Goal: Task Accomplishment & Management: Manage account settings

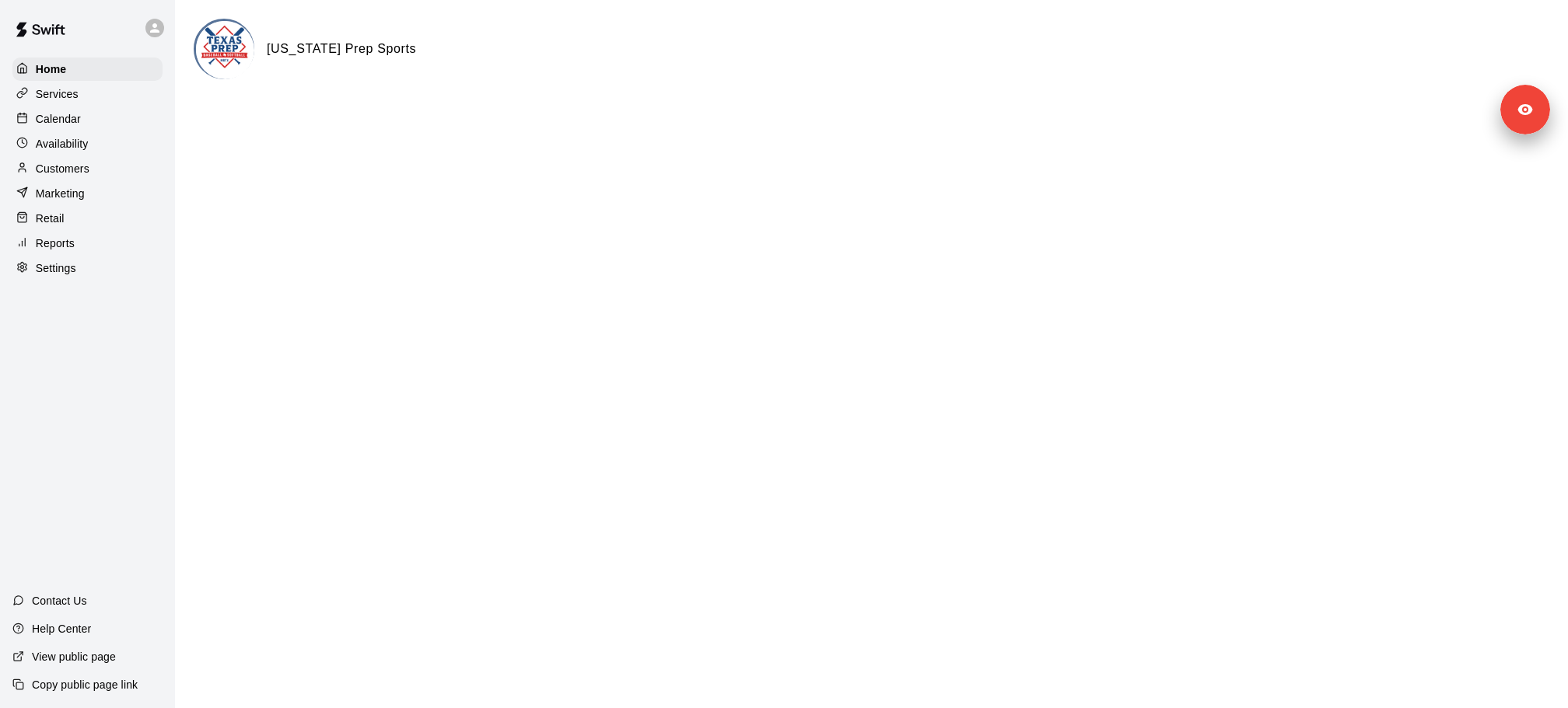
click at [54, 121] on p "Calendar" at bounding box center [58, 119] width 45 height 16
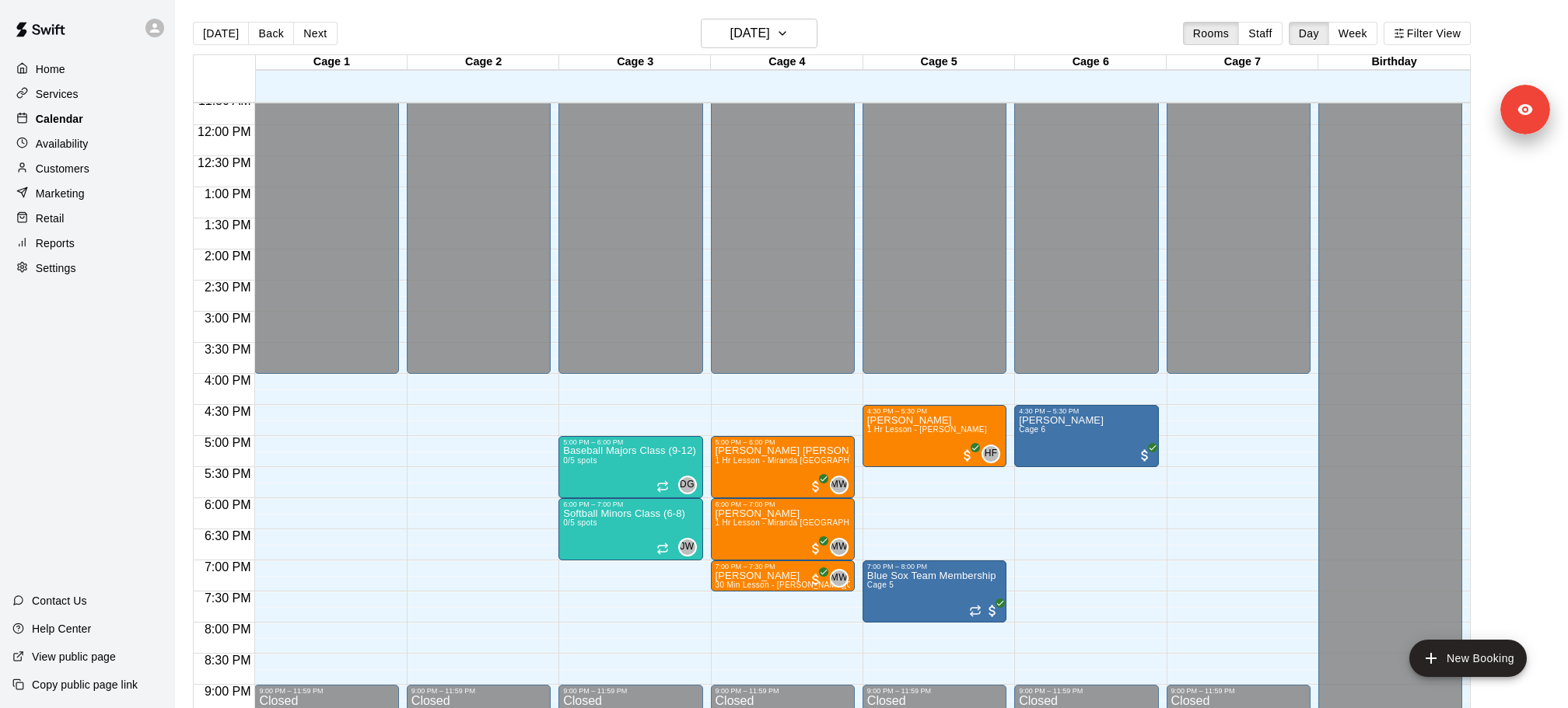
scroll to position [726, 0]
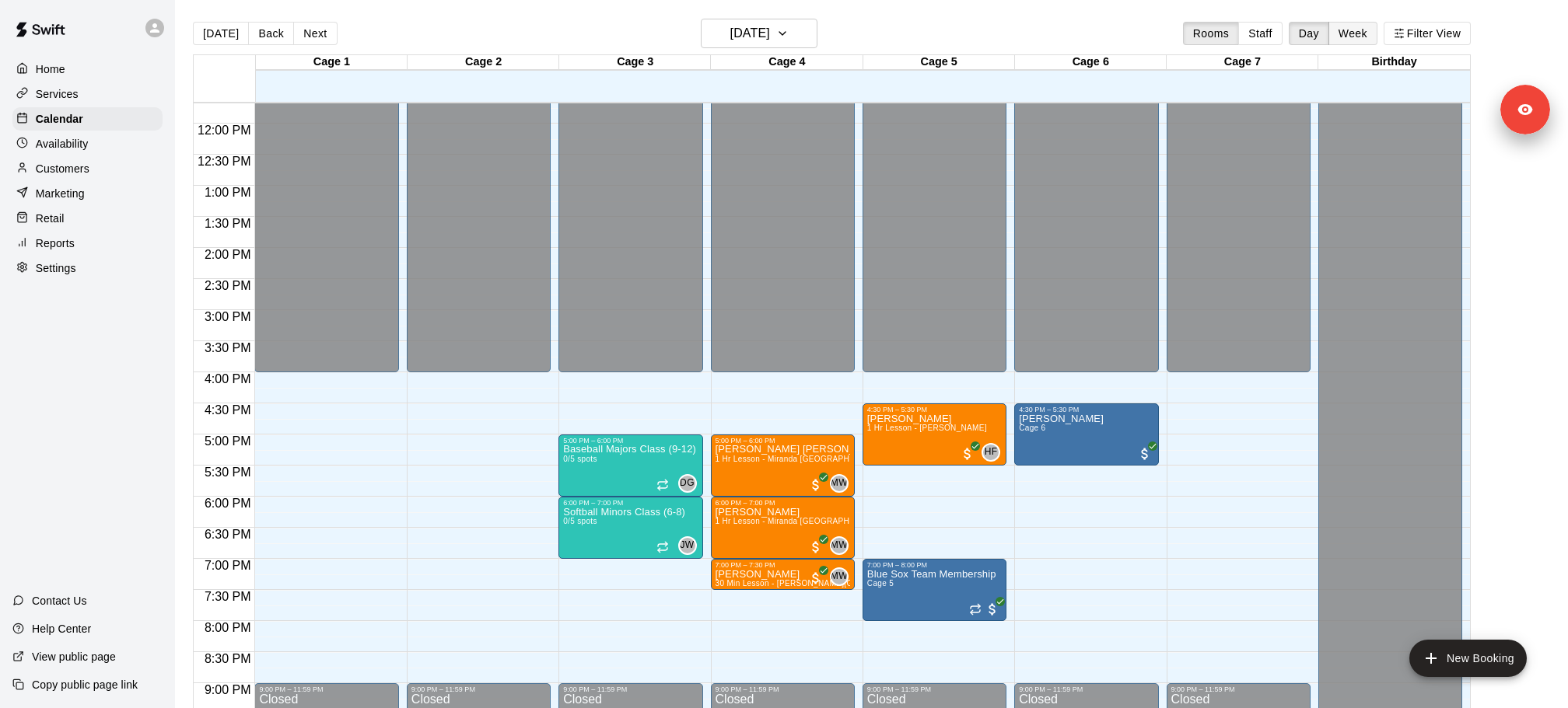
click at [1336, 34] on button "Week" at bounding box center [1353, 33] width 49 height 23
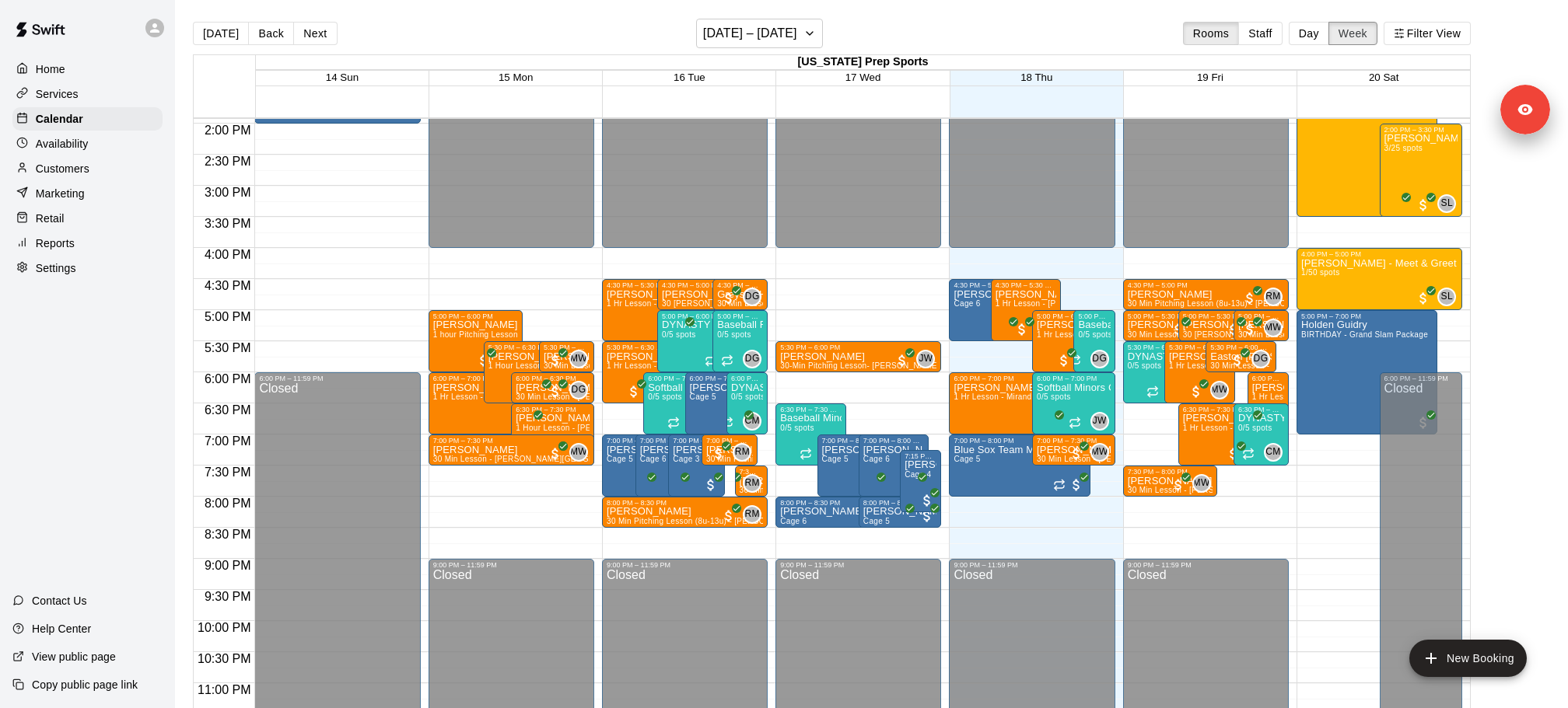
scroll to position [879, 0]
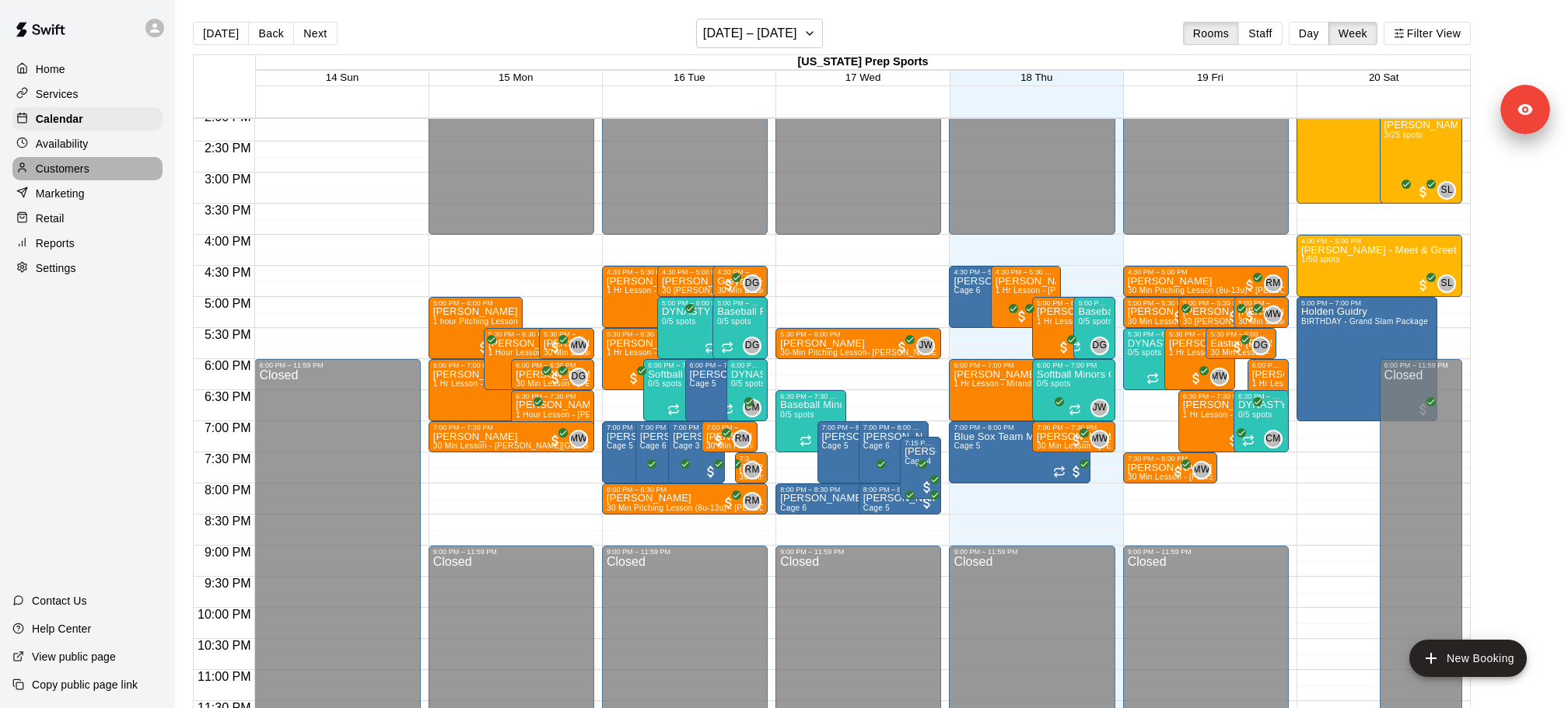
click at [70, 173] on p "Customers" at bounding box center [62, 169] width 53 height 16
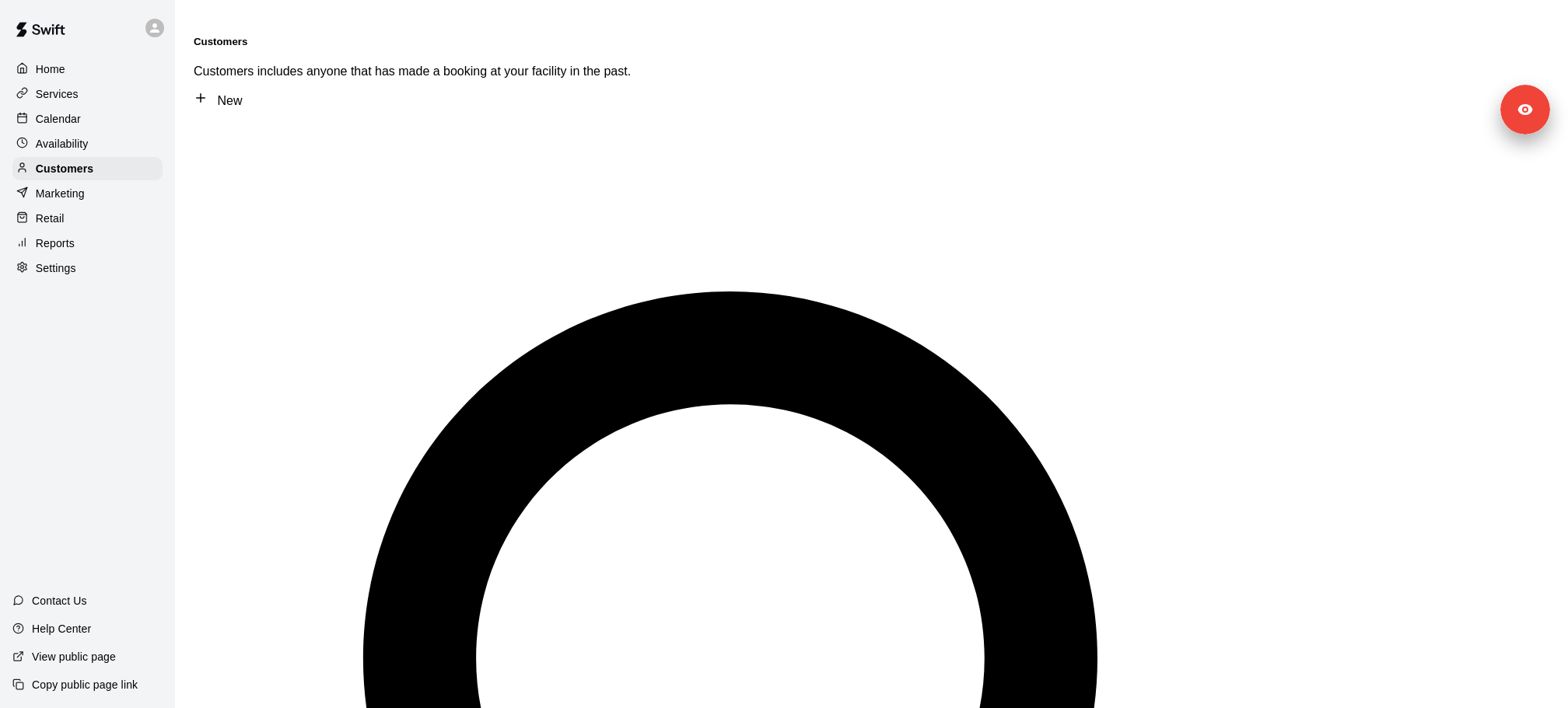
type input "****"
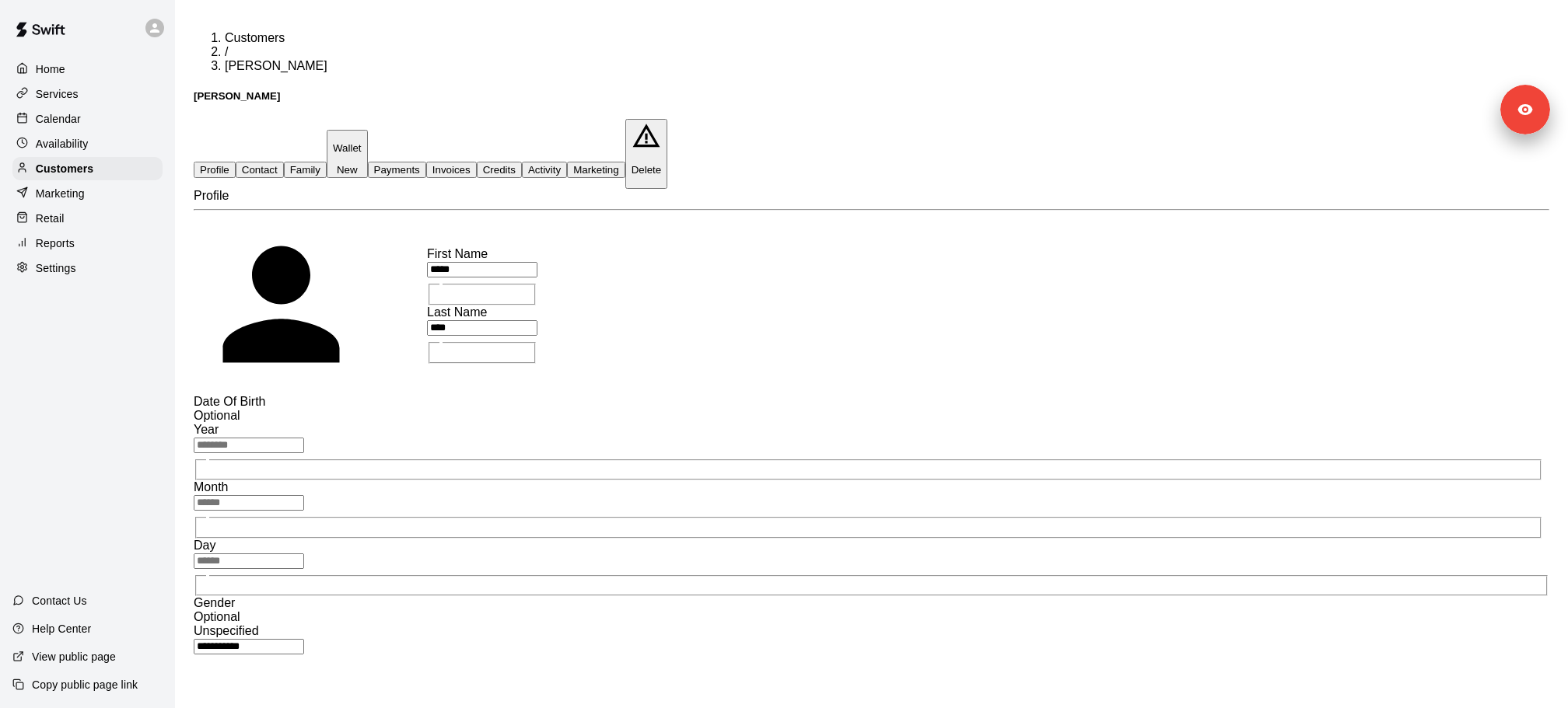
click at [426, 161] on button "Payments" at bounding box center [396, 169] width 58 height 17
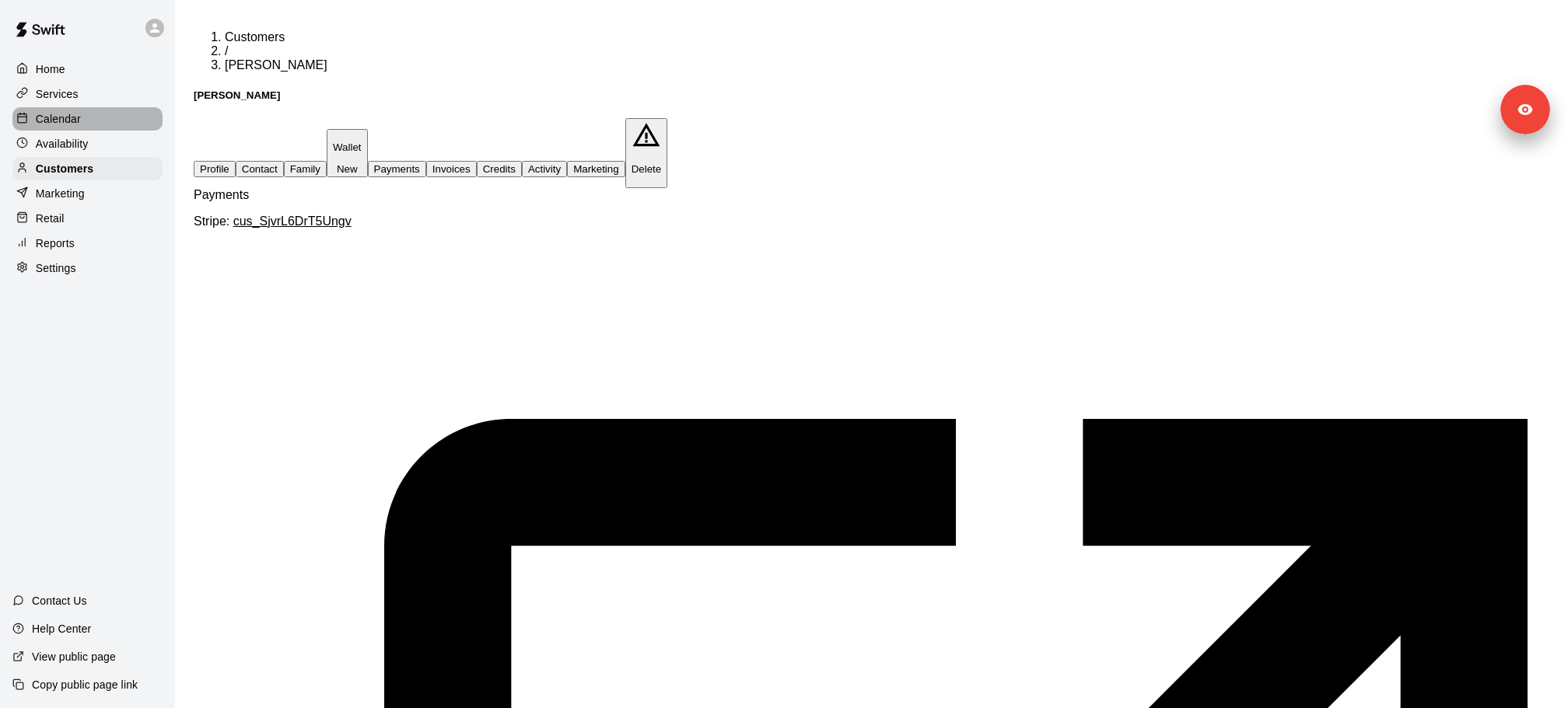
click at [94, 121] on div "Calendar" at bounding box center [88, 119] width 150 height 23
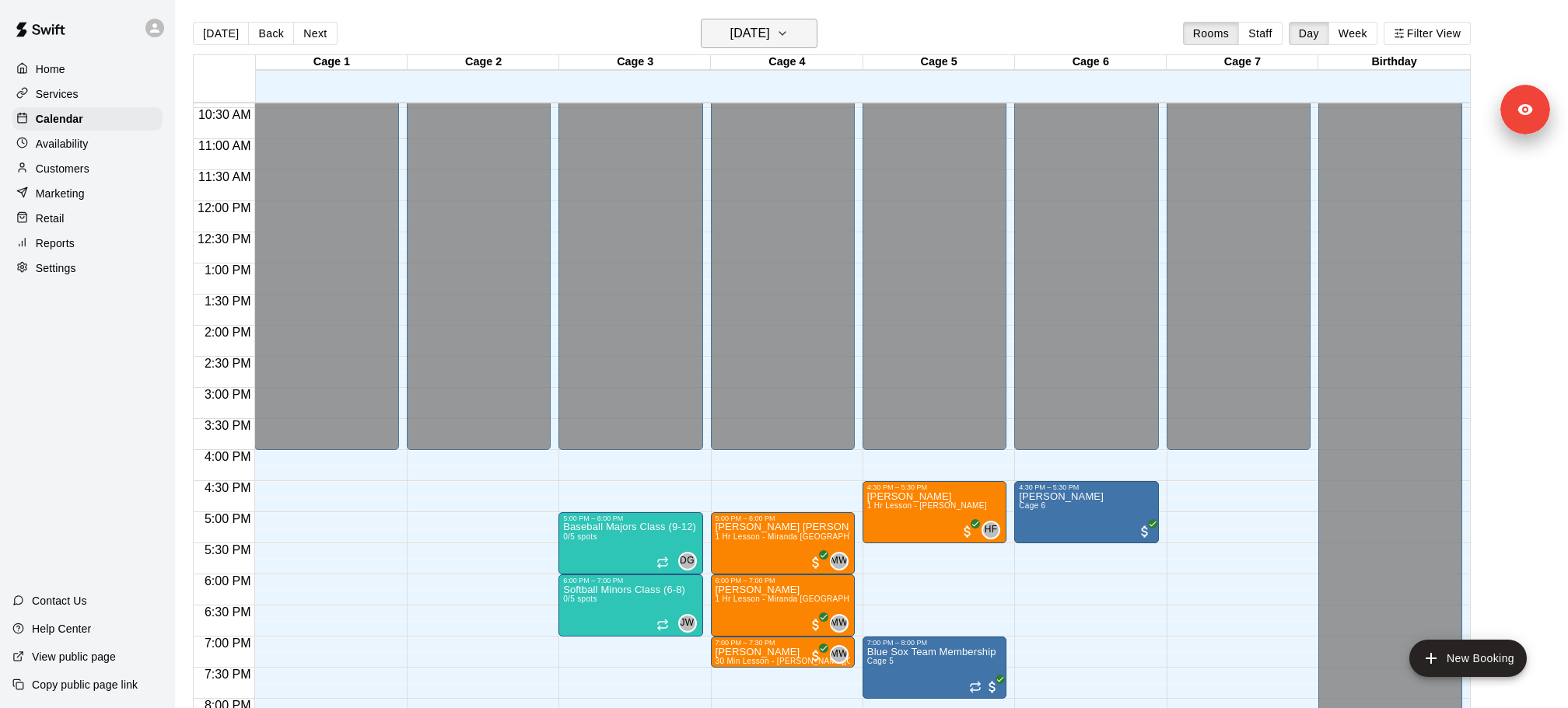
scroll to position [25, 0]
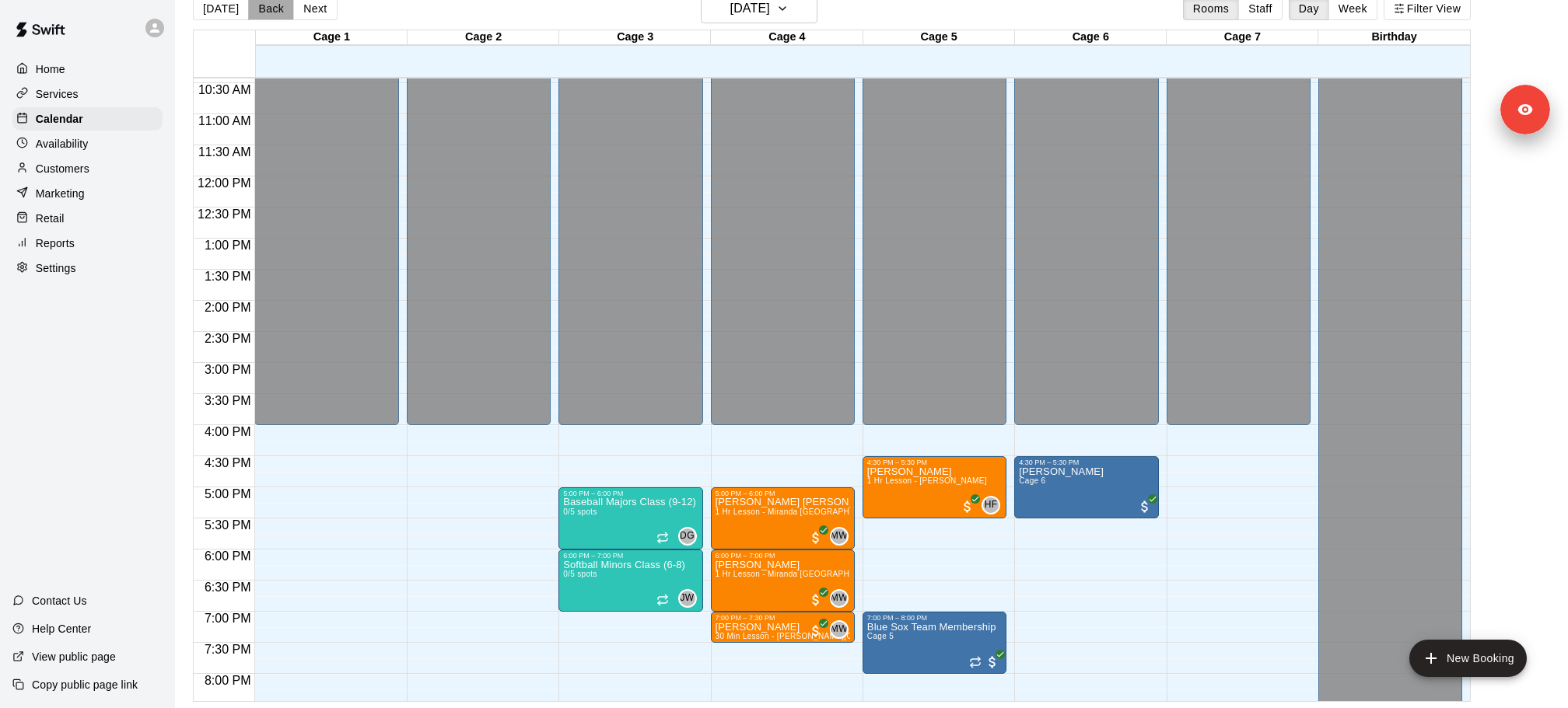
click at [279, 17] on button "Back" at bounding box center [271, 8] width 46 height 23
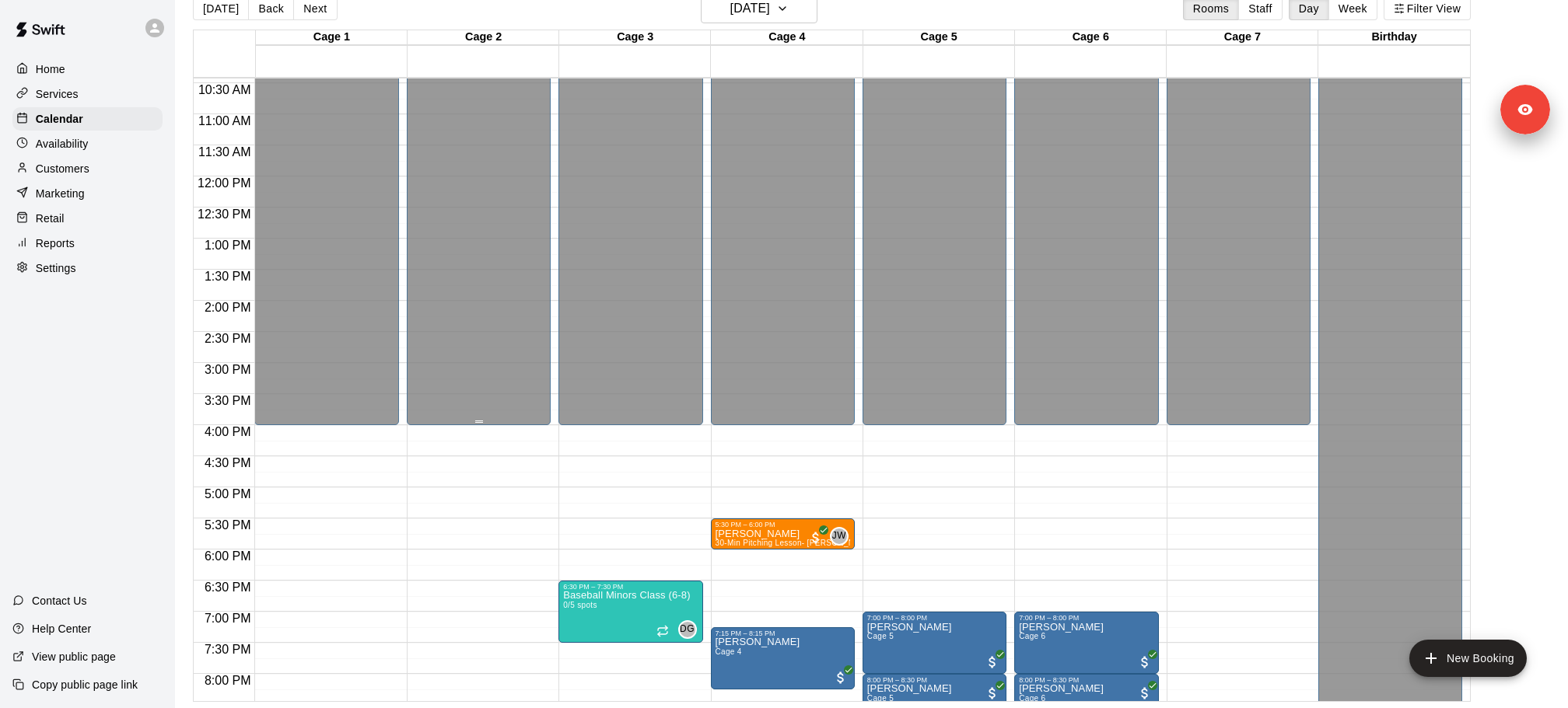
scroll to position [846, 0]
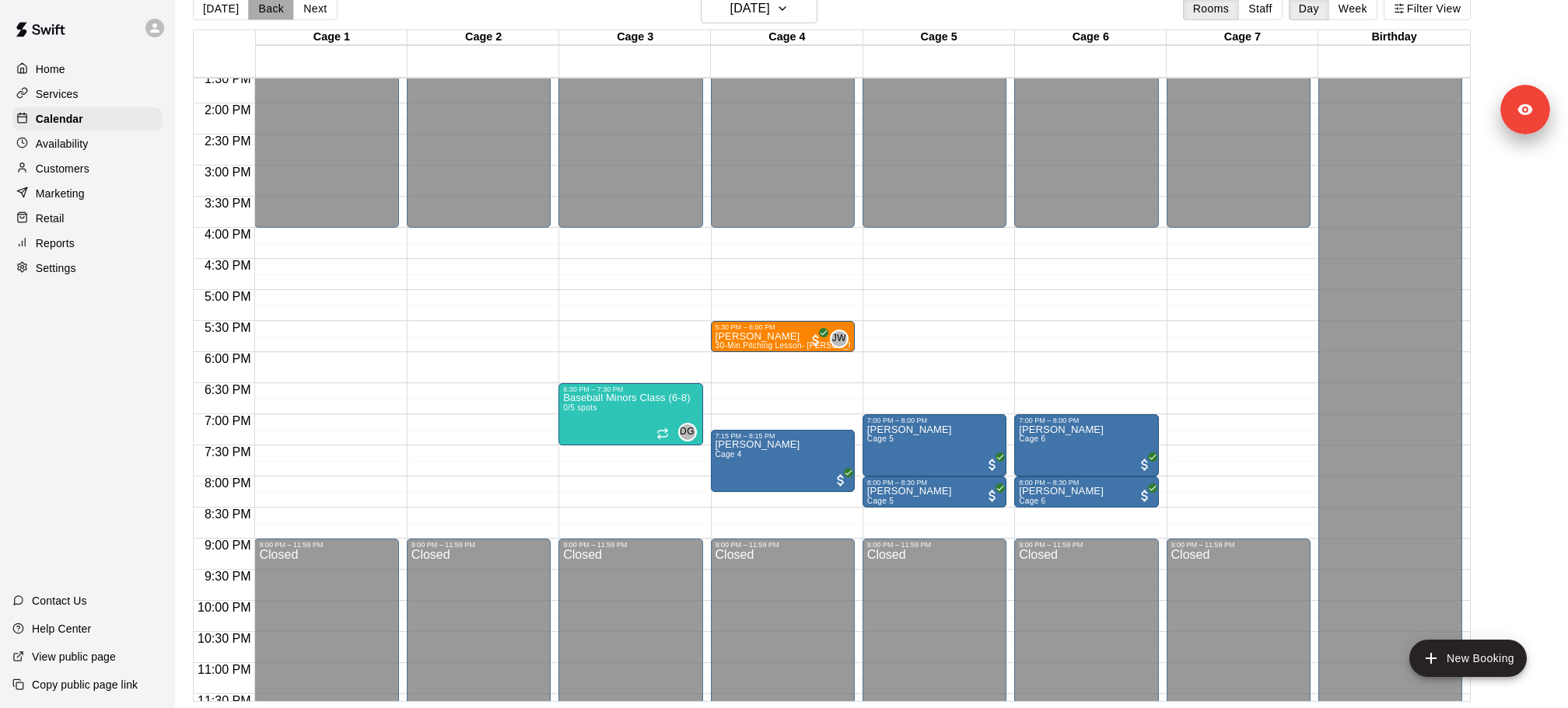
click at [261, 13] on button "Back" at bounding box center [271, 8] width 46 height 23
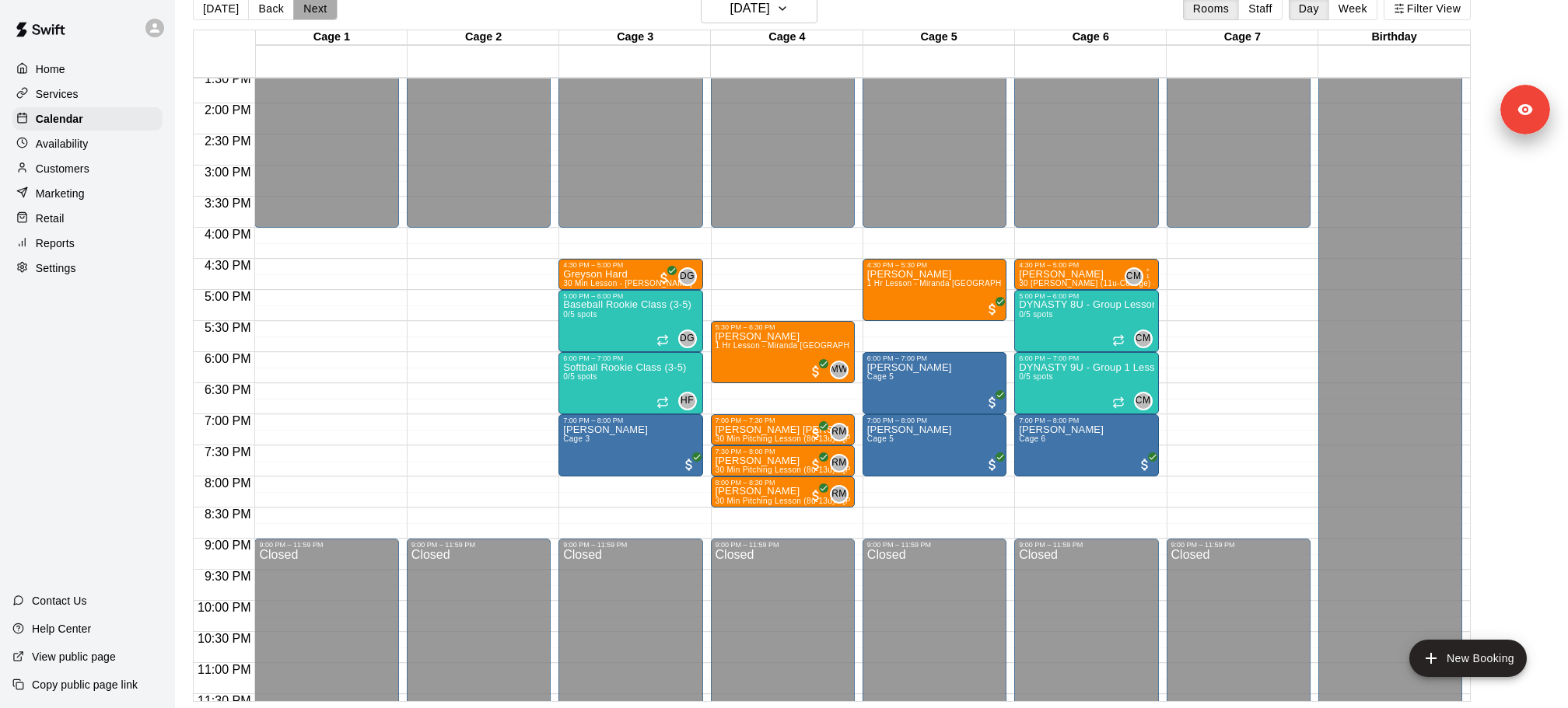
click at [299, 14] on button "Next" at bounding box center [314, 8] width 44 height 23
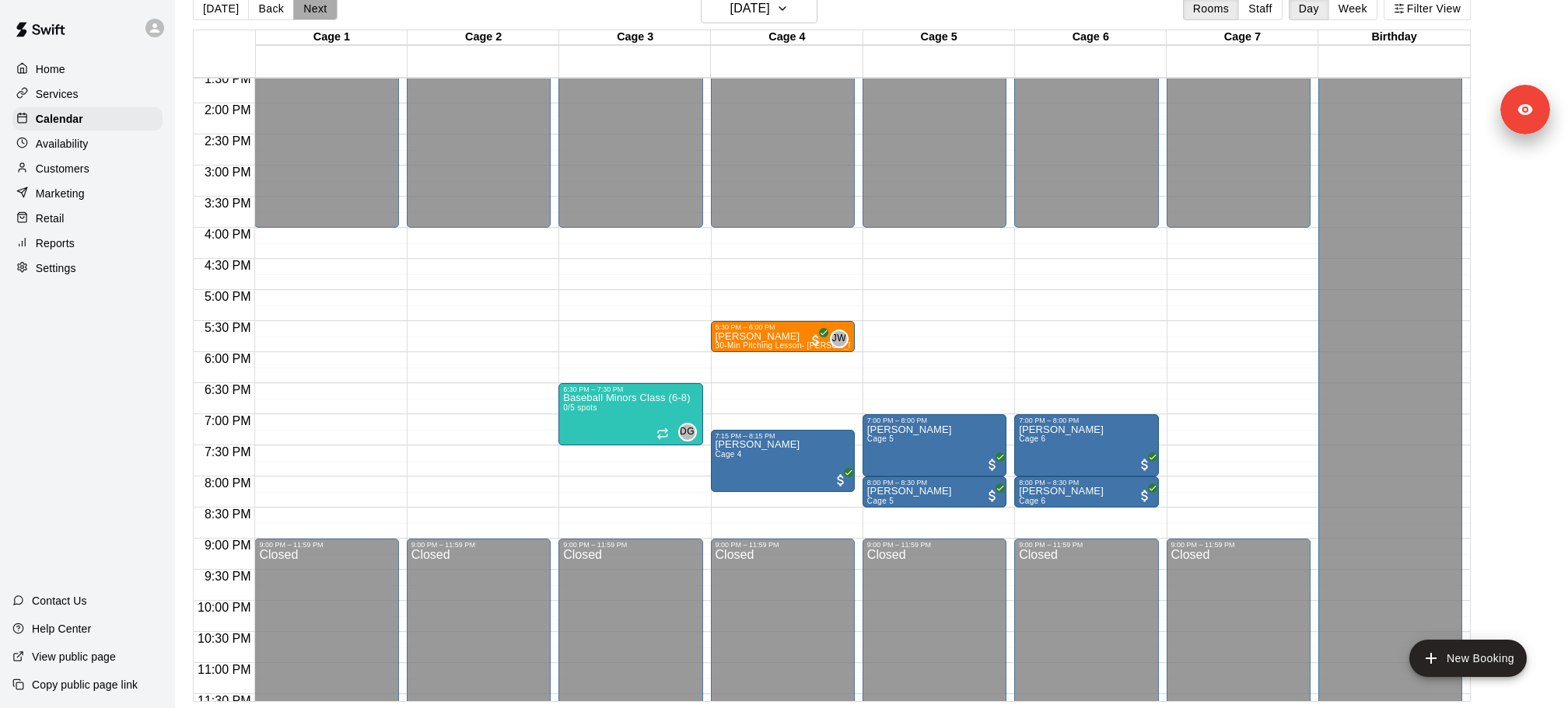
click at [299, 14] on button "Next" at bounding box center [314, 8] width 44 height 23
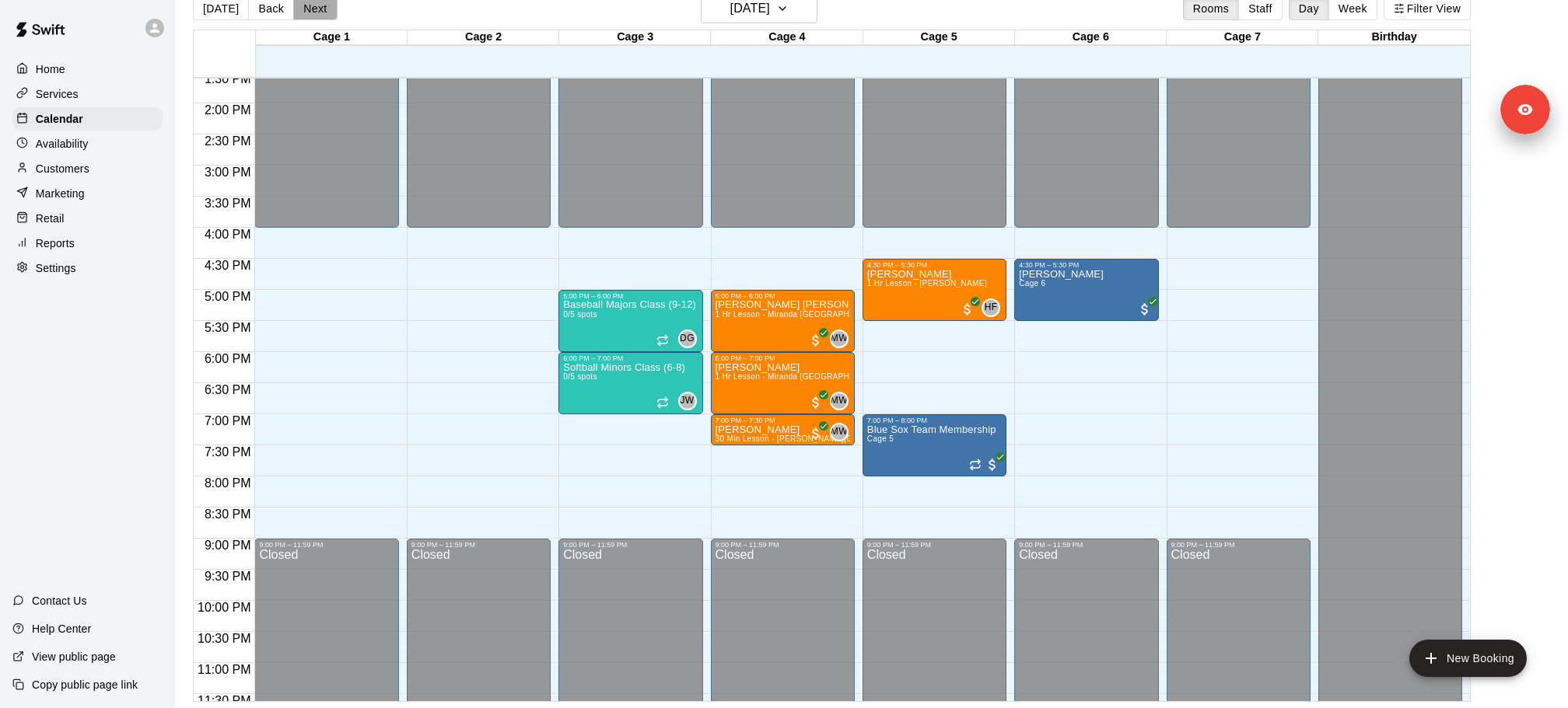
click at [299, 14] on button "Next" at bounding box center [314, 8] width 44 height 23
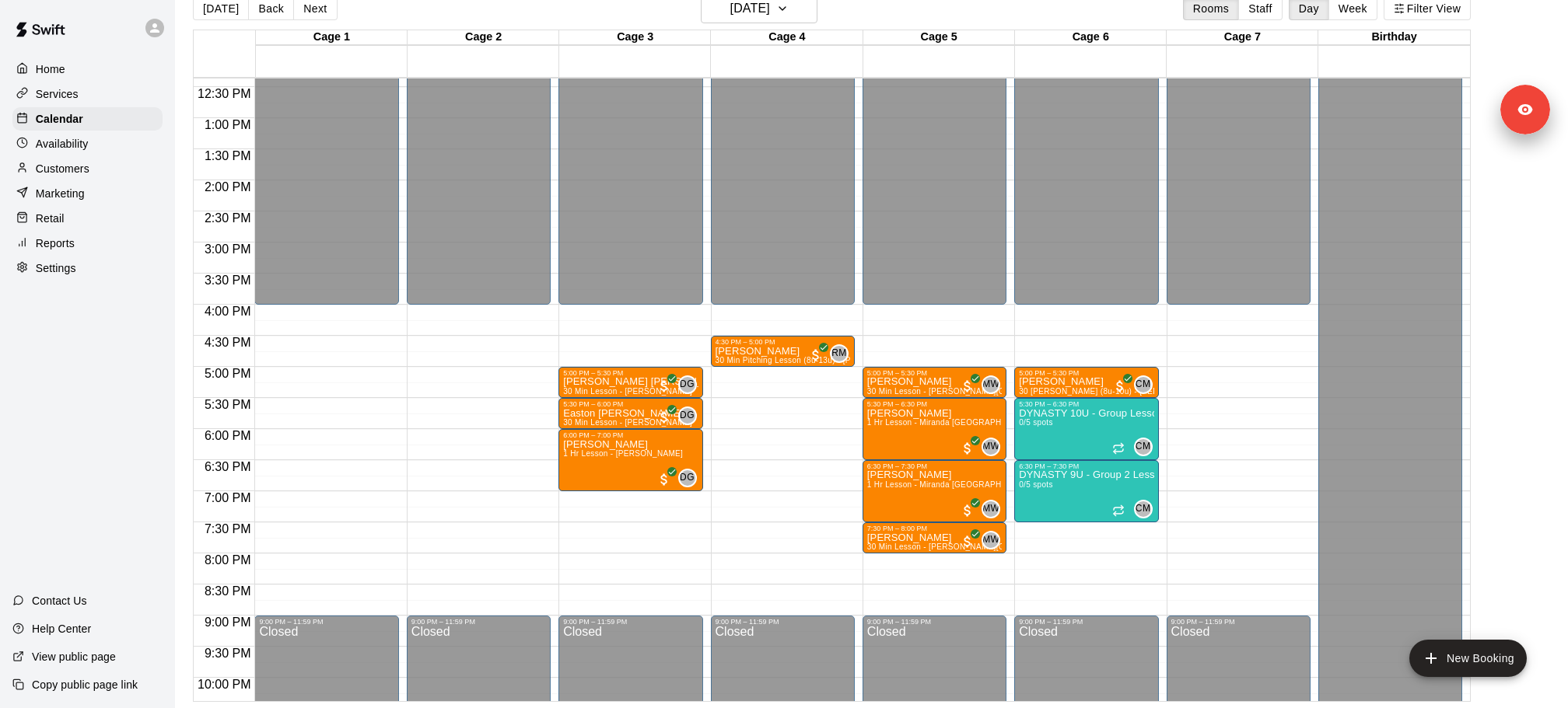
scroll to position [753, 0]
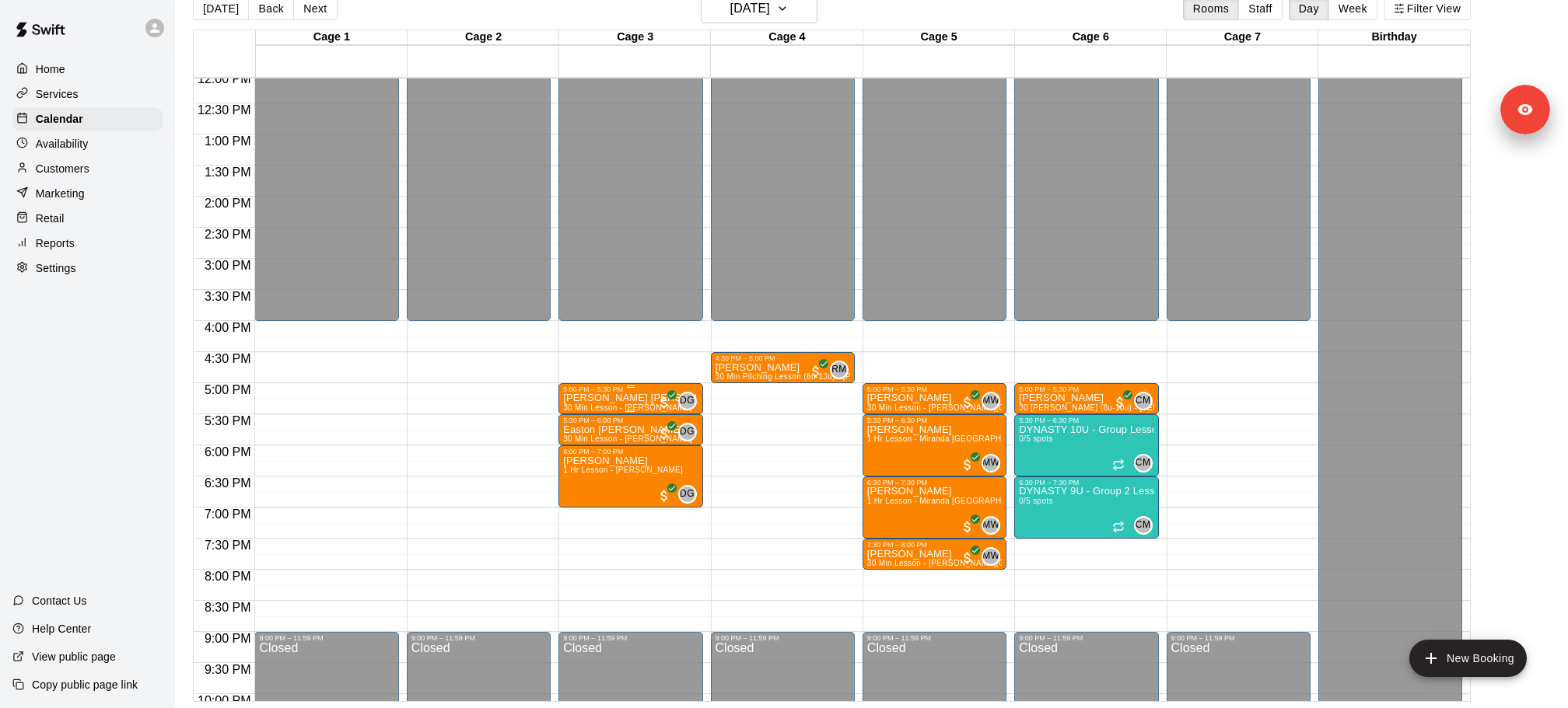
click at [614, 398] on p "[PERSON_NAME] [PERSON_NAME]" at bounding box center [630, 398] width 135 height 0
click at [622, 435] on span "30 Min Lesson - [PERSON_NAME]" at bounding box center [627, 438] width 129 height 9
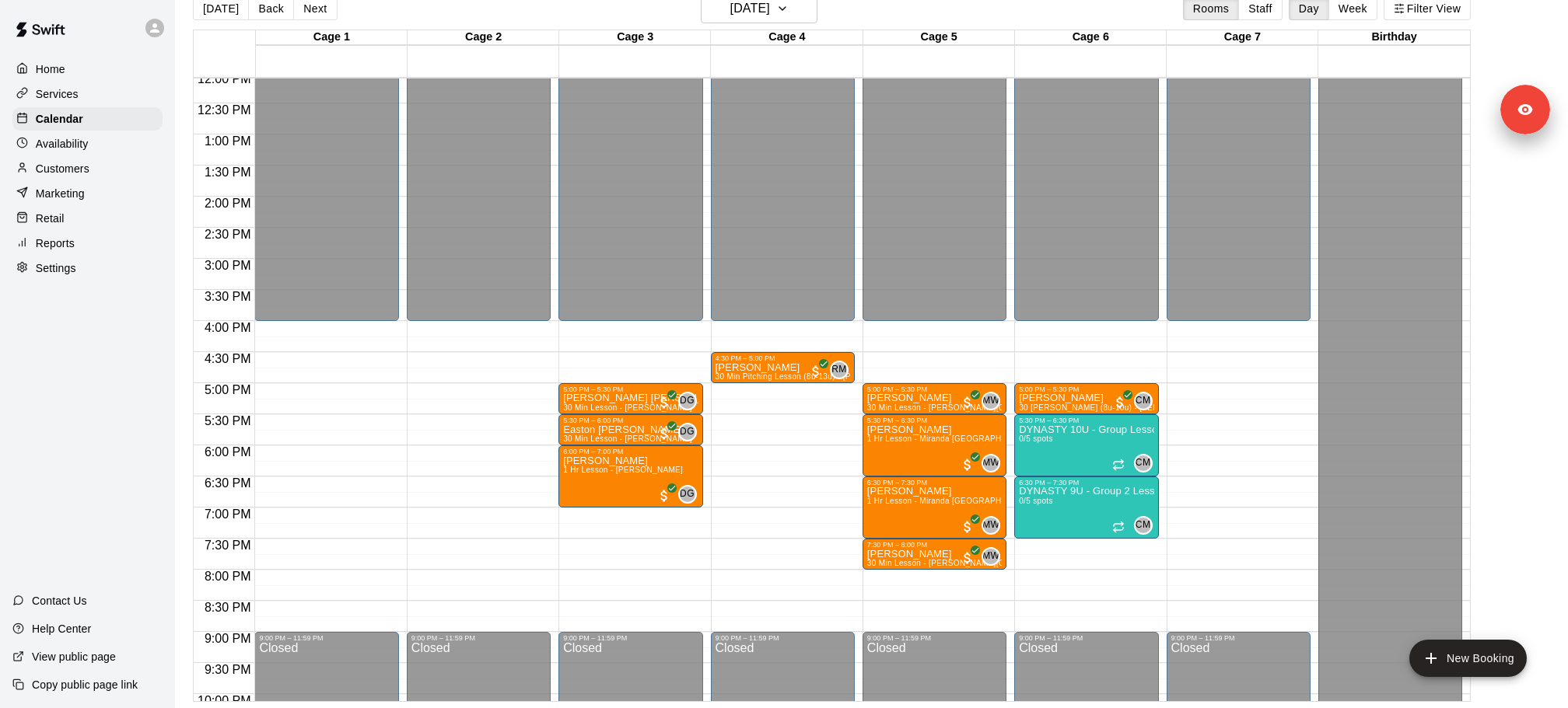
click at [621, 398] on p "[PERSON_NAME] [PERSON_NAME]" at bounding box center [630, 398] width 135 height 0
click at [37, 707] on img "edit" at bounding box center [27, 719] width 18 height 18
drag, startPoint x: 778, startPoint y: 518, endPoint x: 656, endPoint y: 516, distance: 122.0
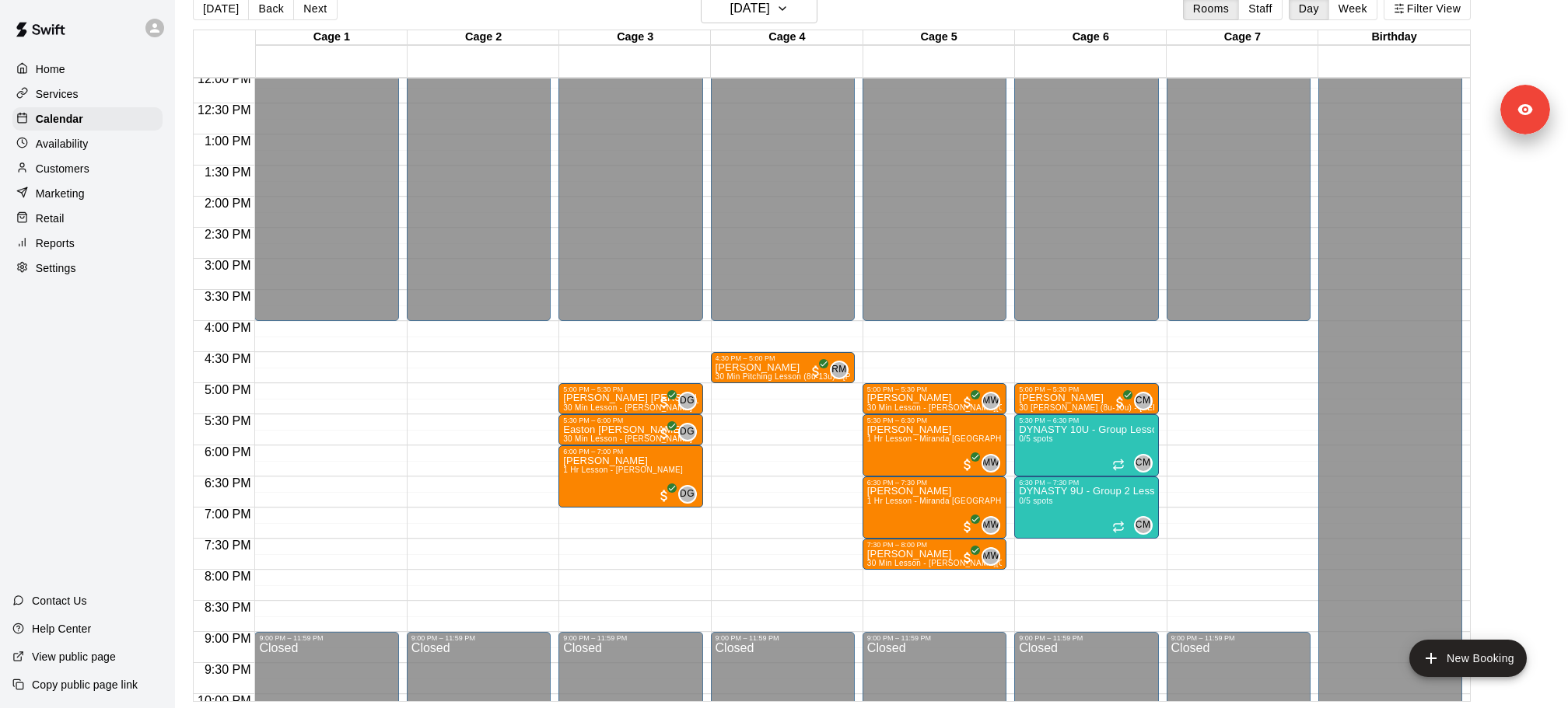
copy span "[EMAIL_ADDRESS][DOMAIN_NAME]"
click at [597, 398] on p "[PERSON_NAME] [PERSON_NAME]" at bounding box center [630, 398] width 135 height 0
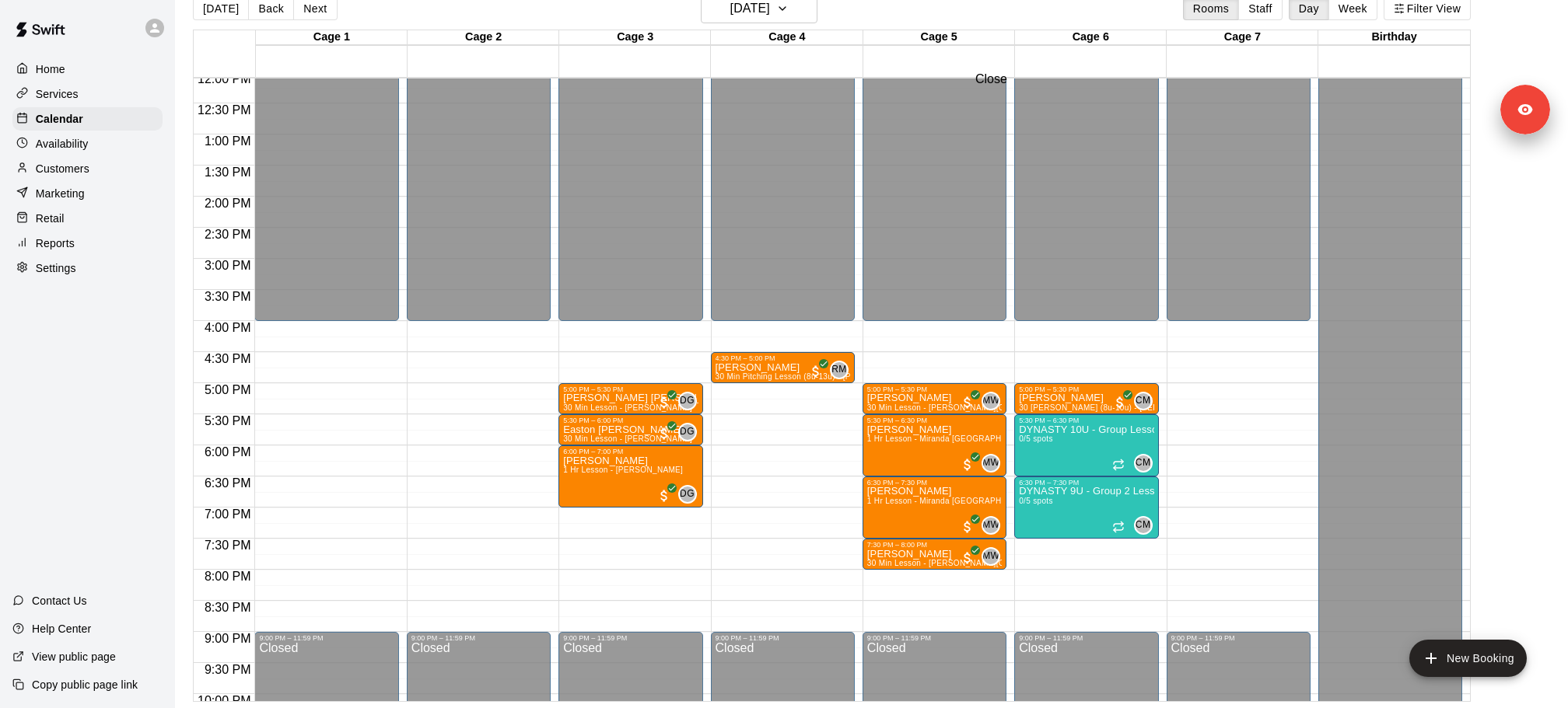
click at [617, 430] on p "Easton [PERSON_NAME]" at bounding box center [627, 430] width 129 height 0
click at [634, 423] on div "5:30 PM – 6:00 PM" at bounding box center [630, 421] width 135 height 8
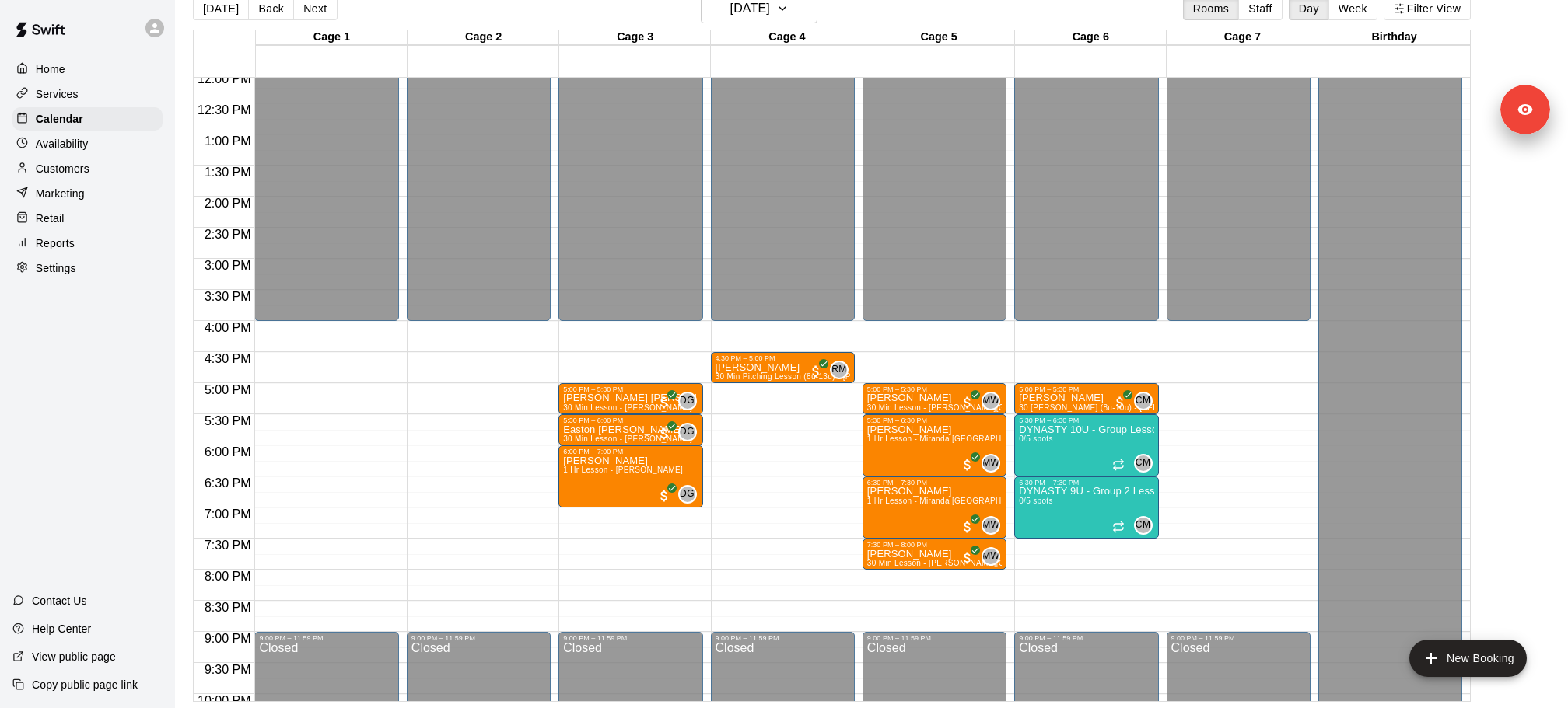
click at [37, 707] on img "edit" at bounding box center [27, 719] width 18 height 18
click at [642, 398] on p "[PERSON_NAME] [PERSON_NAME]" at bounding box center [630, 398] width 135 height 0
click at [37, 707] on img "edit" at bounding box center [27, 719] width 18 height 18
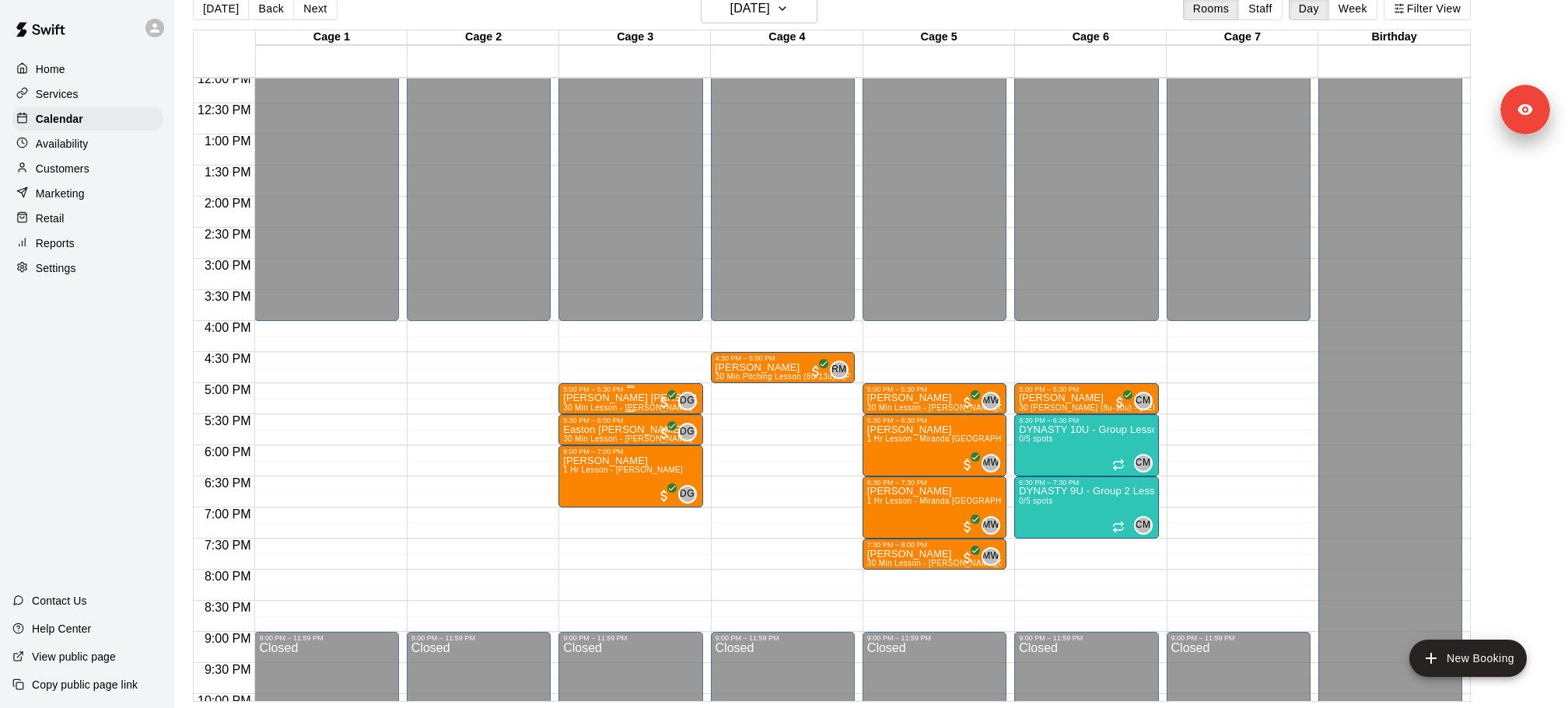
click at [584, 398] on p "[PERSON_NAME] [PERSON_NAME]" at bounding box center [630, 398] width 135 height 0
click at [37, 707] on img "edit" at bounding box center [27, 719] width 18 height 18
click at [598, 398] on p "[PERSON_NAME] [PERSON_NAME]" at bounding box center [630, 398] width 135 height 0
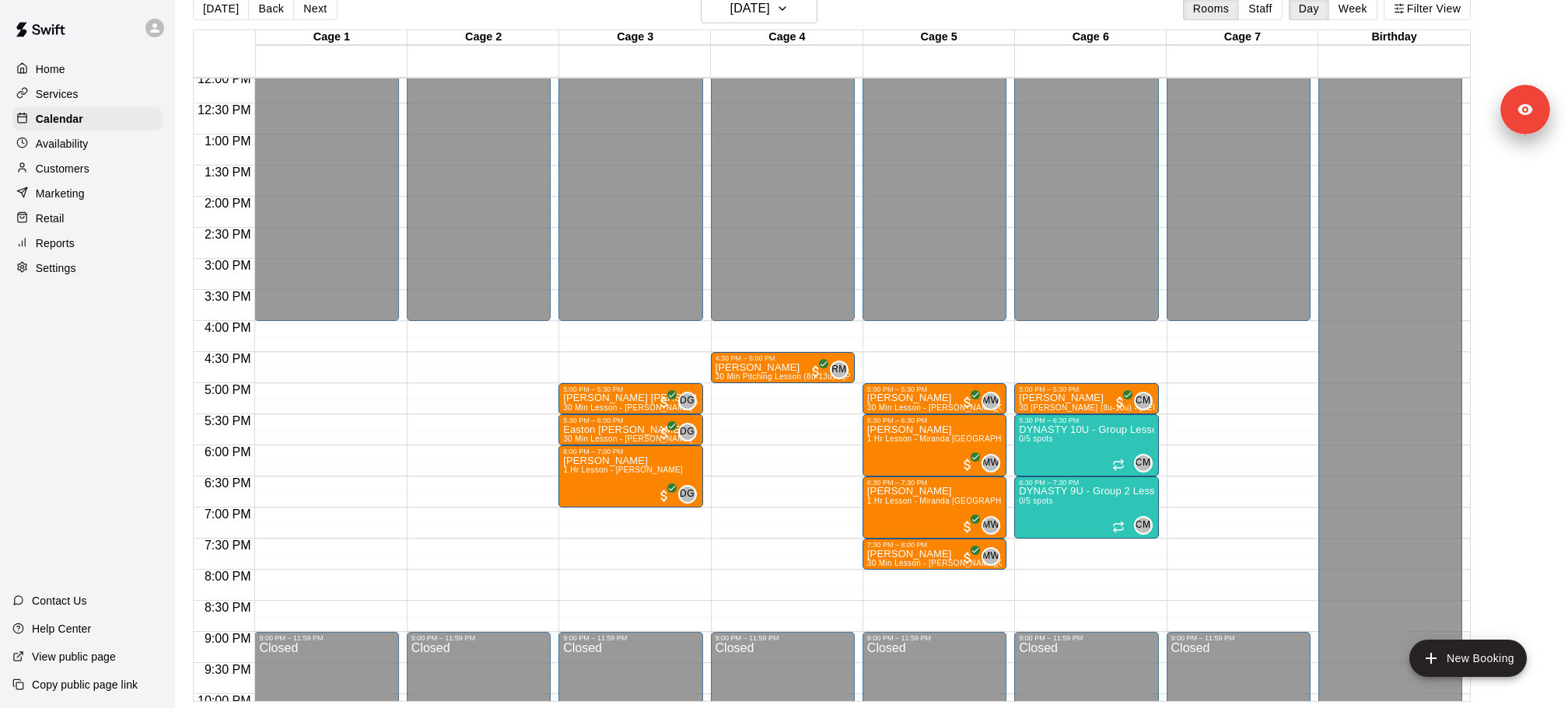
click at [67, 272] on p "Settings" at bounding box center [56, 268] width 41 height 16
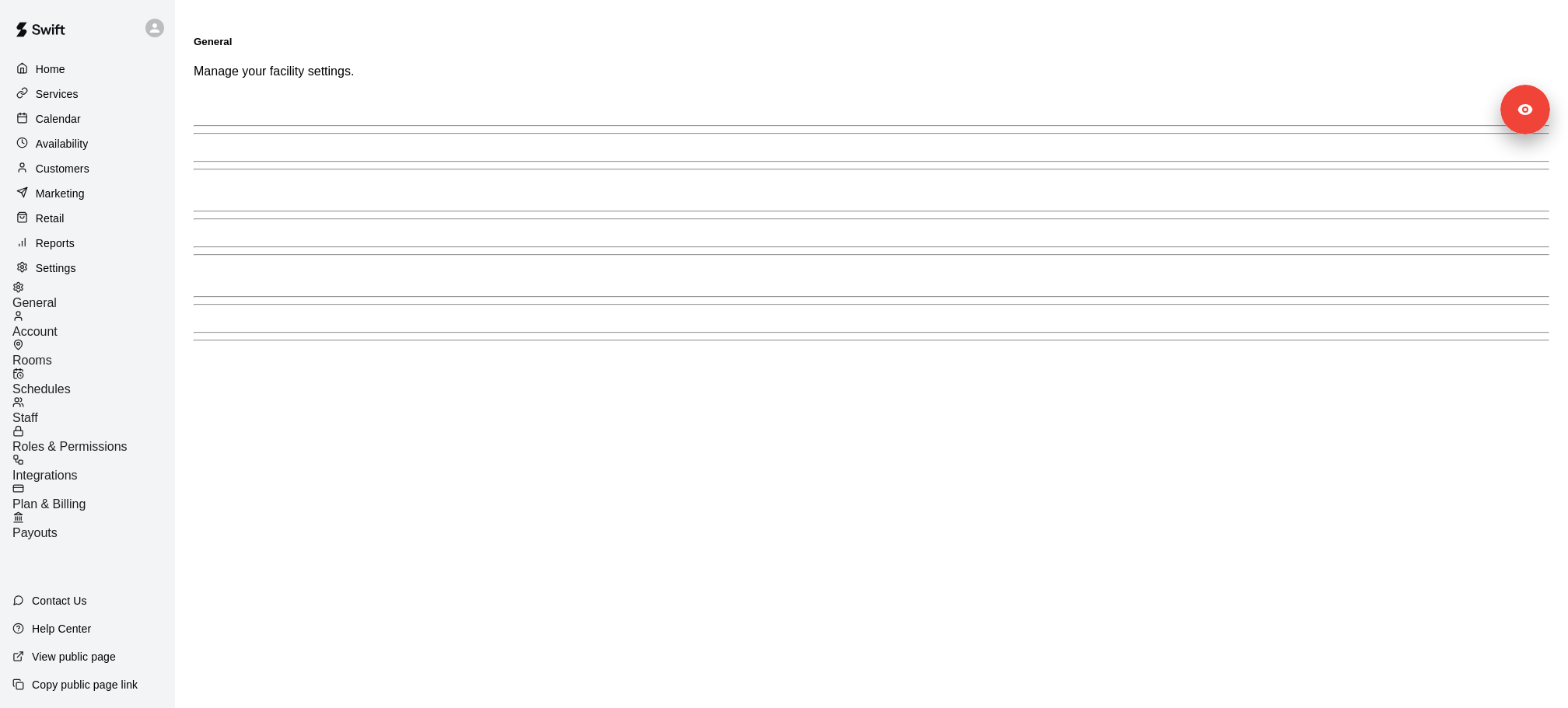
select select "**"
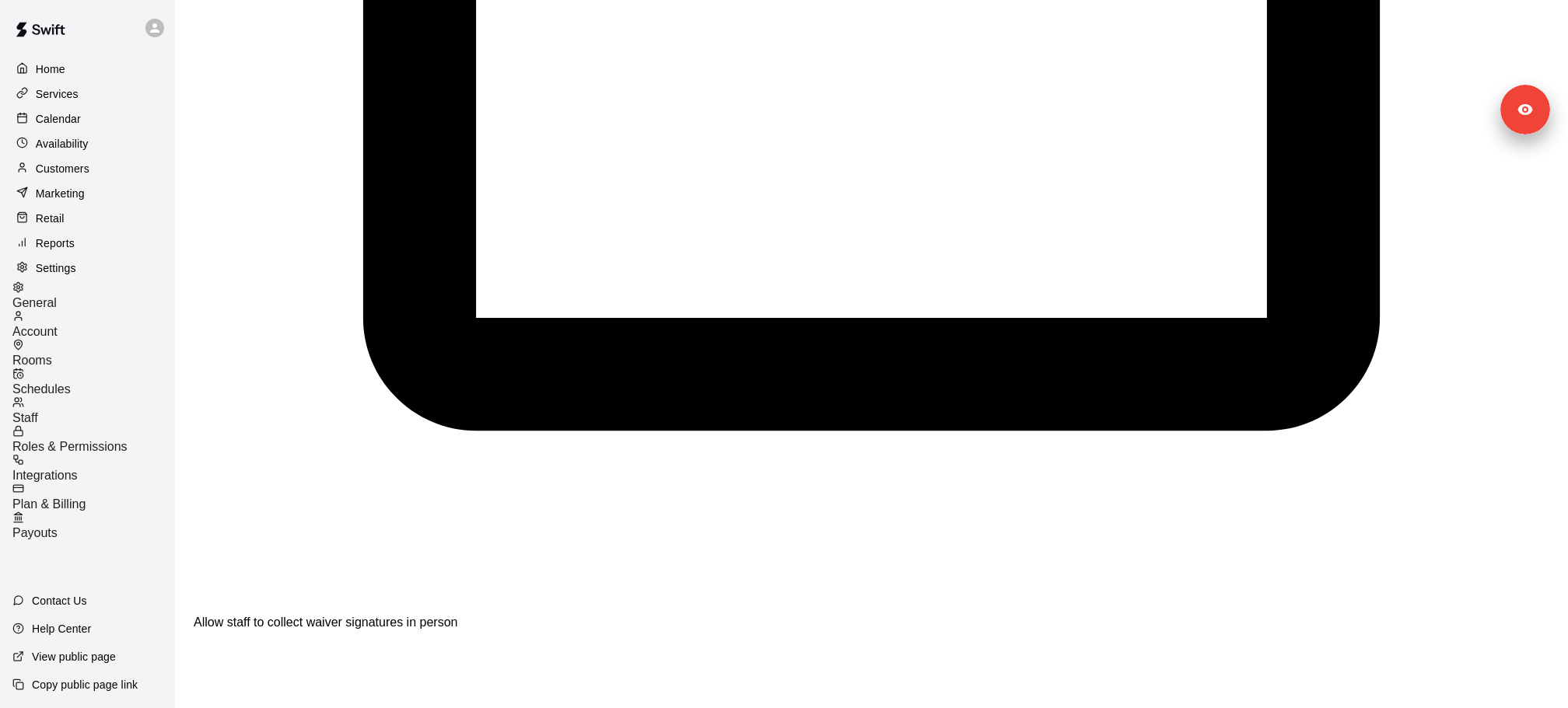
scroll to position [3065, 0]
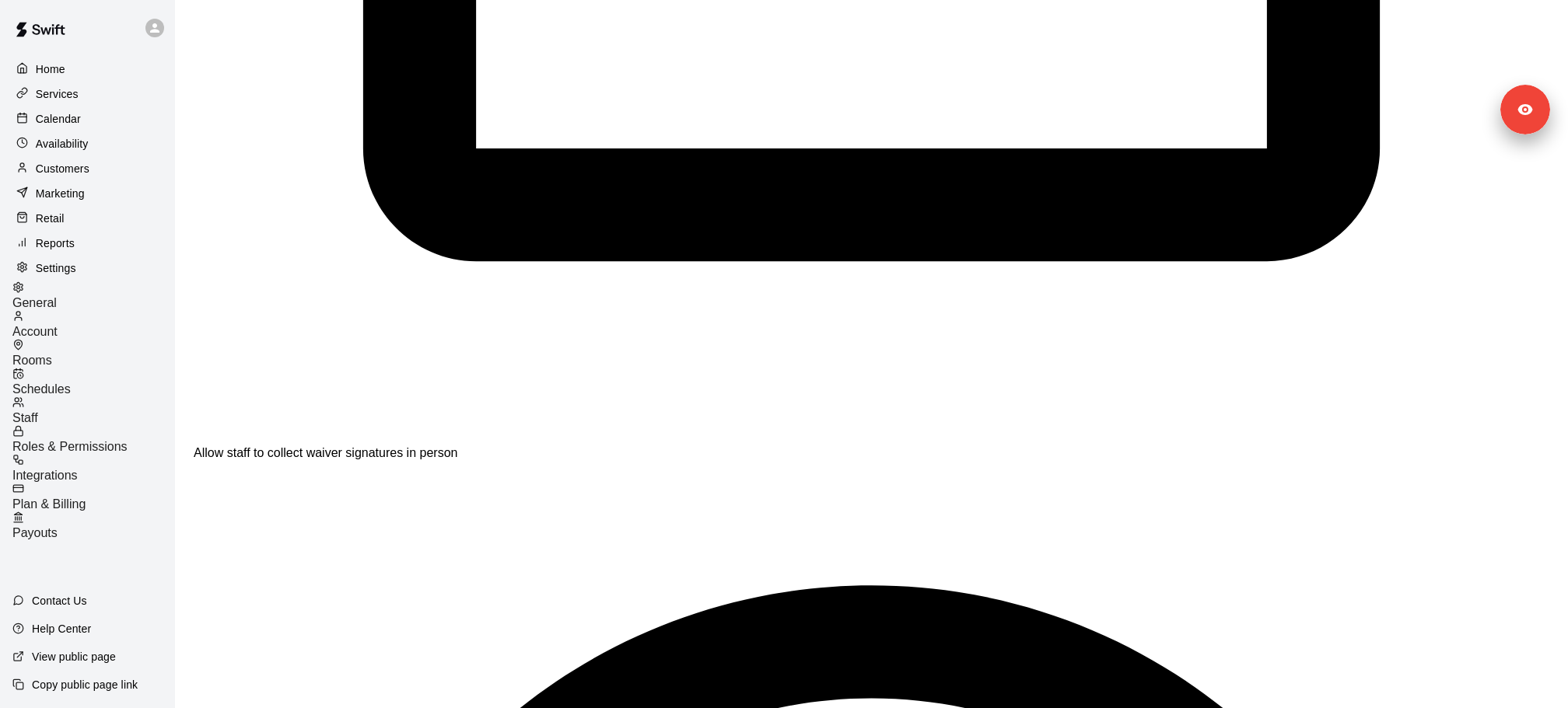
click at [106, 247] on div "Reports" at bounding box center [88, 243] width 150 height 23
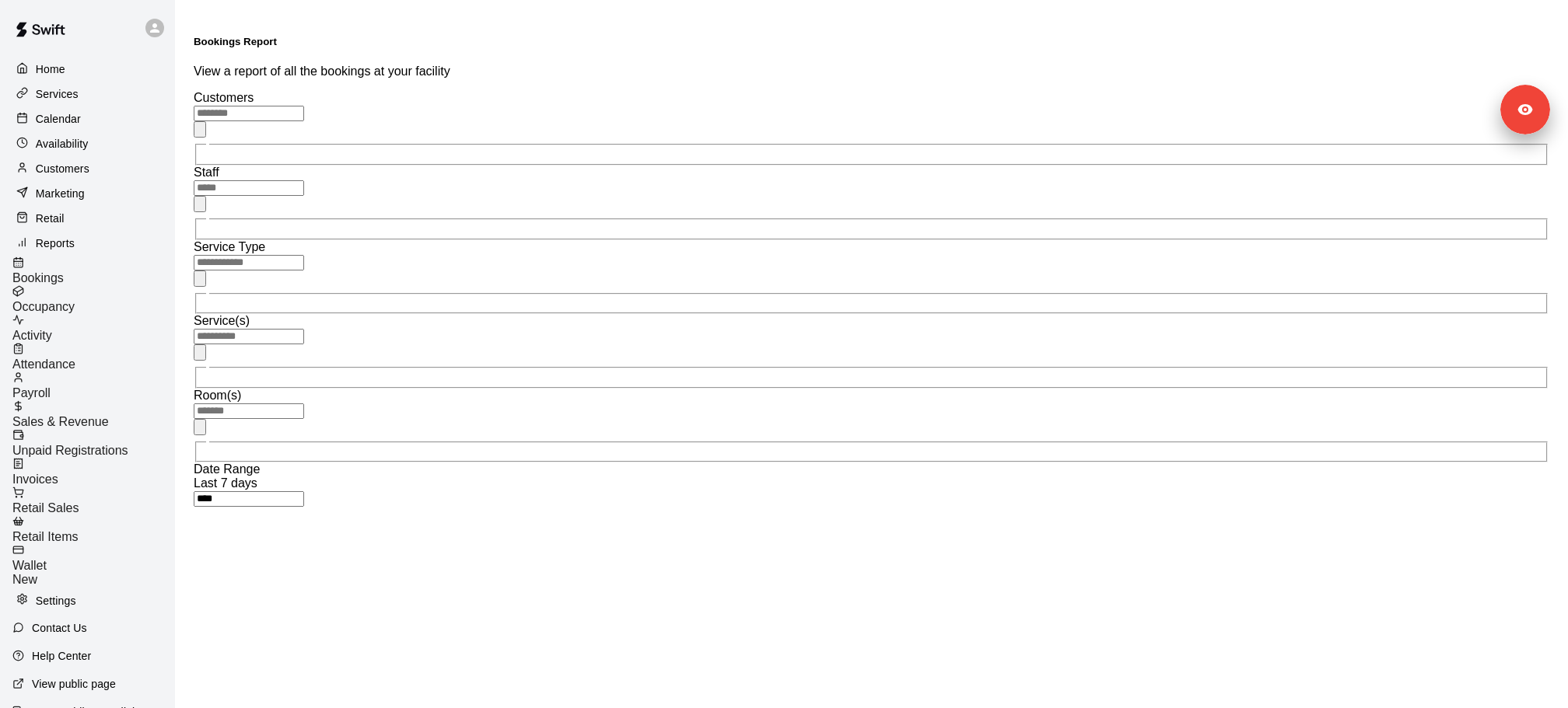
scroll to position [1, 0]
click at [607, 254] on div "​" at bounding box center [871, 284] width 1355 height 60
click at [602, 154] on li "Lessons" at bounding box center [635, 154] width 109 height 14
type input "*******"
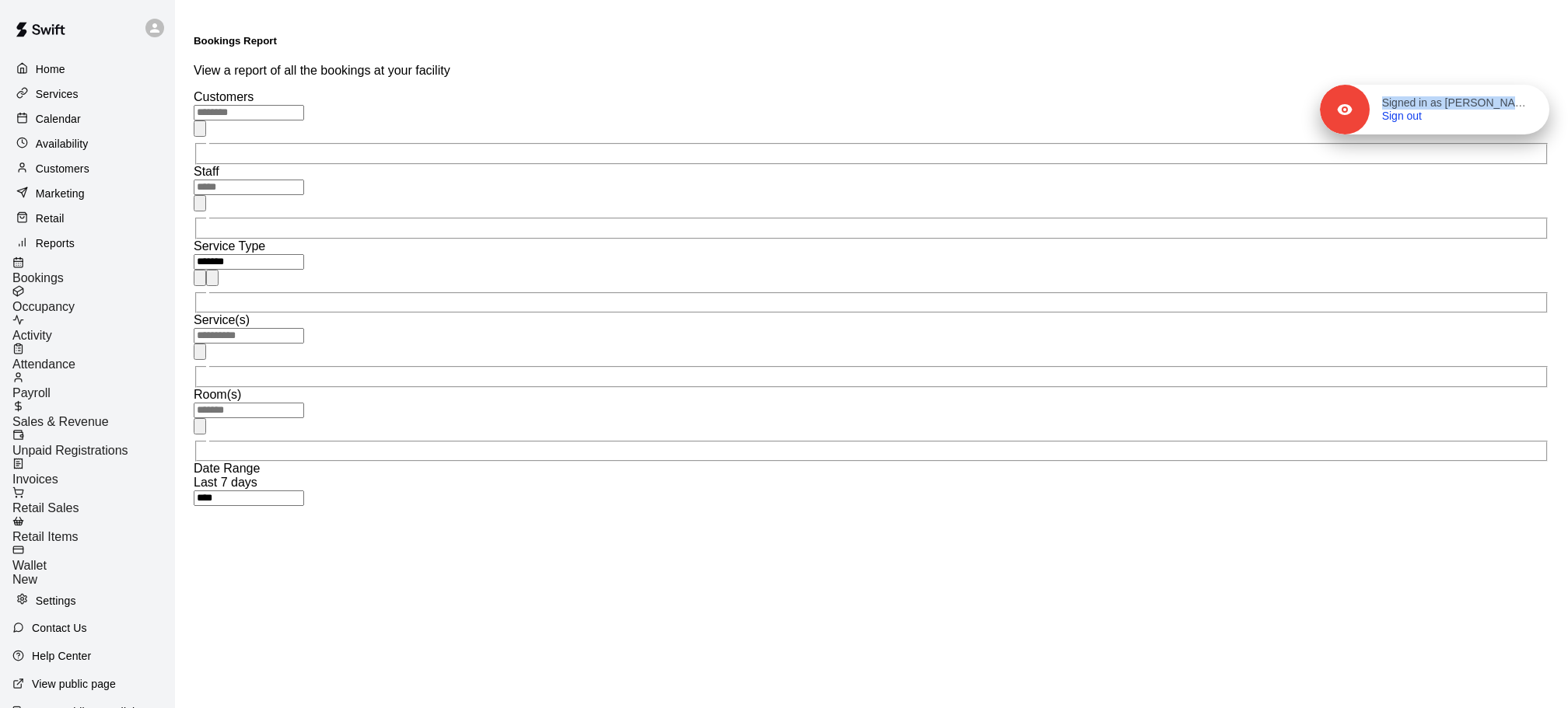
drag, startPoint x: 1520, startPoint y: 121, endPoint x: 1520, endPoint y: 17, distance: 104.0
click at [1520, 96] on div "Signed in as Brittany Wood Sign out" at bounding box center [1459, 110] width 180 height 27
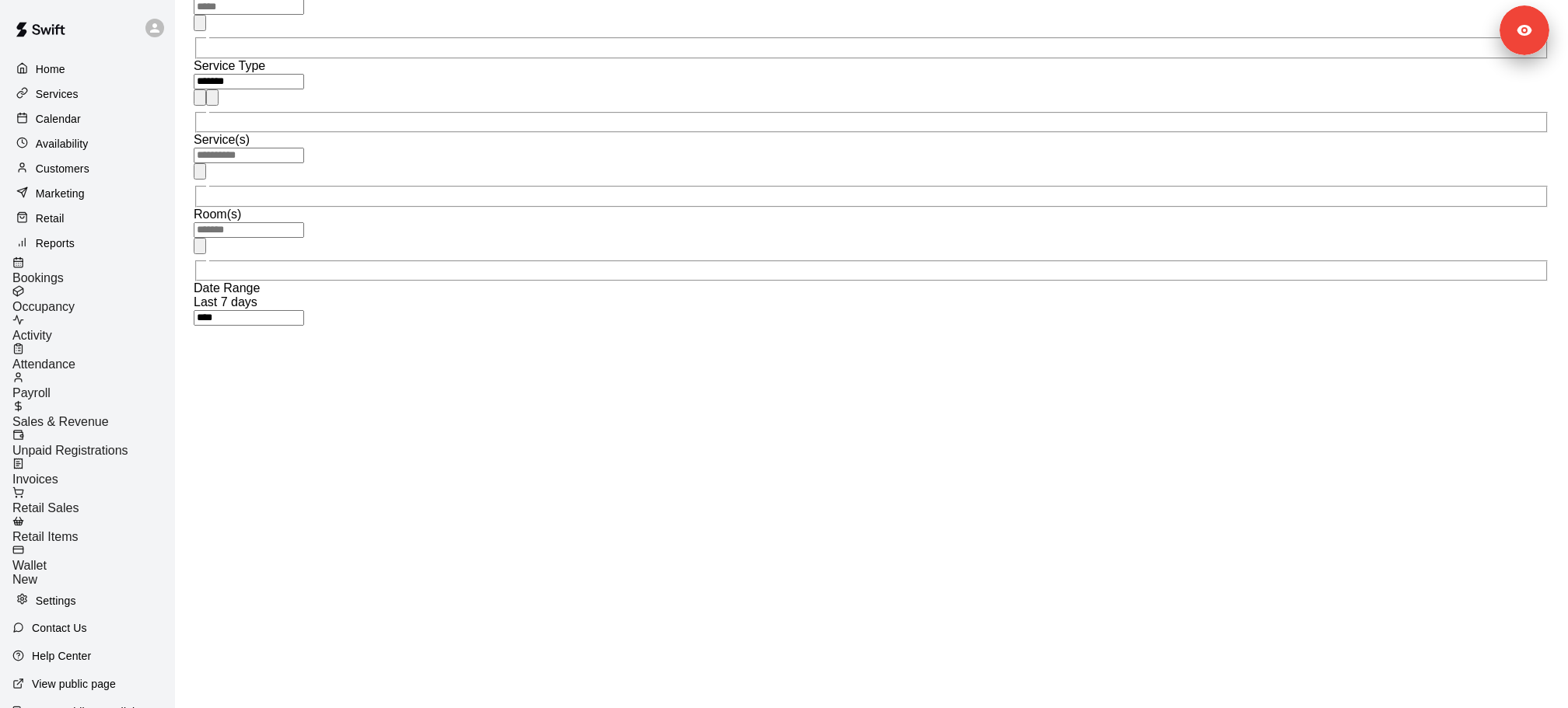
scroll to position [666, 0]
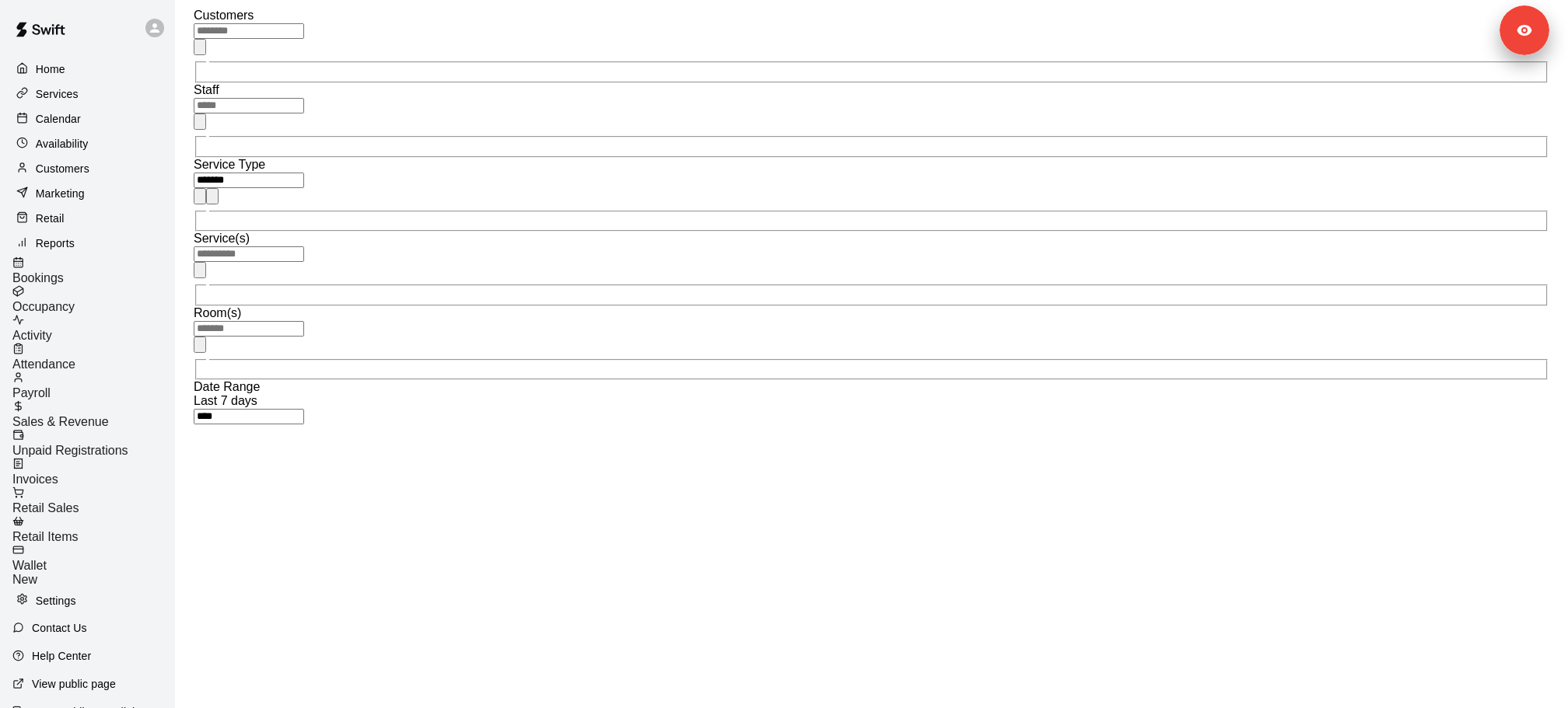
scroll to position [0, 0]
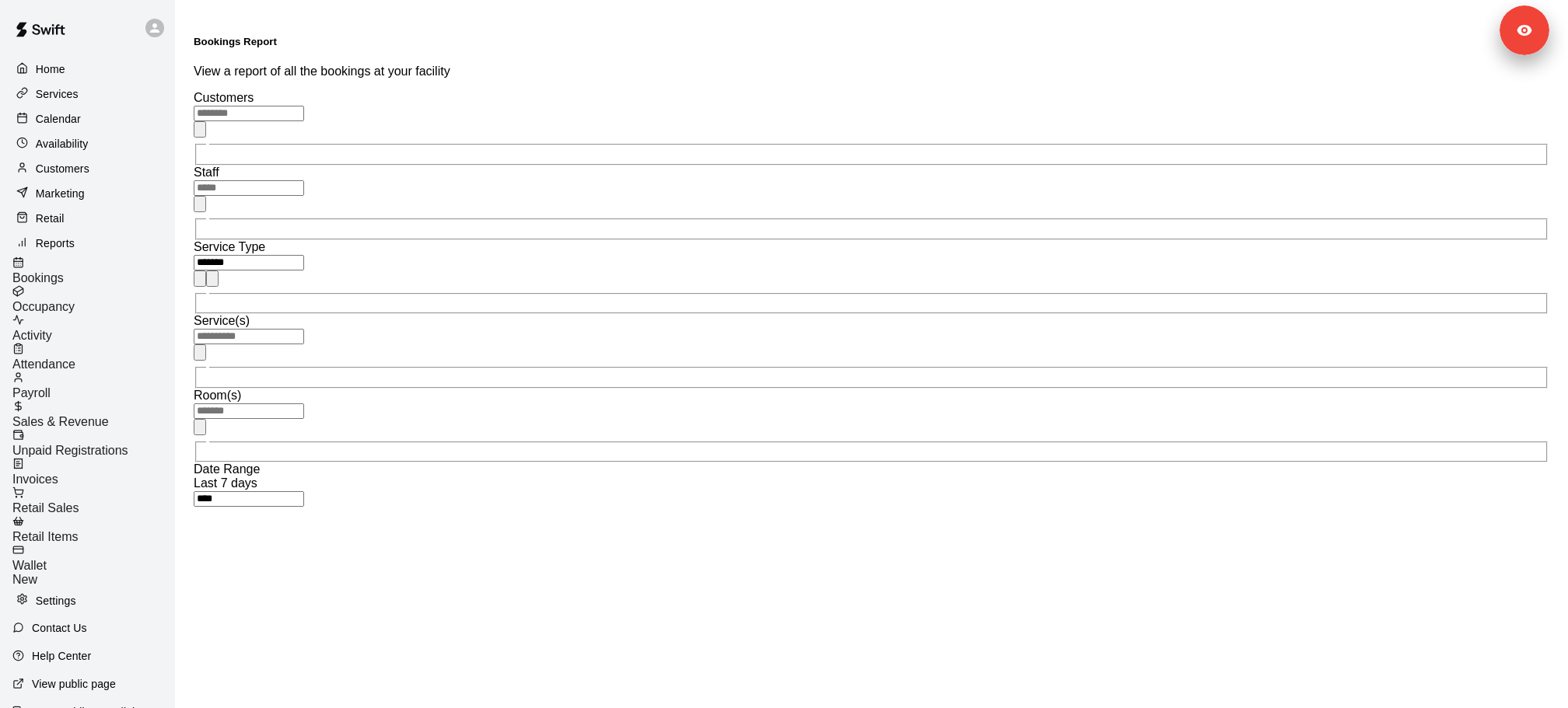
type input "**********"
type input "******"
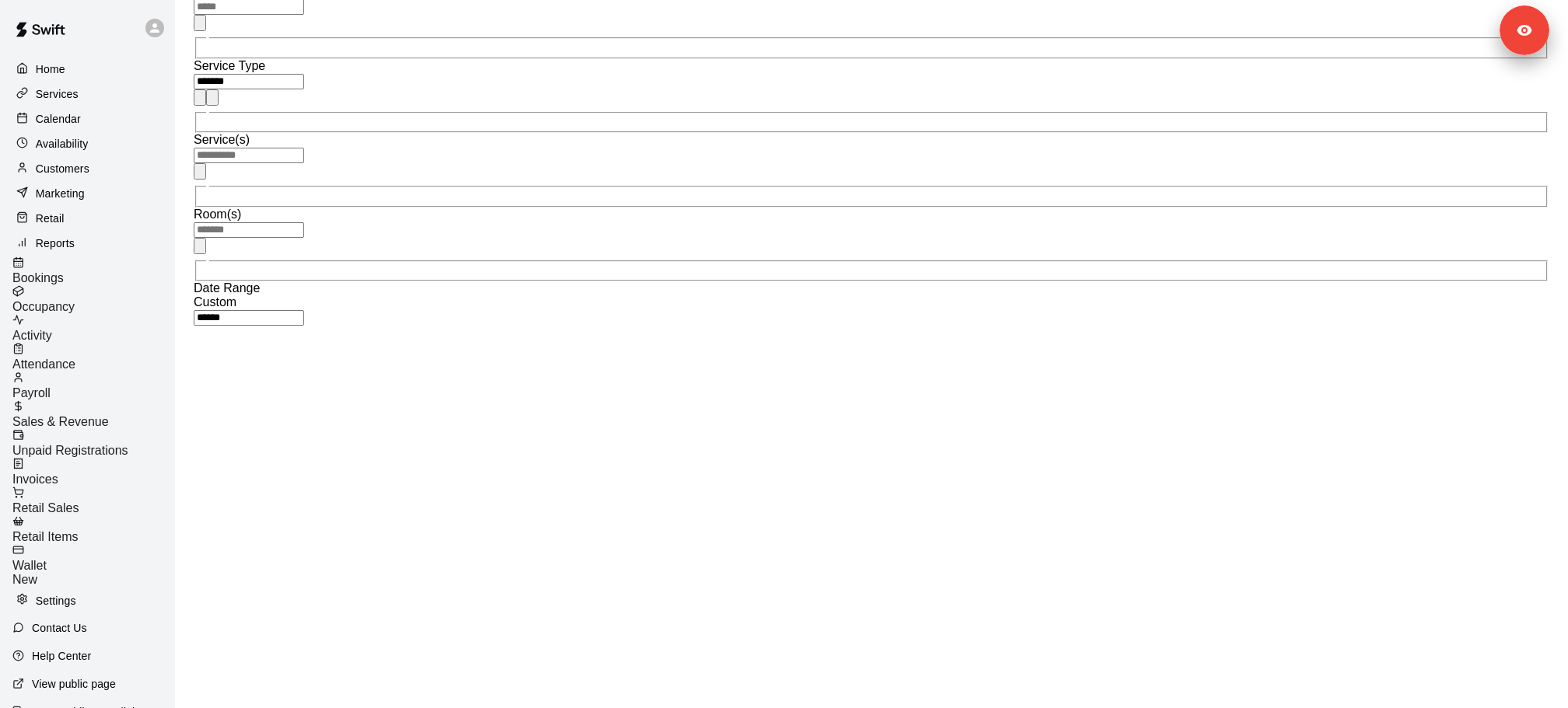
scroll to position [353, 0]
click at [78, 105] on div "Services" at bounding box center [88, 94] width 150 height 23
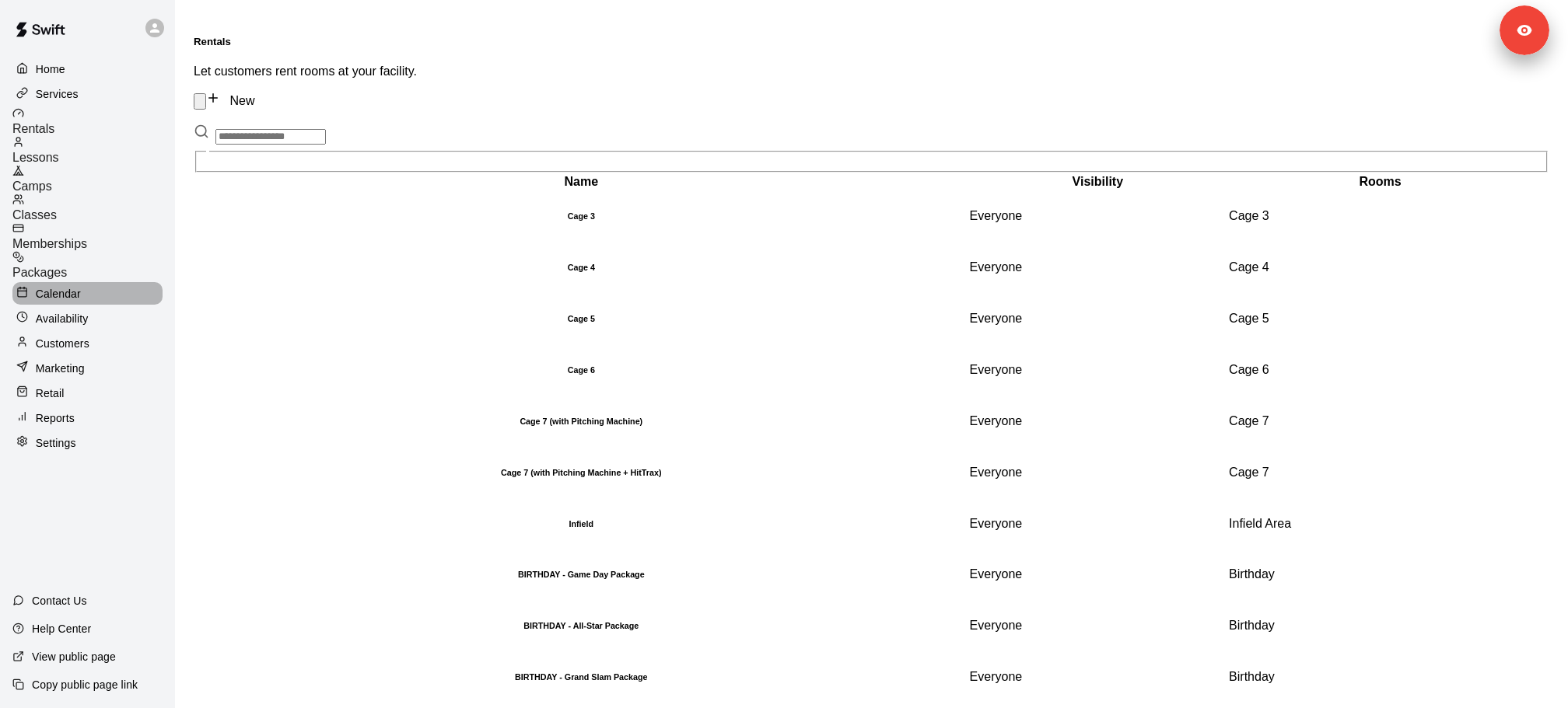
click at [54, 286] on p "Calendar" at bounding box center [58, 294] width 45 height 16
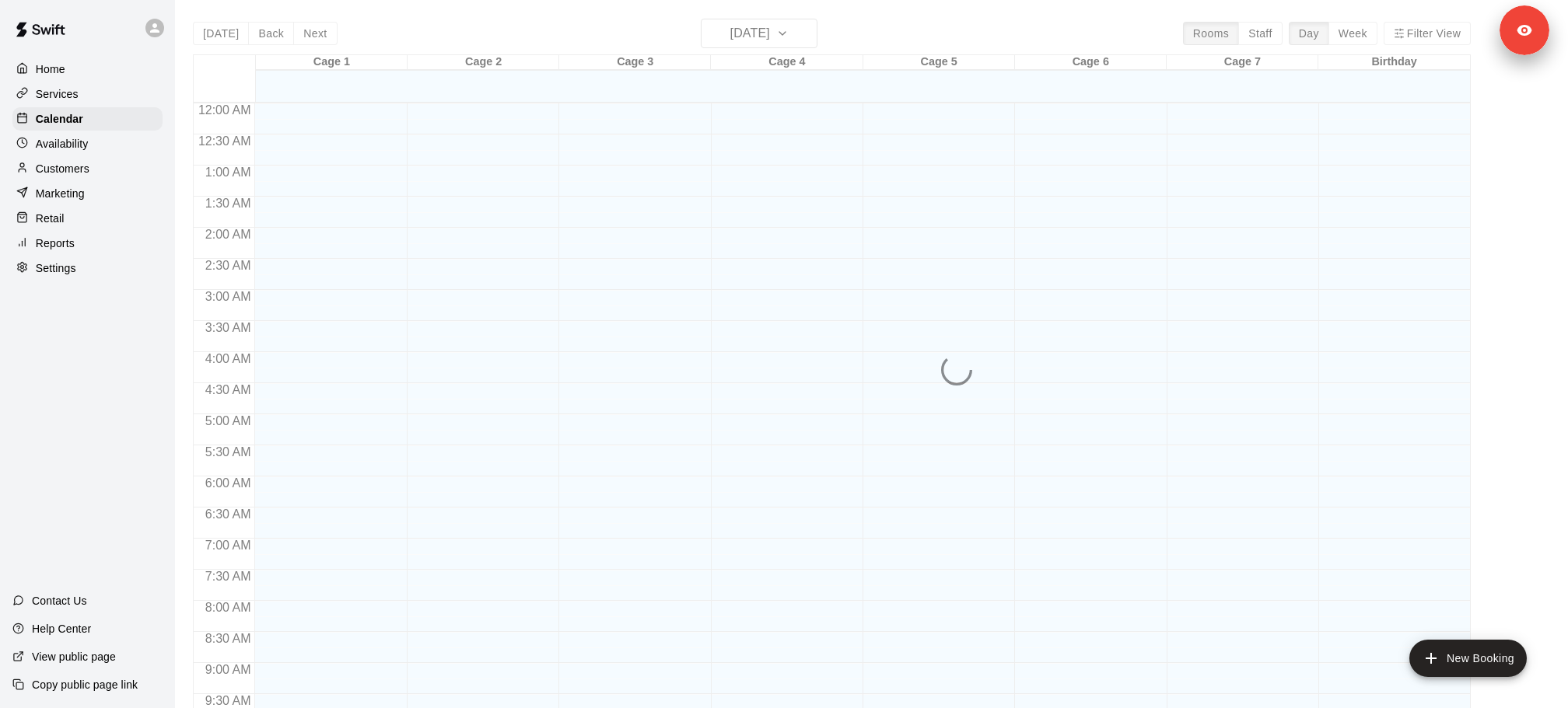
scroll to position [658, 0]
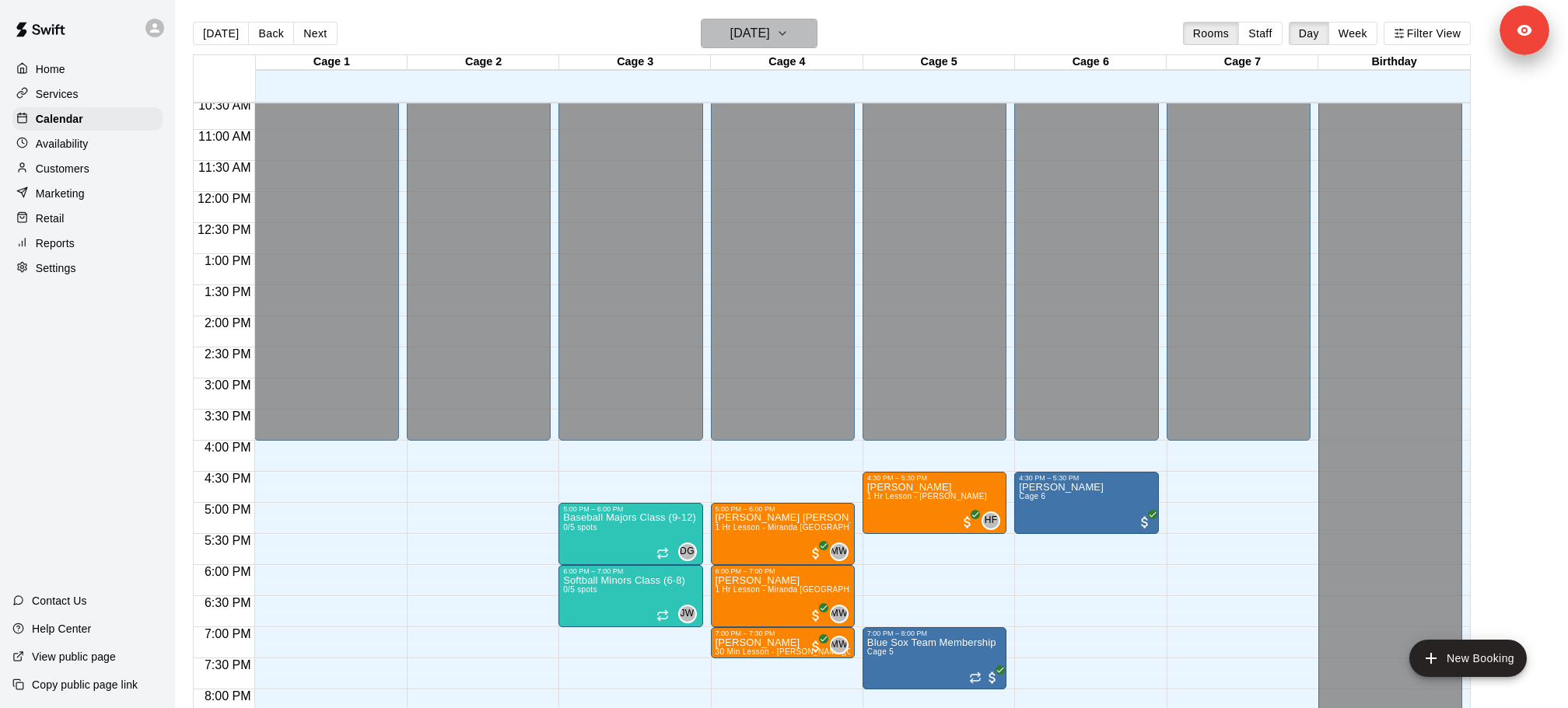
click at [807, 47] on button "[DATE]" at bounding box center [759, 33] width 117 height 29
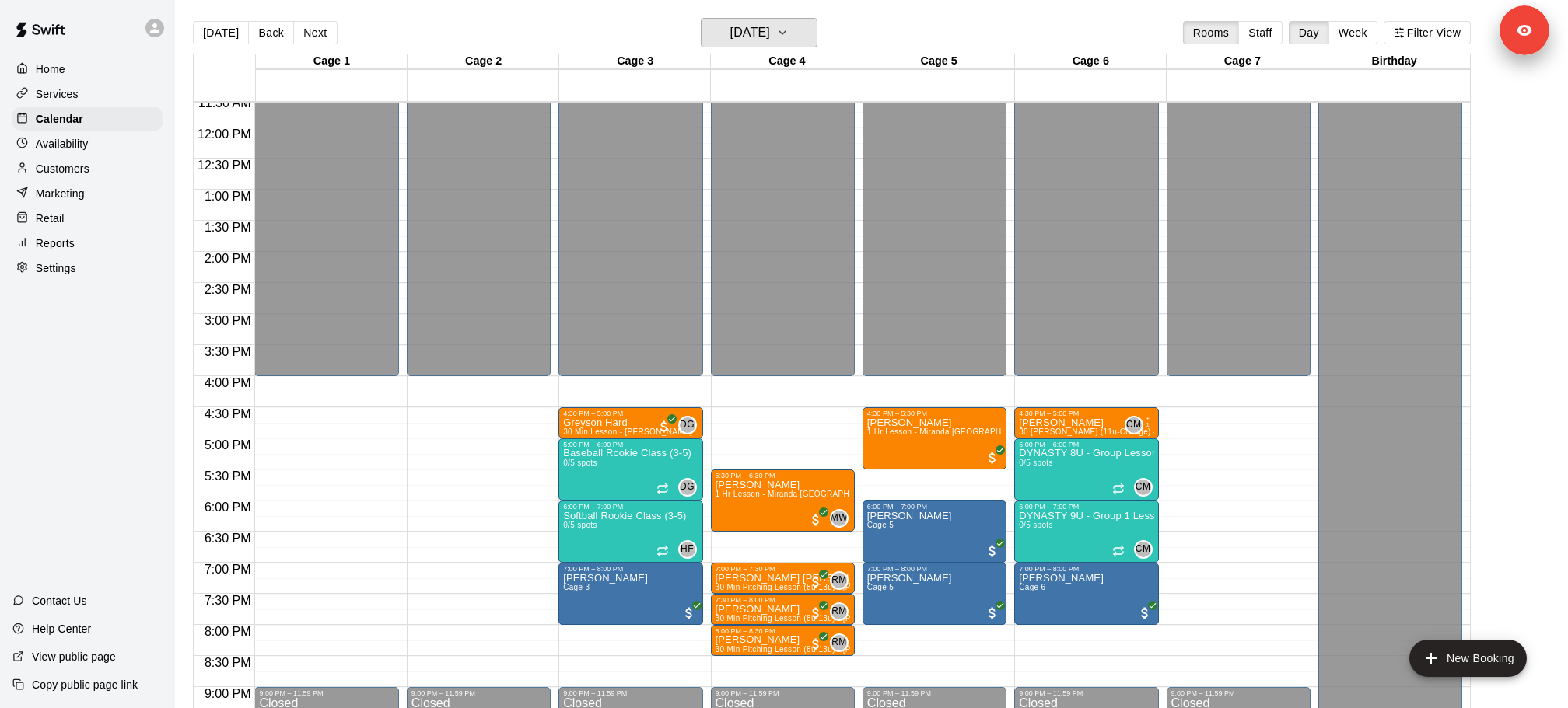
scroll to position [732, 0]
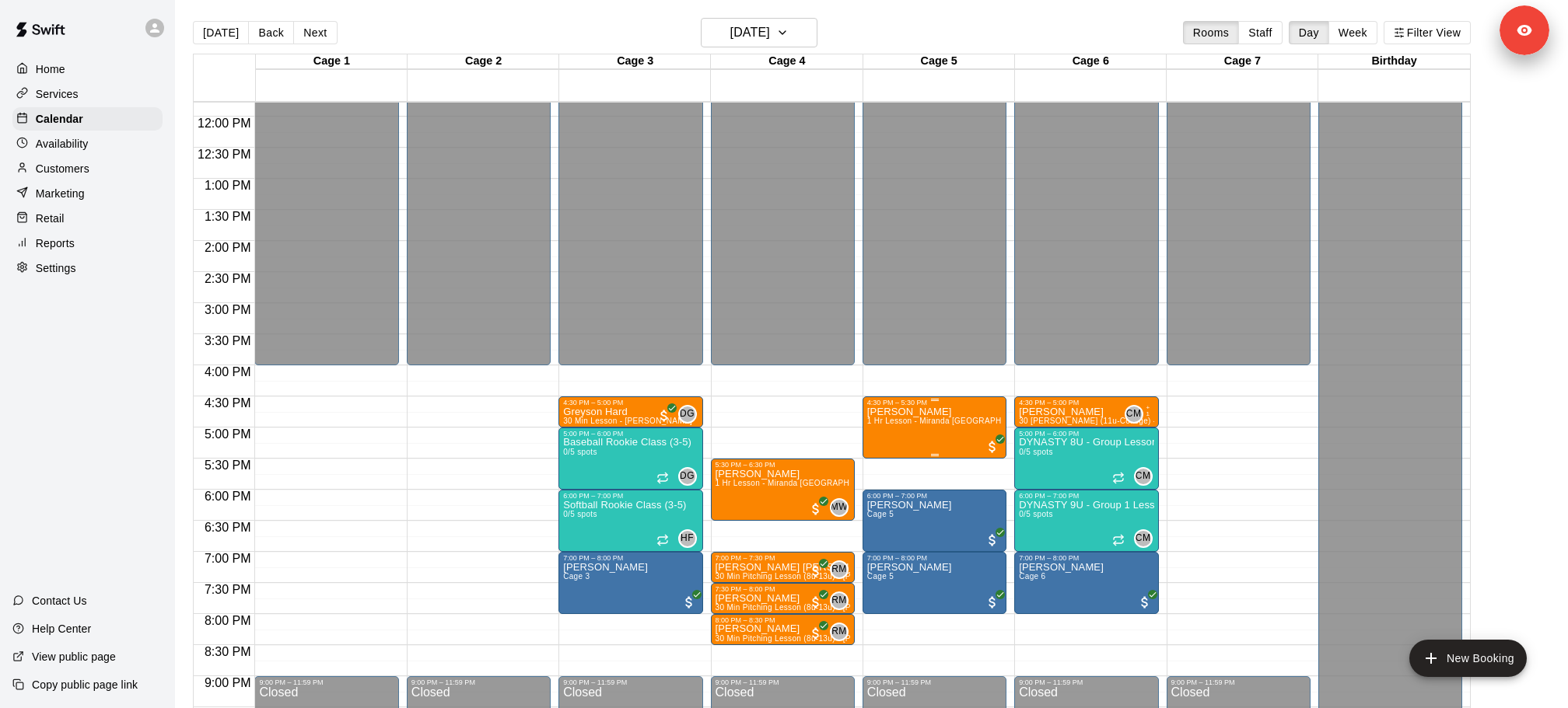
click at [930, 418] on span "1 Hr Lesson - Miranda [GEOGRAPHIC_DATA]" at bounding box center [952, 421] width 170 height 9
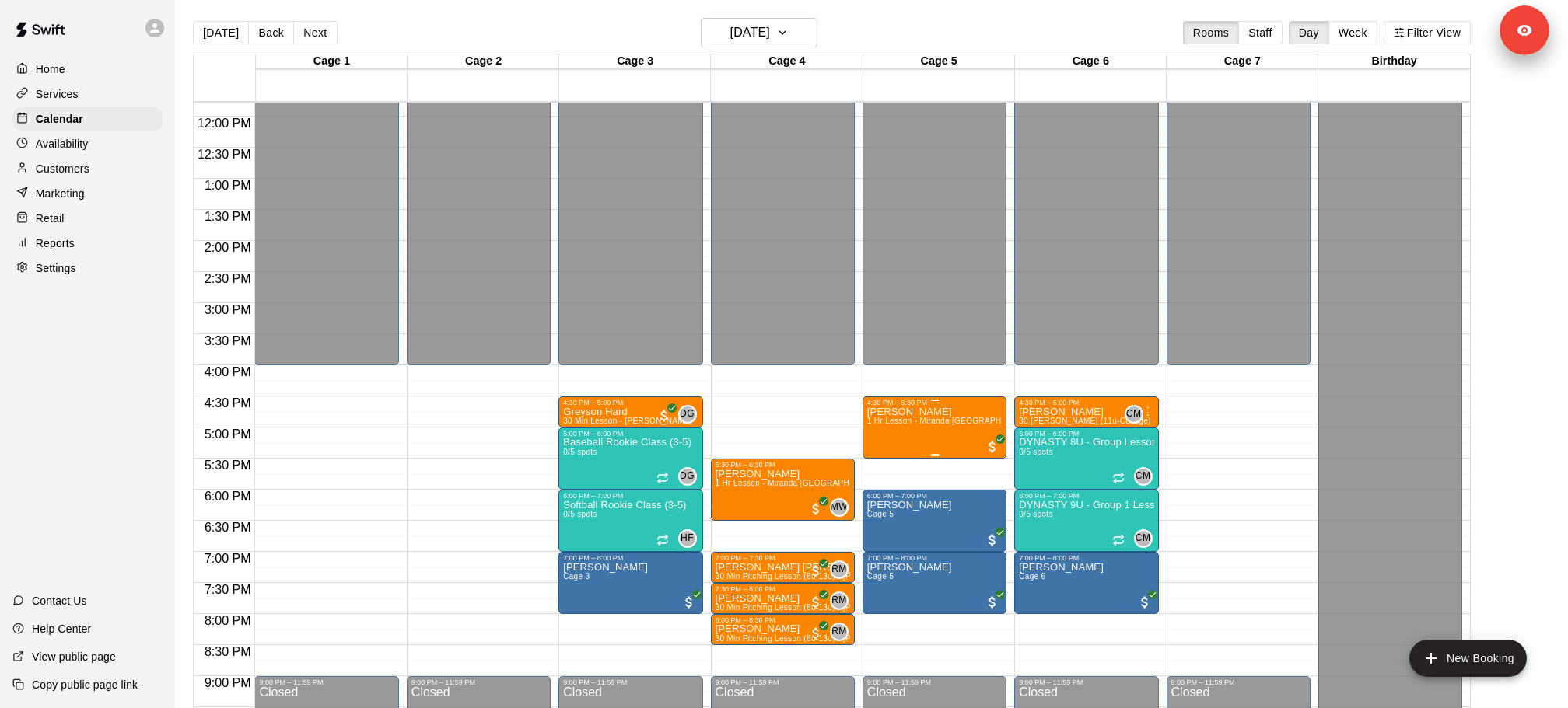
click at [786, 32] on icon "button" at bounding box center [782, 33] width 6 height 3
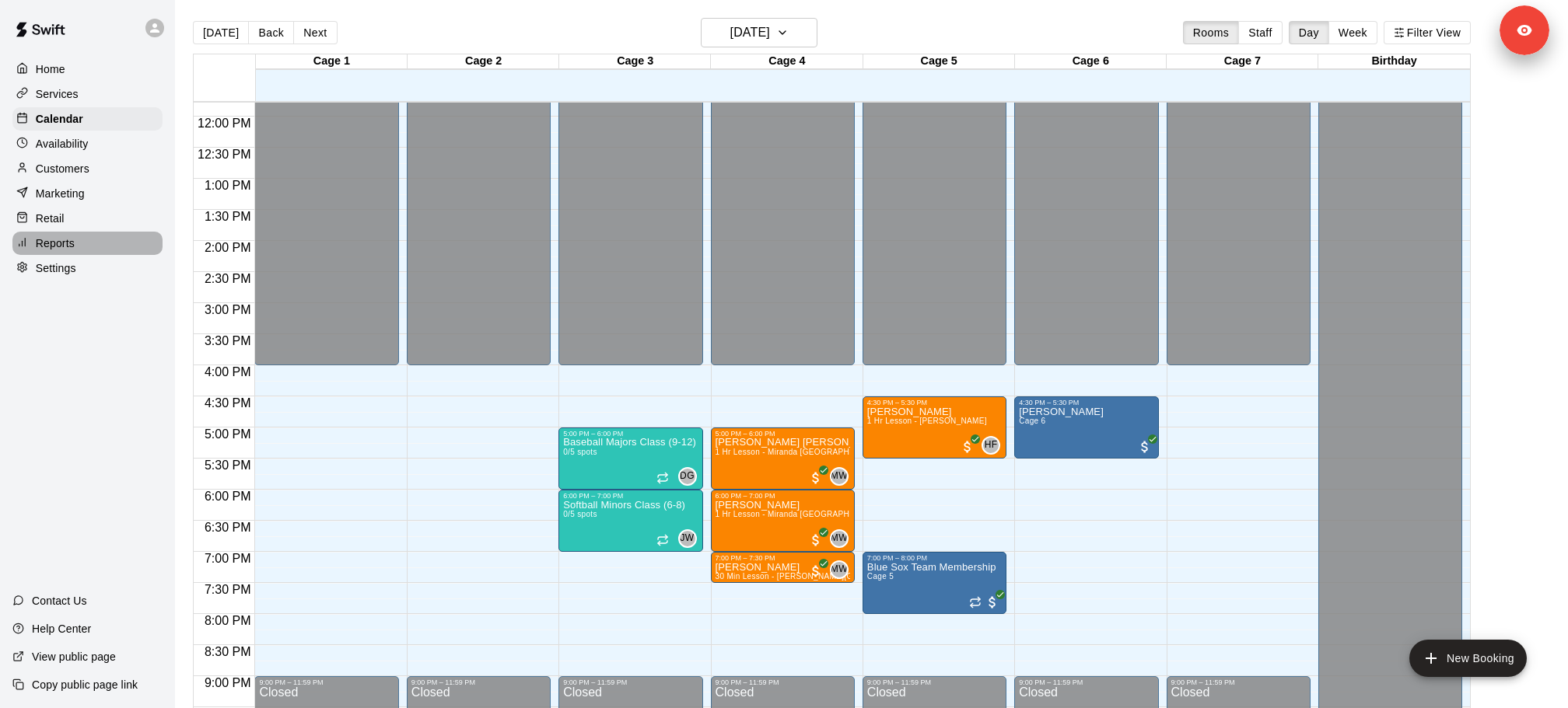
click at [87, 247] on div "Reports" at bounding box center [88, 243] width 150 height 23
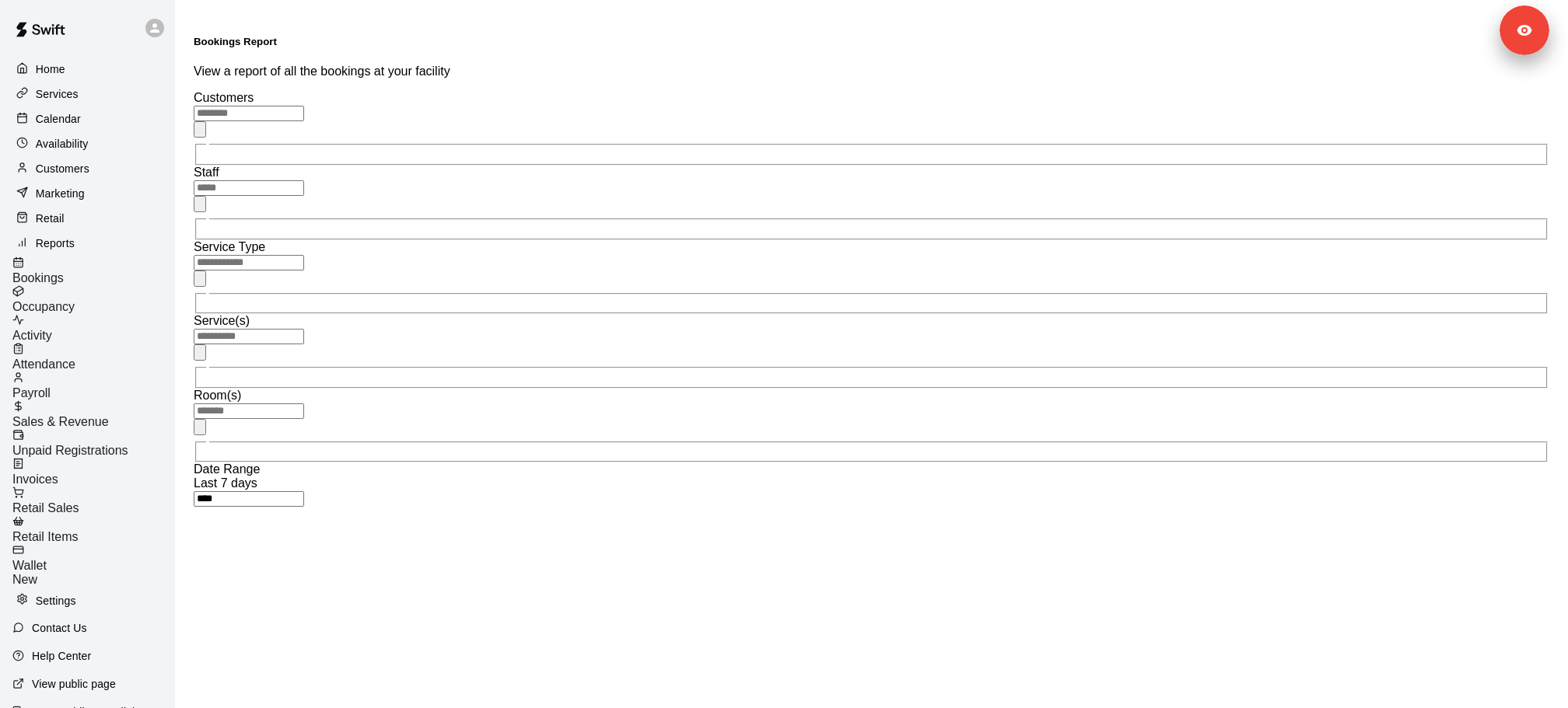
click at [75, 300] on span "Occupancy" at bounding box center [44, 306] width 62 height 14
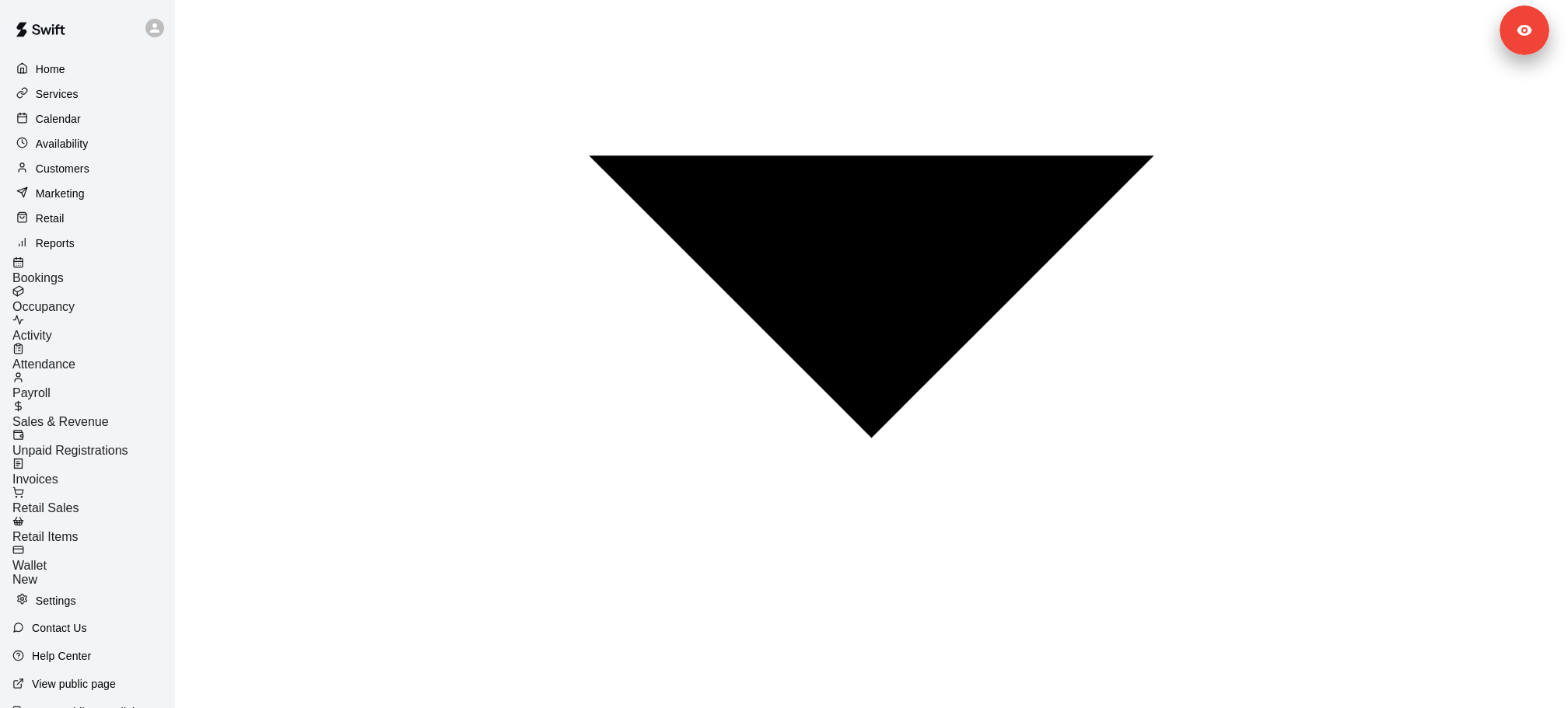
scroll to position [466, 0]
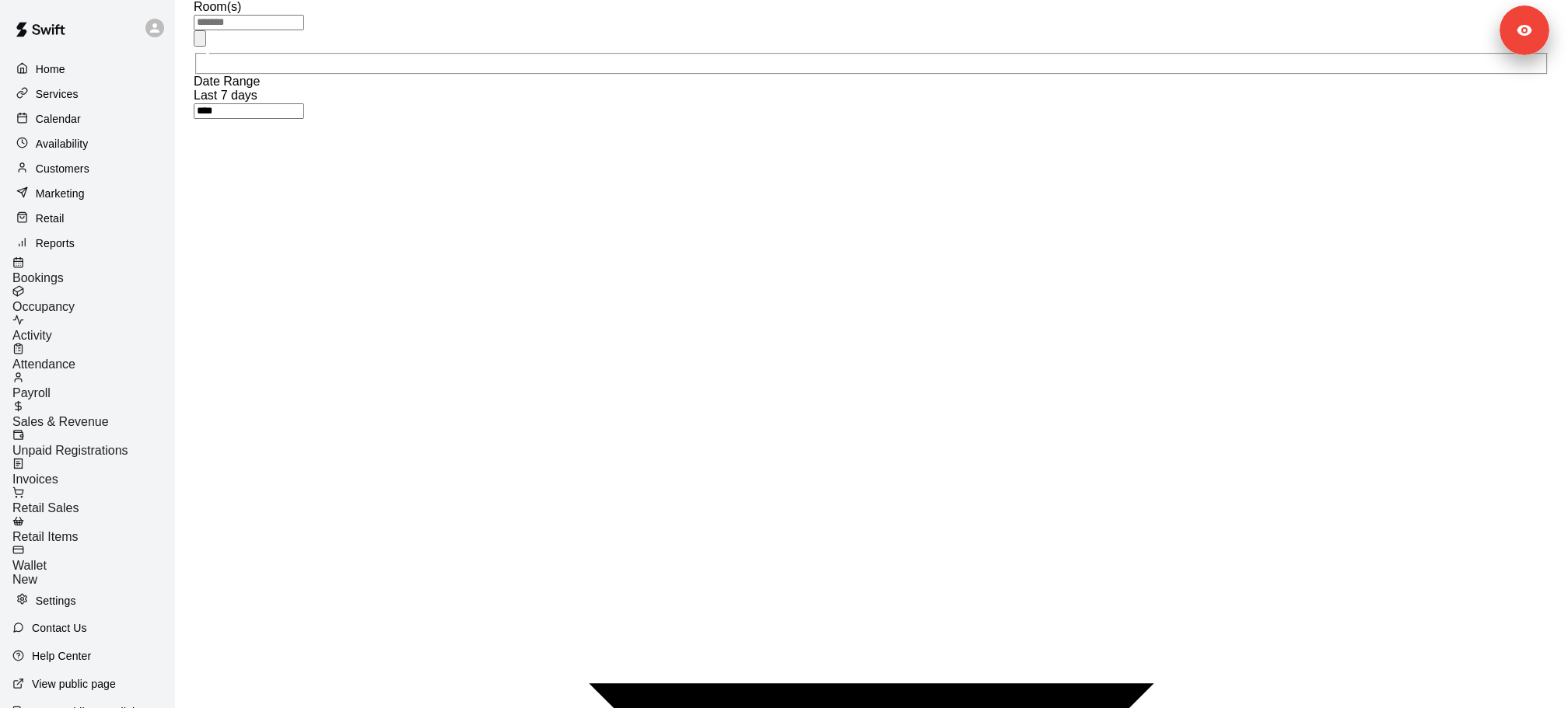
scroll to position [0, 0]
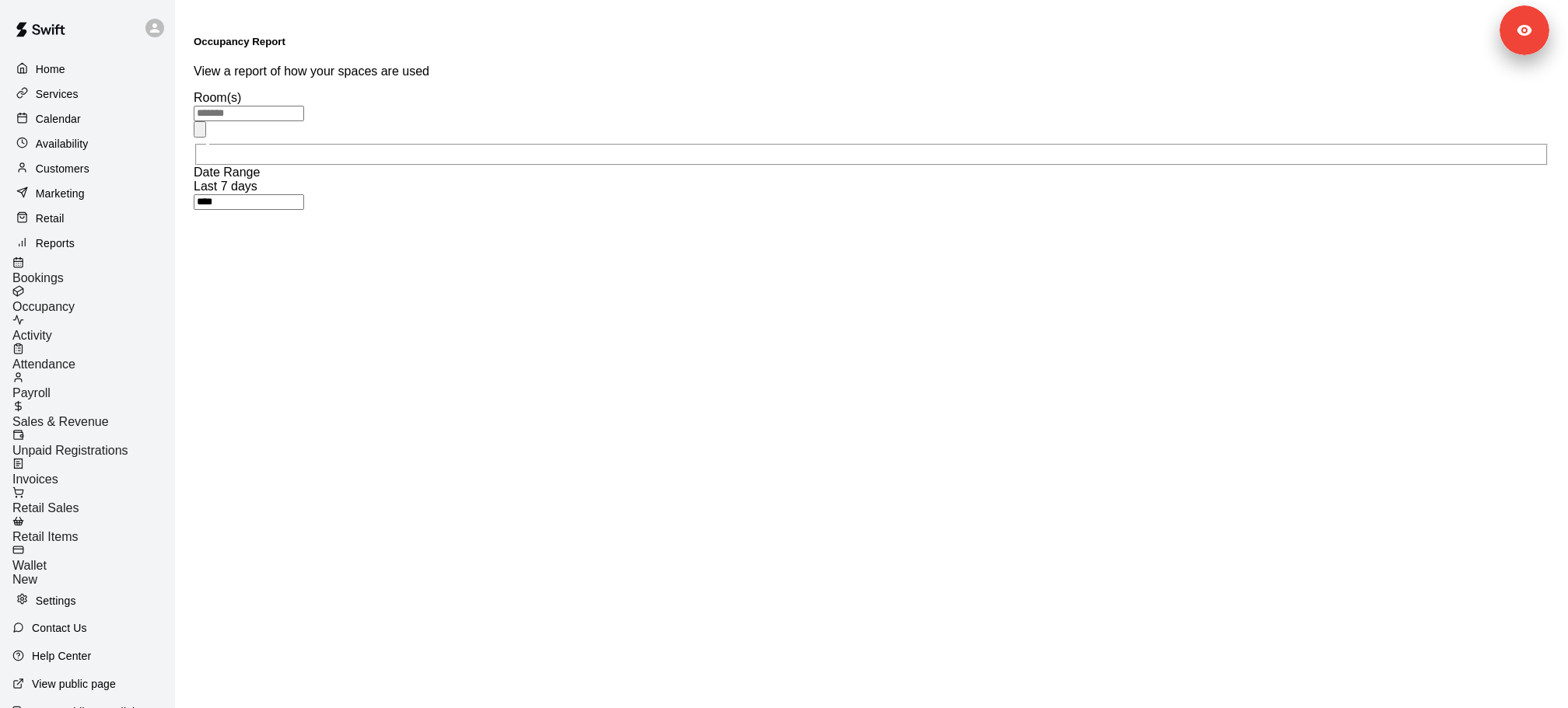
type input "**********"
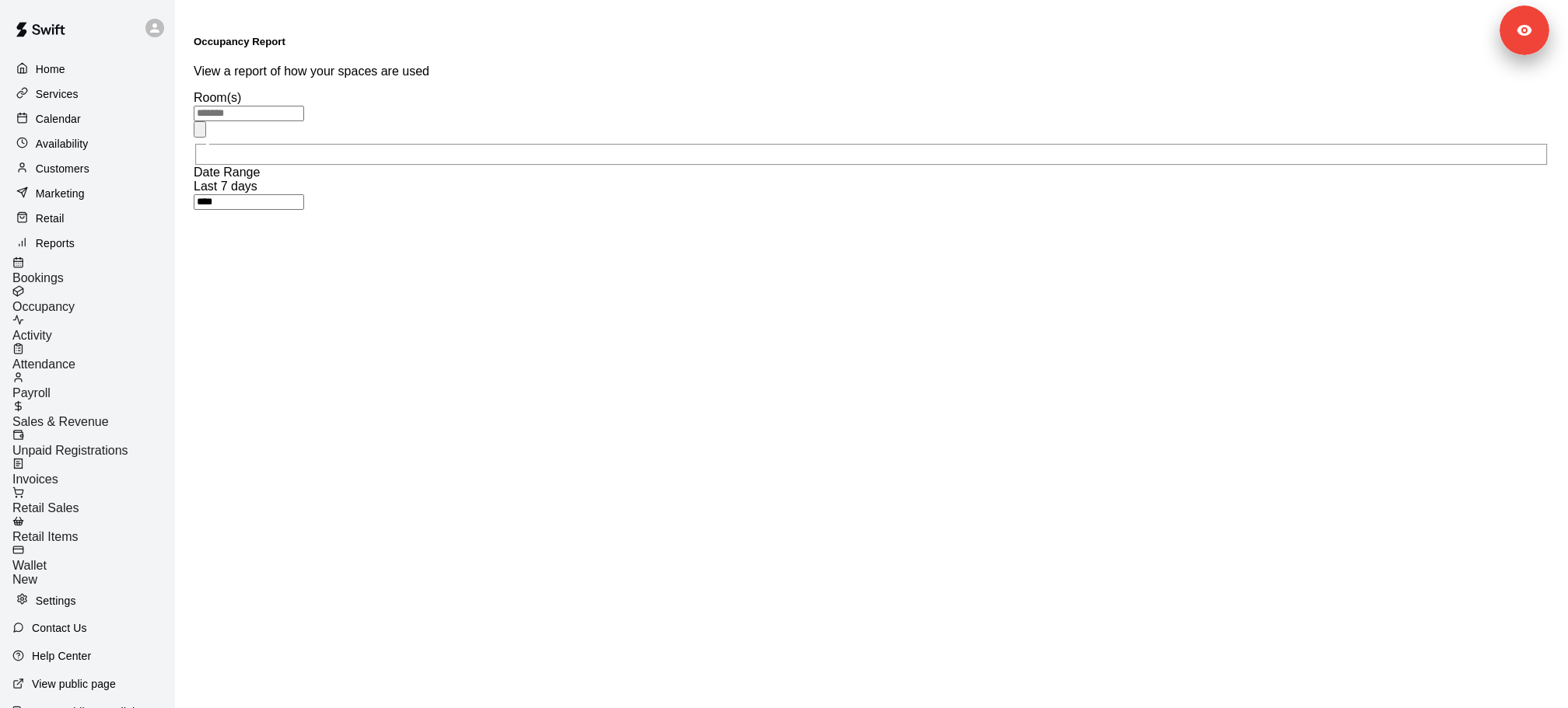
type input "******"
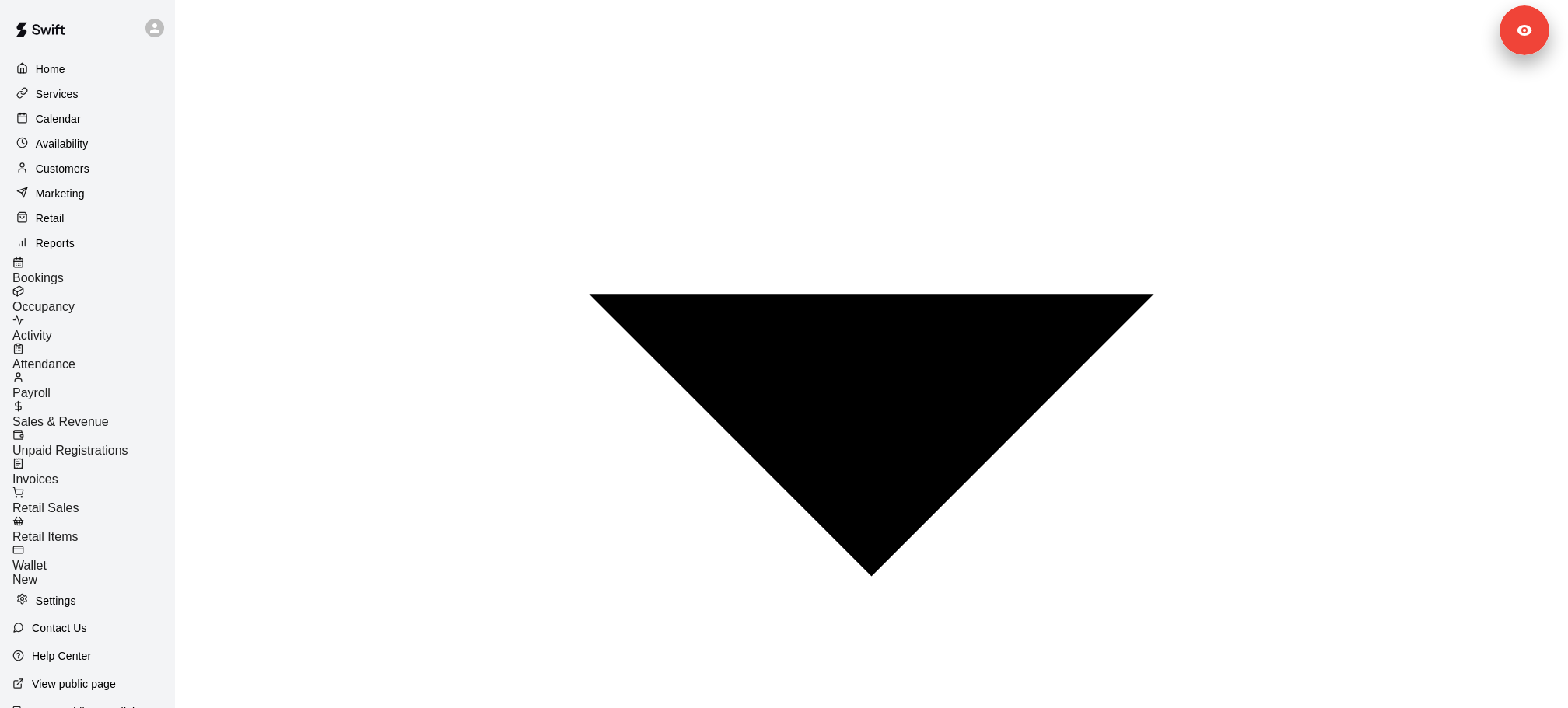
scroll to position [488, 0]
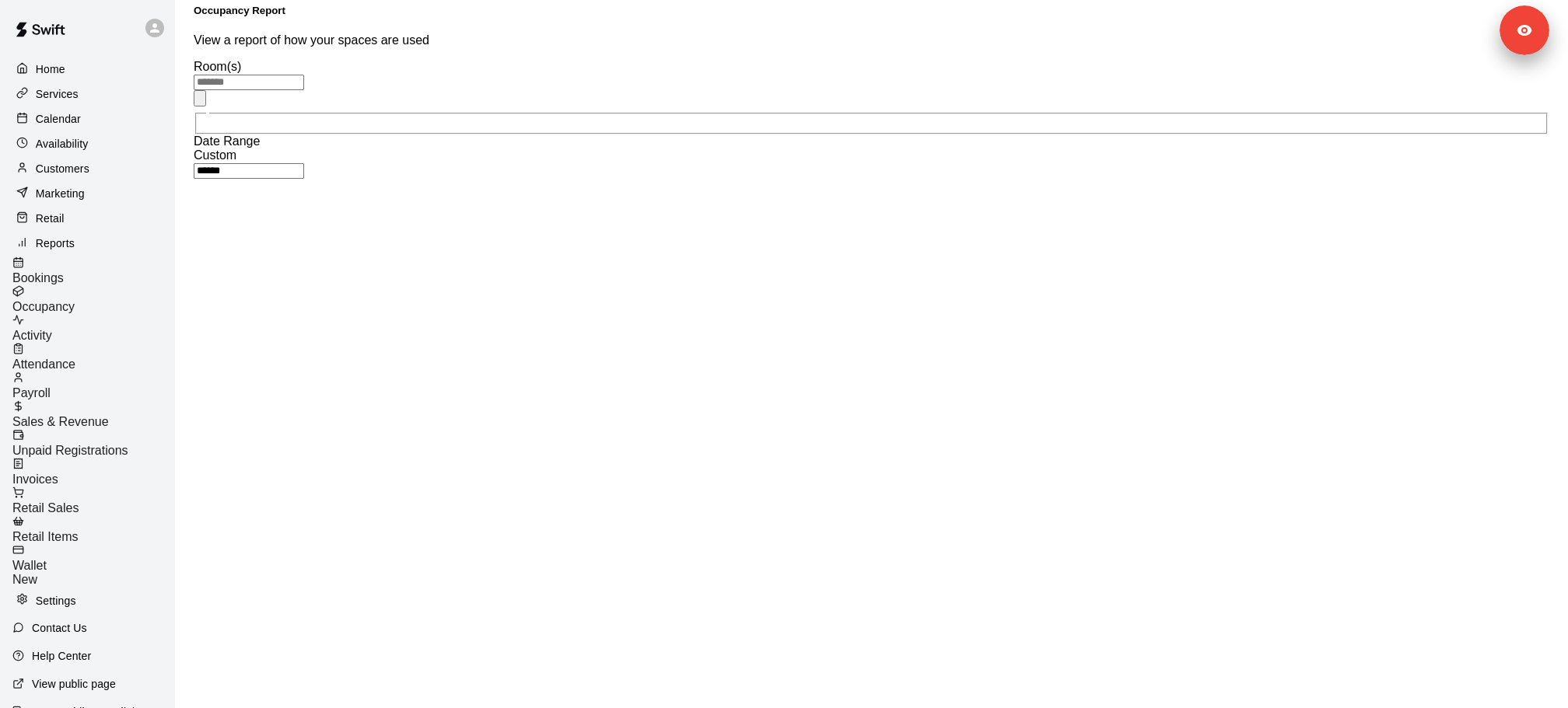
scroll to position [37, 0]
click at [72, 144] on p "Availability" at bounding box center [62, 144] width 53 height 16
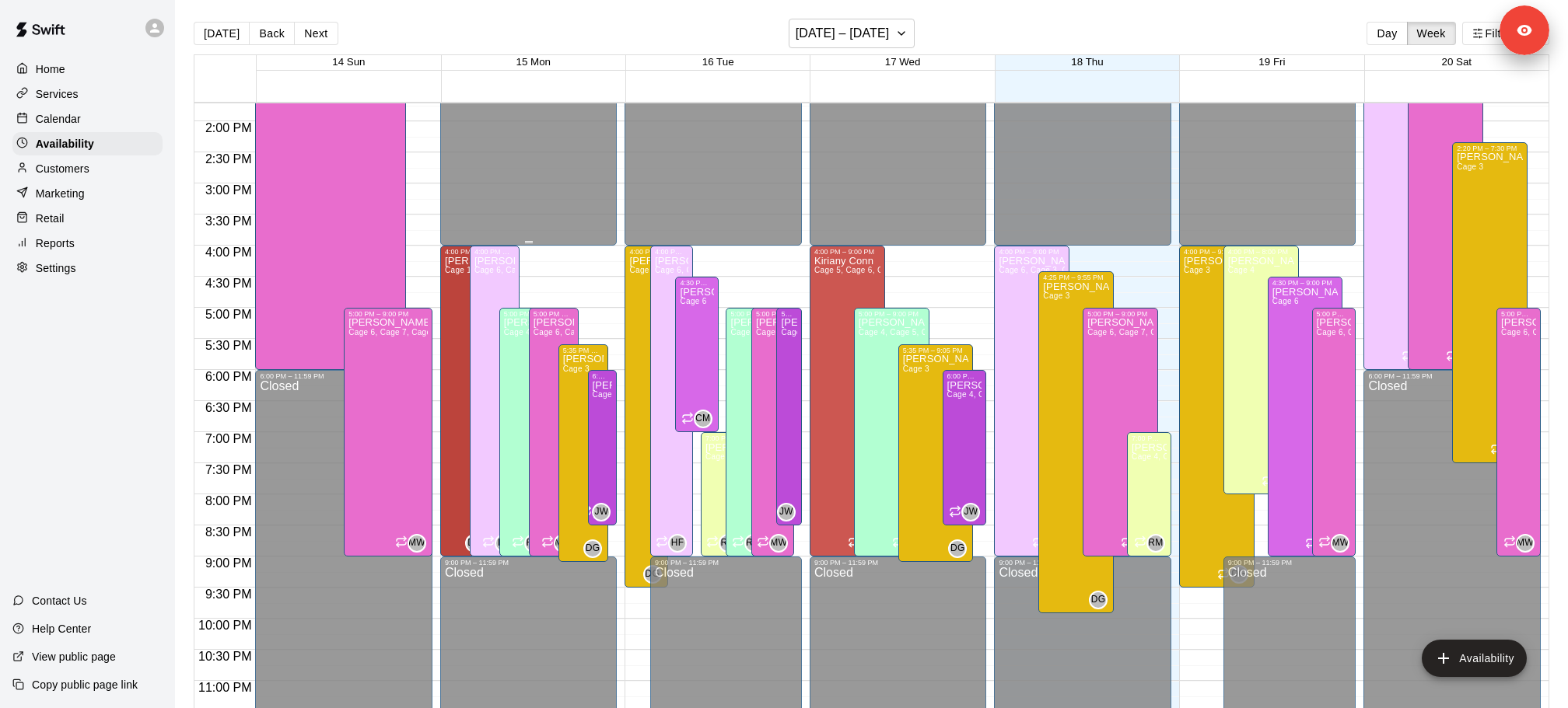
scroll to position [869, 0]
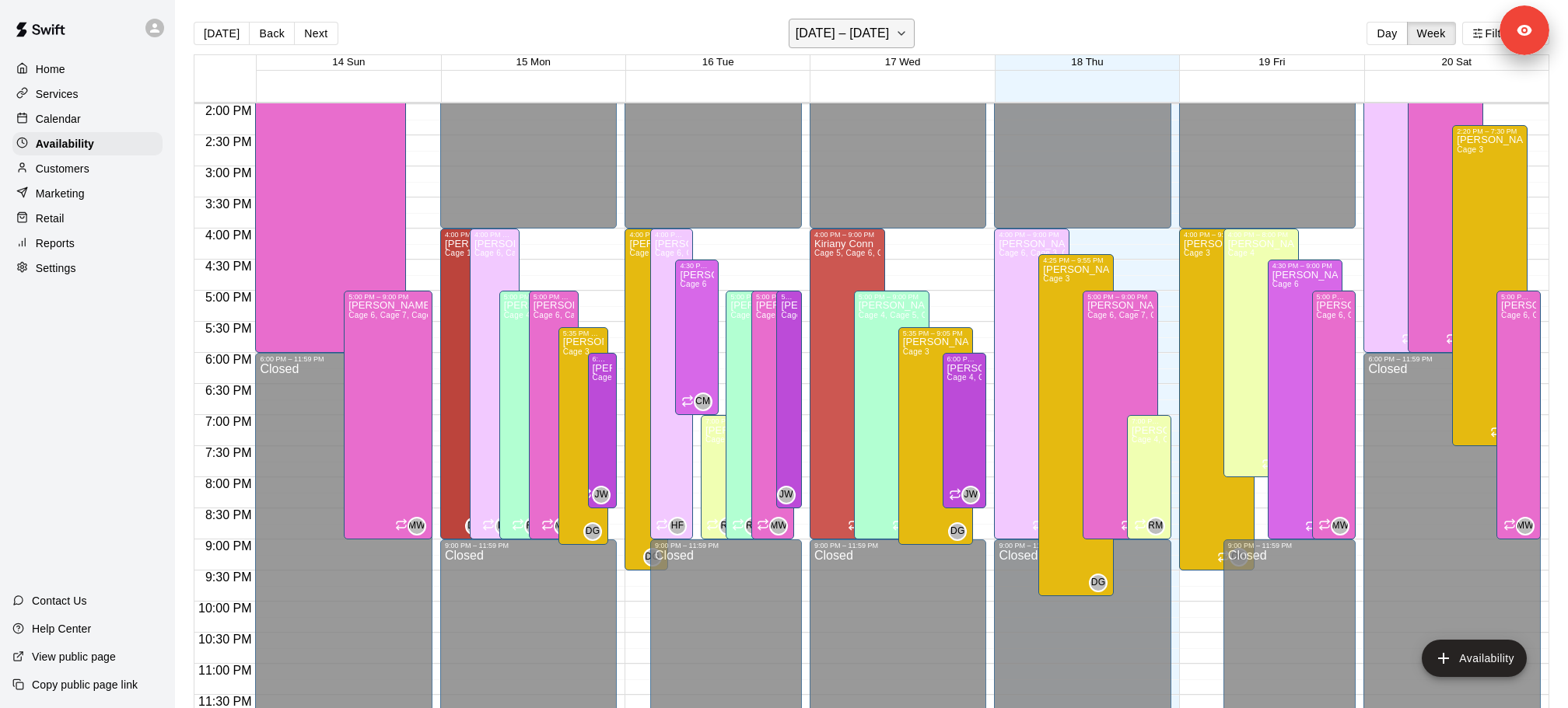
click at [852, 45] on button "[DATE] – [DATE]" at bounding box center [852, 33] width 127 height 29
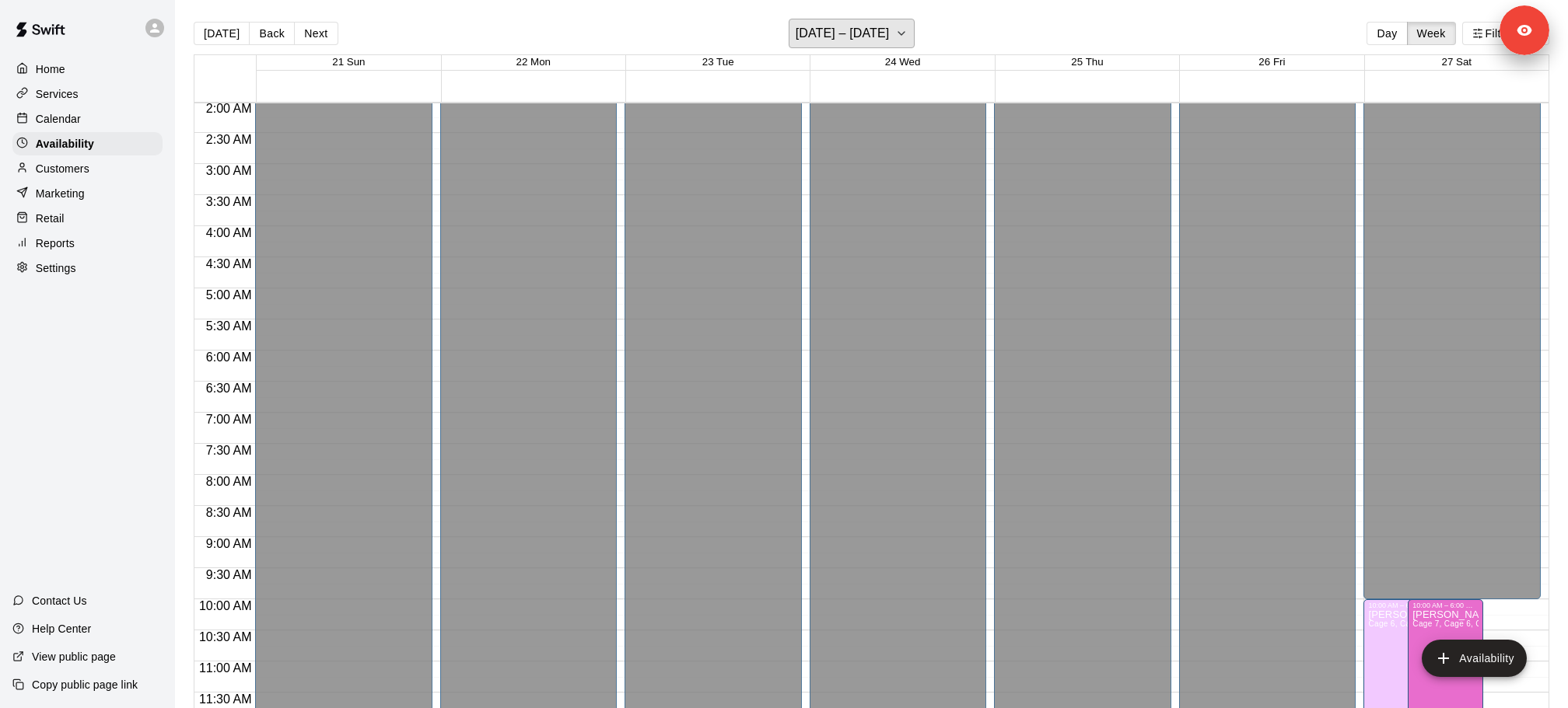
scroll to position [0, 0]
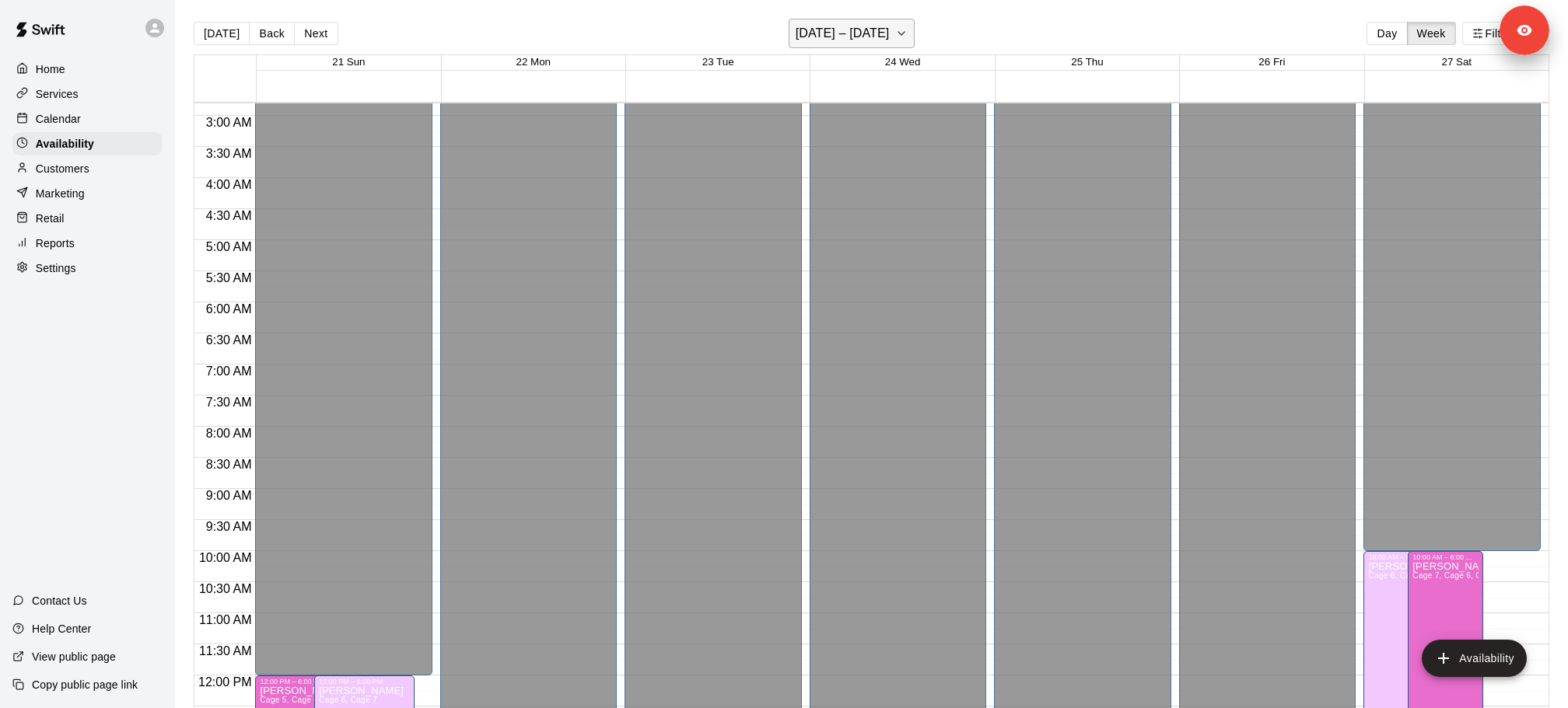
click at [821, 33] on h6 "September 21 – 27" at bounding box center [842, 33] width 94 height 21
click at [852, 43] on h6 "September 28 – October 04" at bounding box center [842, 33] width 94 height 21
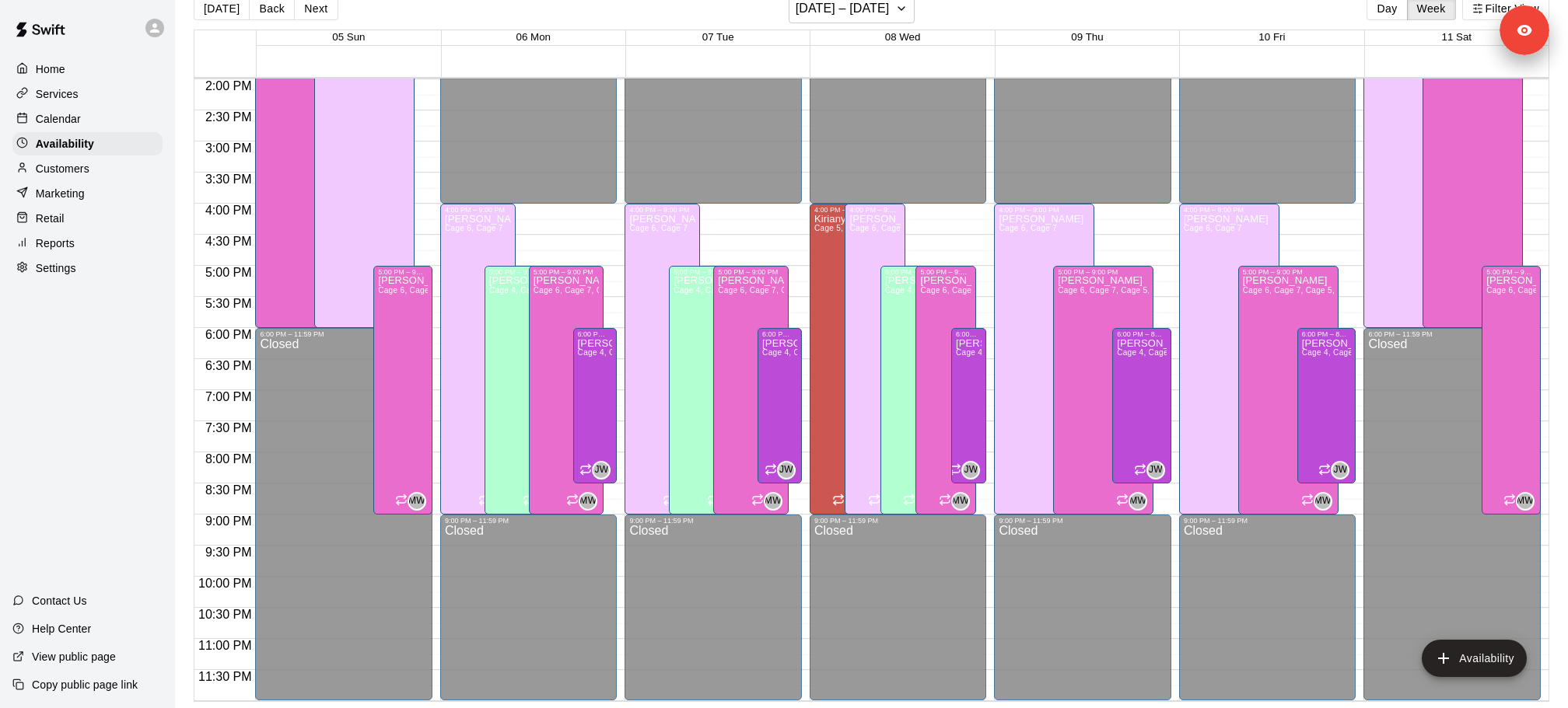
click at [63, 107] on div "Calendar" at bounding box center [88, 119] width 150 height 23
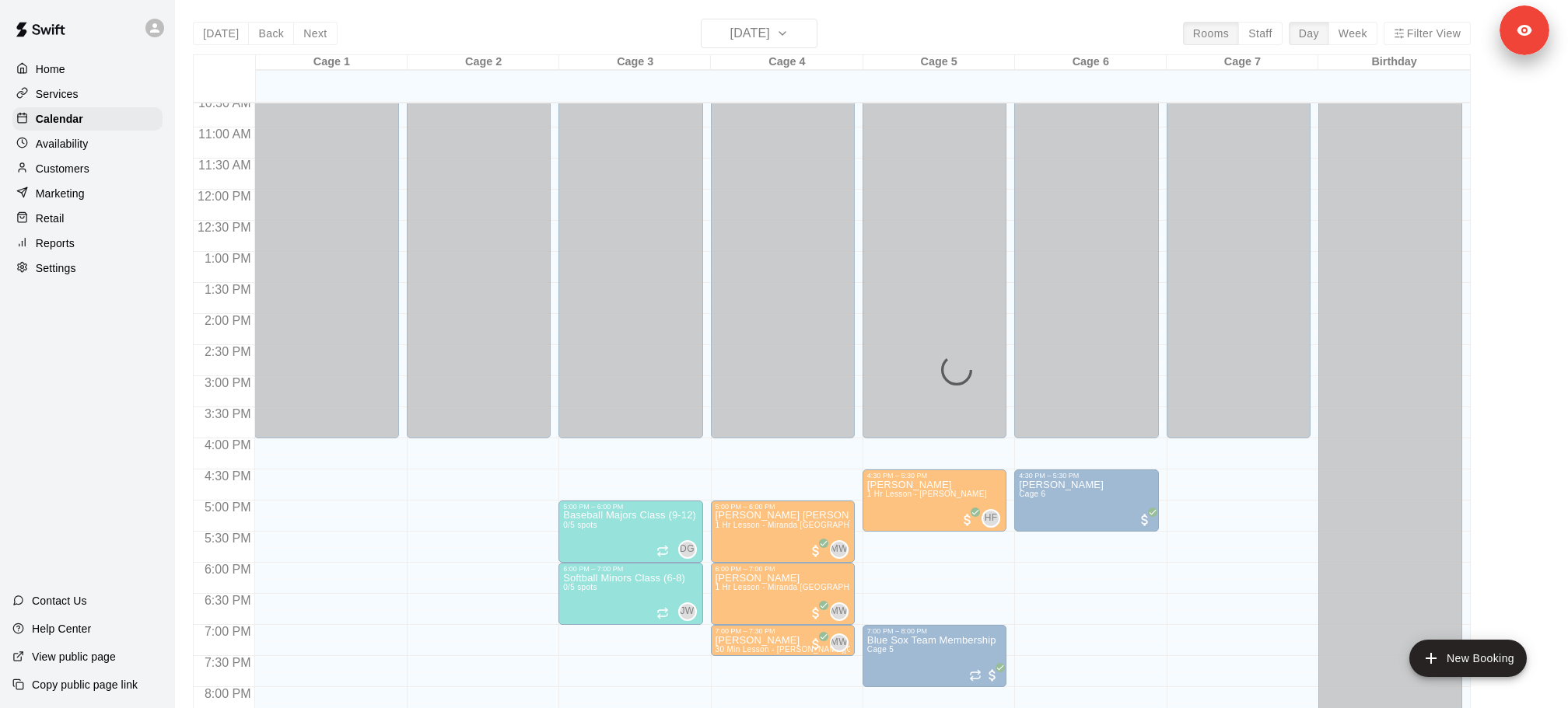
click at [63, 101] on div "Services" at bounding box center [88, 94] width 150 height 23
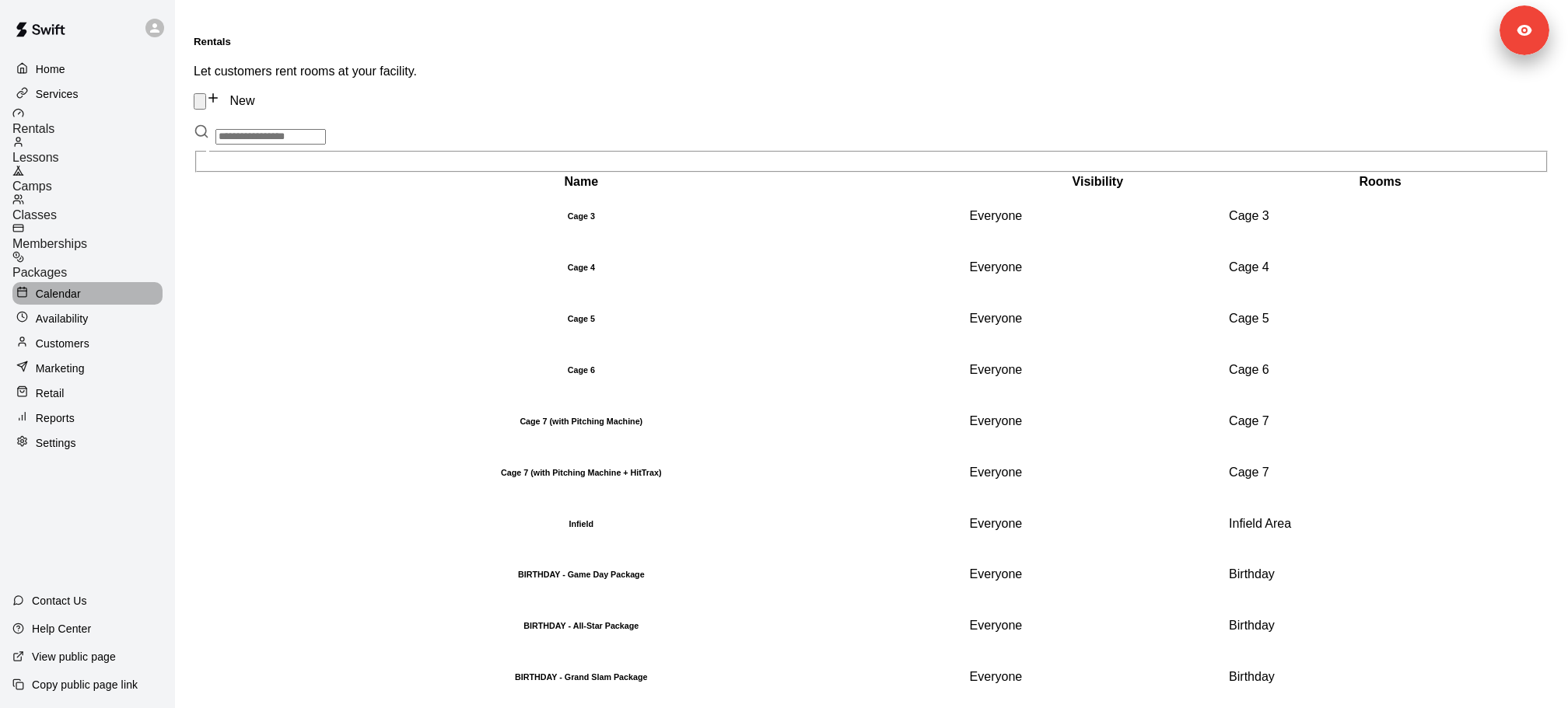
click at [56, 286] on p "Calendar" at bounding box center [58, 294] width 45 height 16
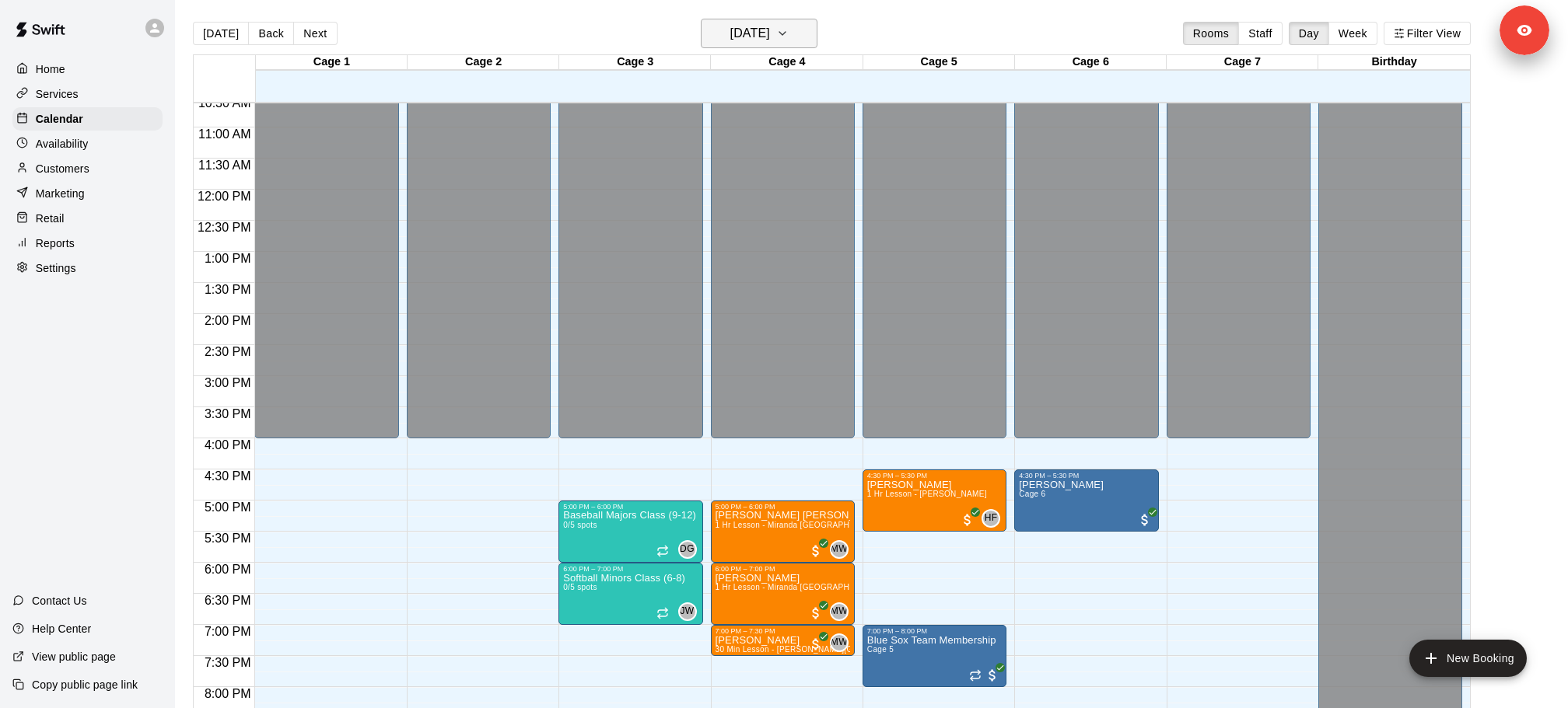
click at [770, 34] on h6 "[DATE]" at bounding box center [750, 33] width 40 height 21
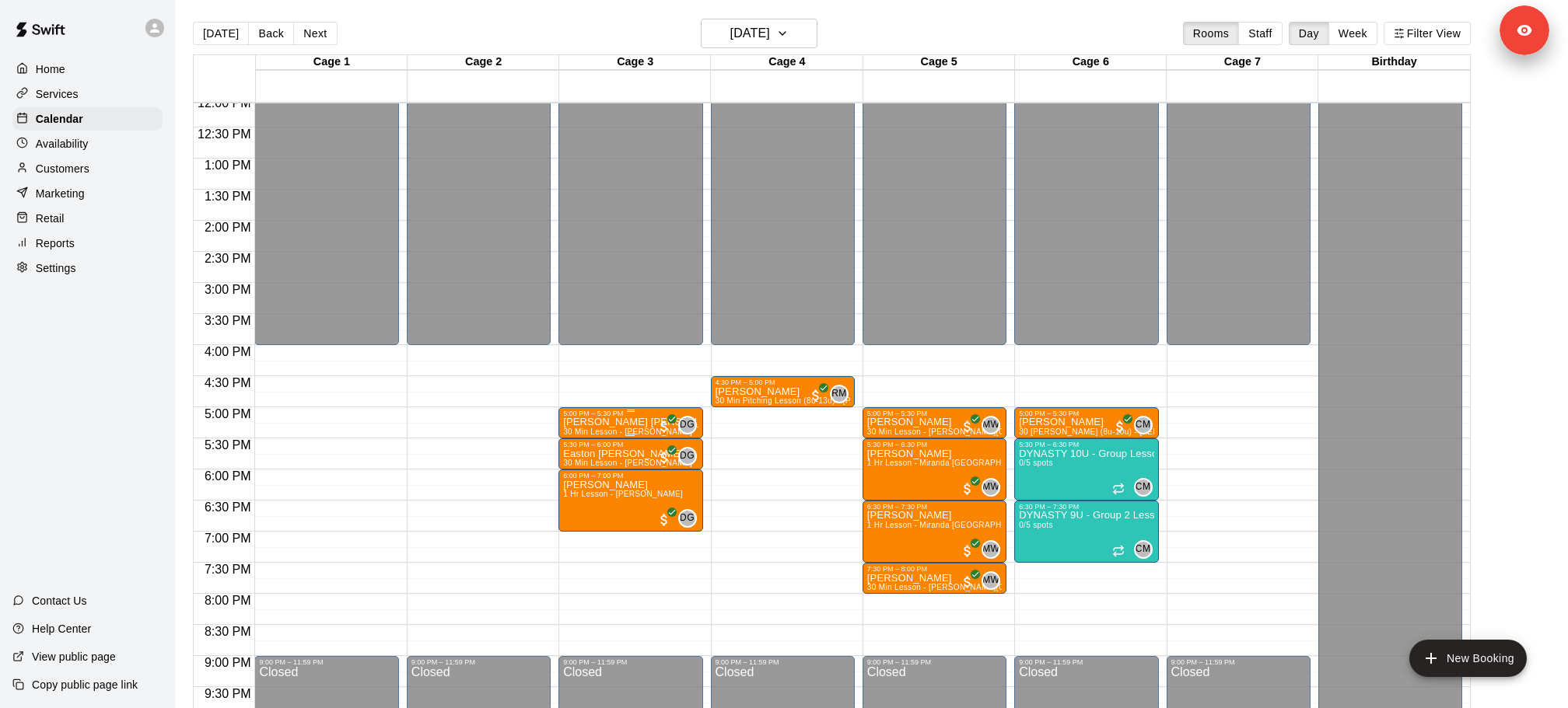
click at [585, 413] on div "5:00 PM – 5:30 PM" at bounding box center [630, 414] width 135 height 8
click at [607, 445] on div "5:30 PM – 6:00 PM" at bounding box center [630, 445] width 135 height 8
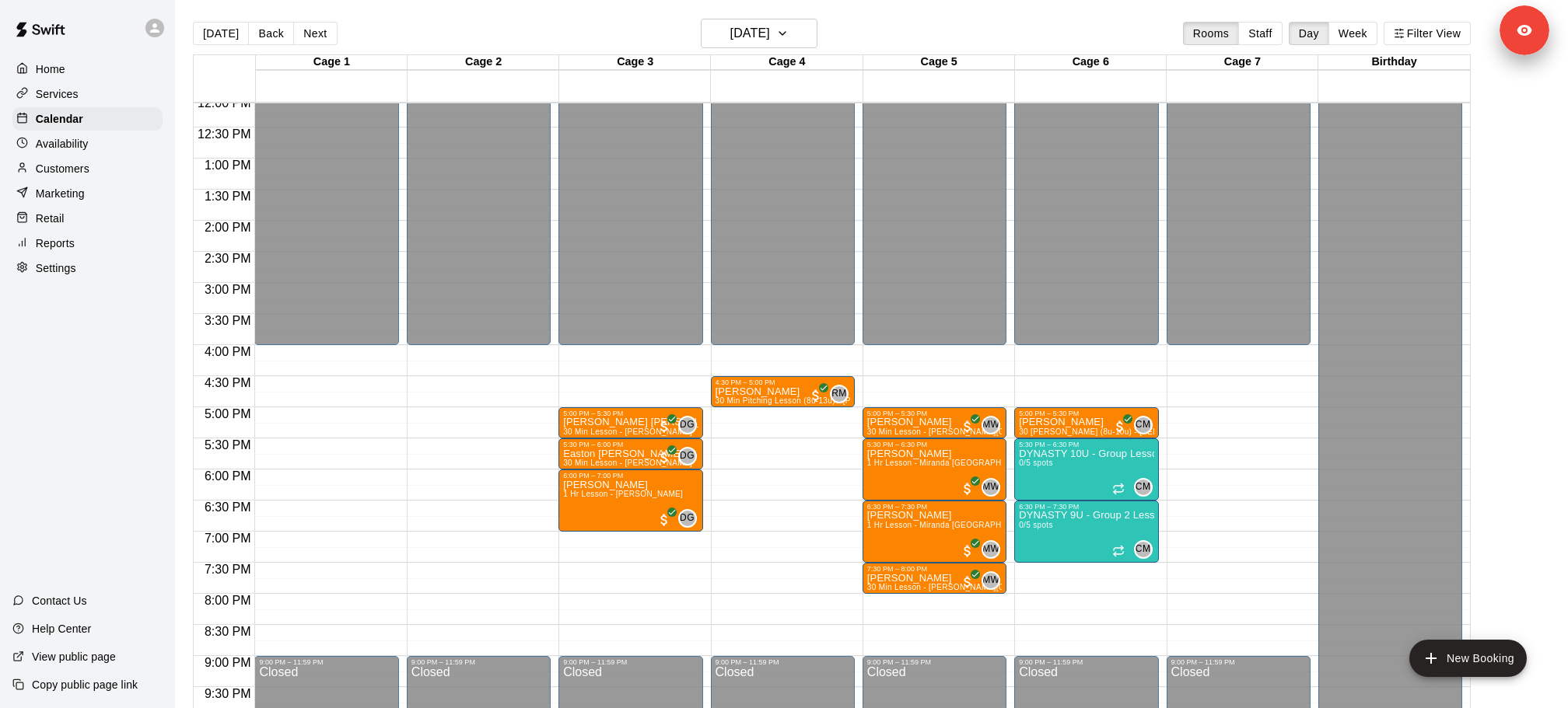
click at [591, 430] on span "30 Min Lesson - [PERSON_NAME]" at bounding box center [627, 431] width 129 height 9
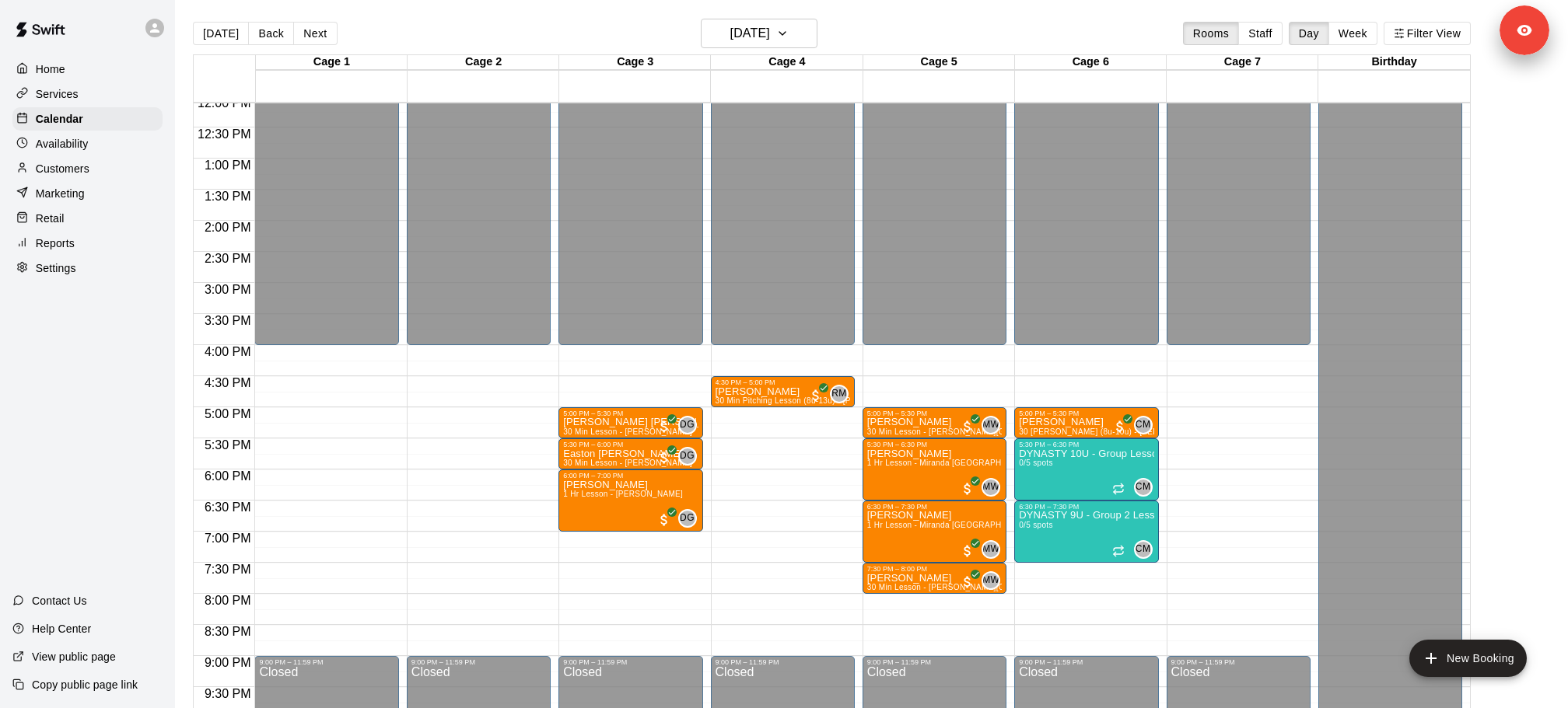
drag, startPoint x: 597, startPoint y: 579, endPoint x: 681, endPoint y: 579, distance: 84.0
copy span "Booking #1430727"
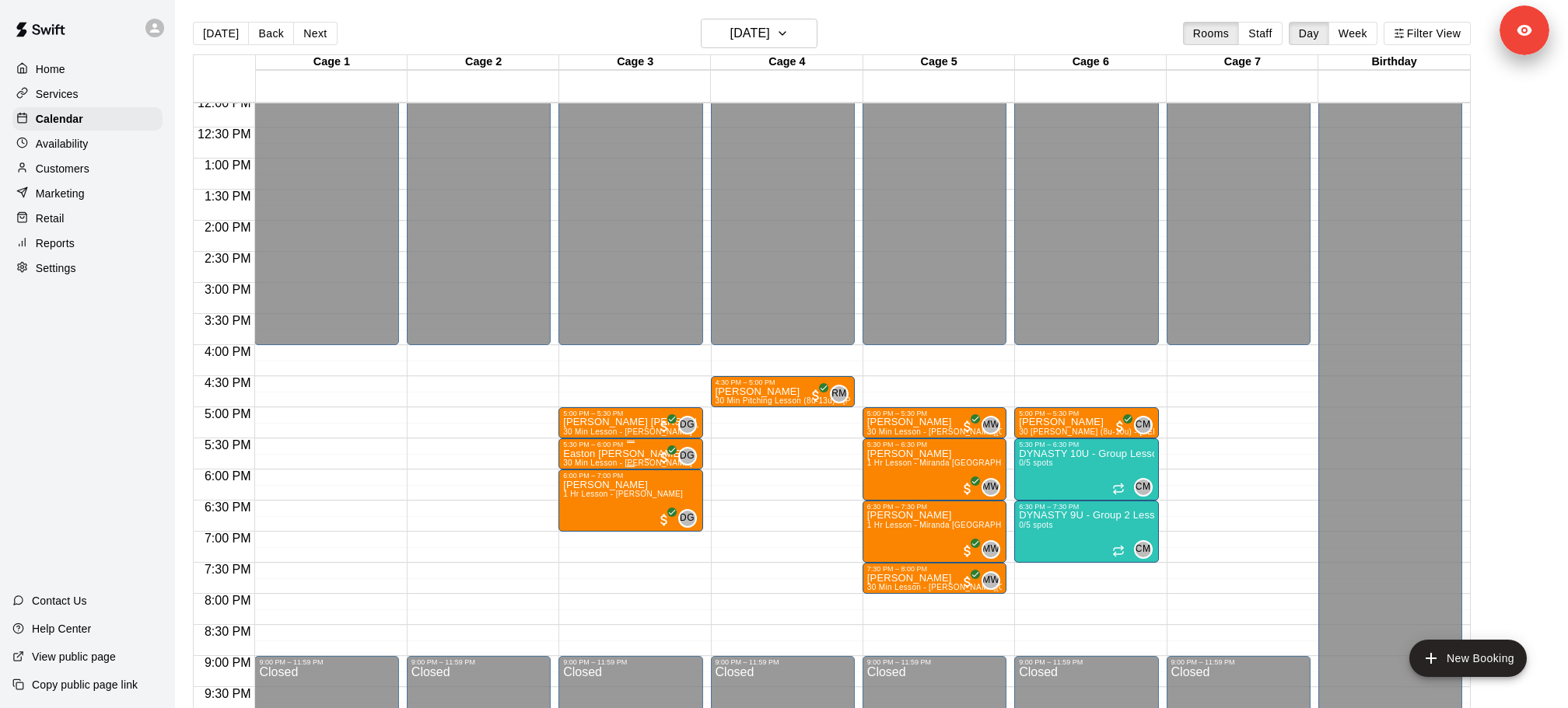
click at [603, 458] on span "30 Min Lesson - [PERSON_NAME]" at bounding box center [627, 462] width 129 height 9
drag, startPoint x: 597, startPoint y: 587, endPoint x: 682, endPoint y: 586, distance: 85.0
copy span "Booking #1430484"
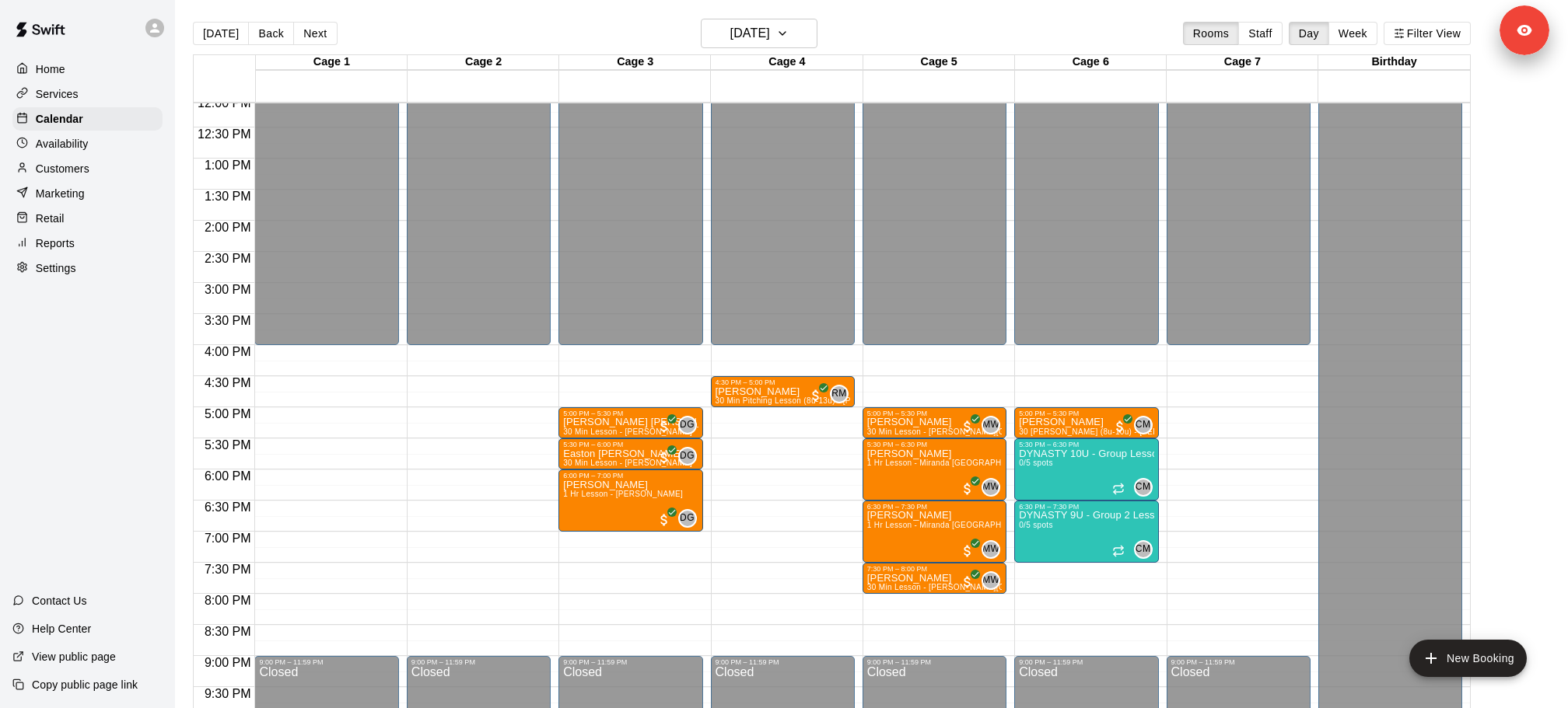
click at [72, 145] on p "Availability" at bounding box center [62, 144] width 53 height 16
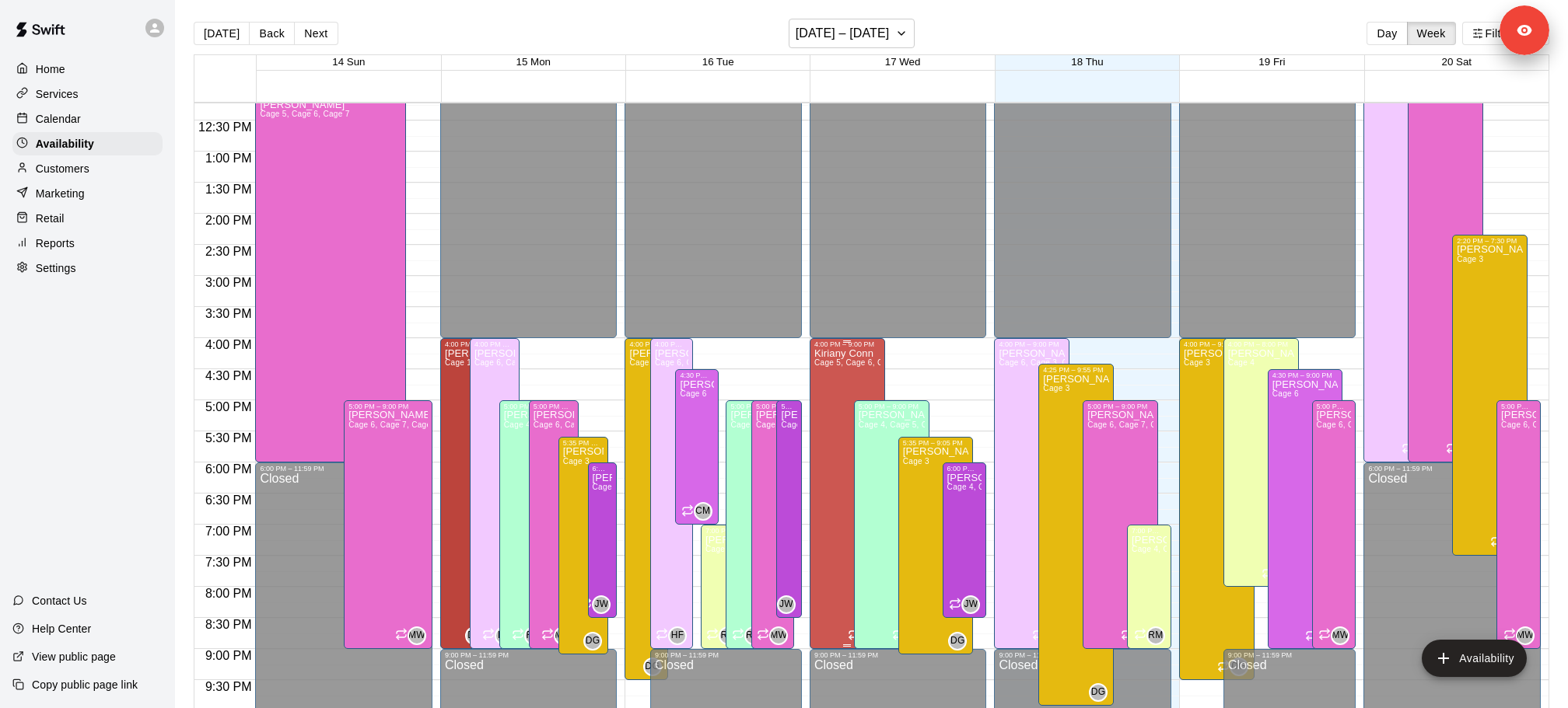
scroll to position [768, 0]
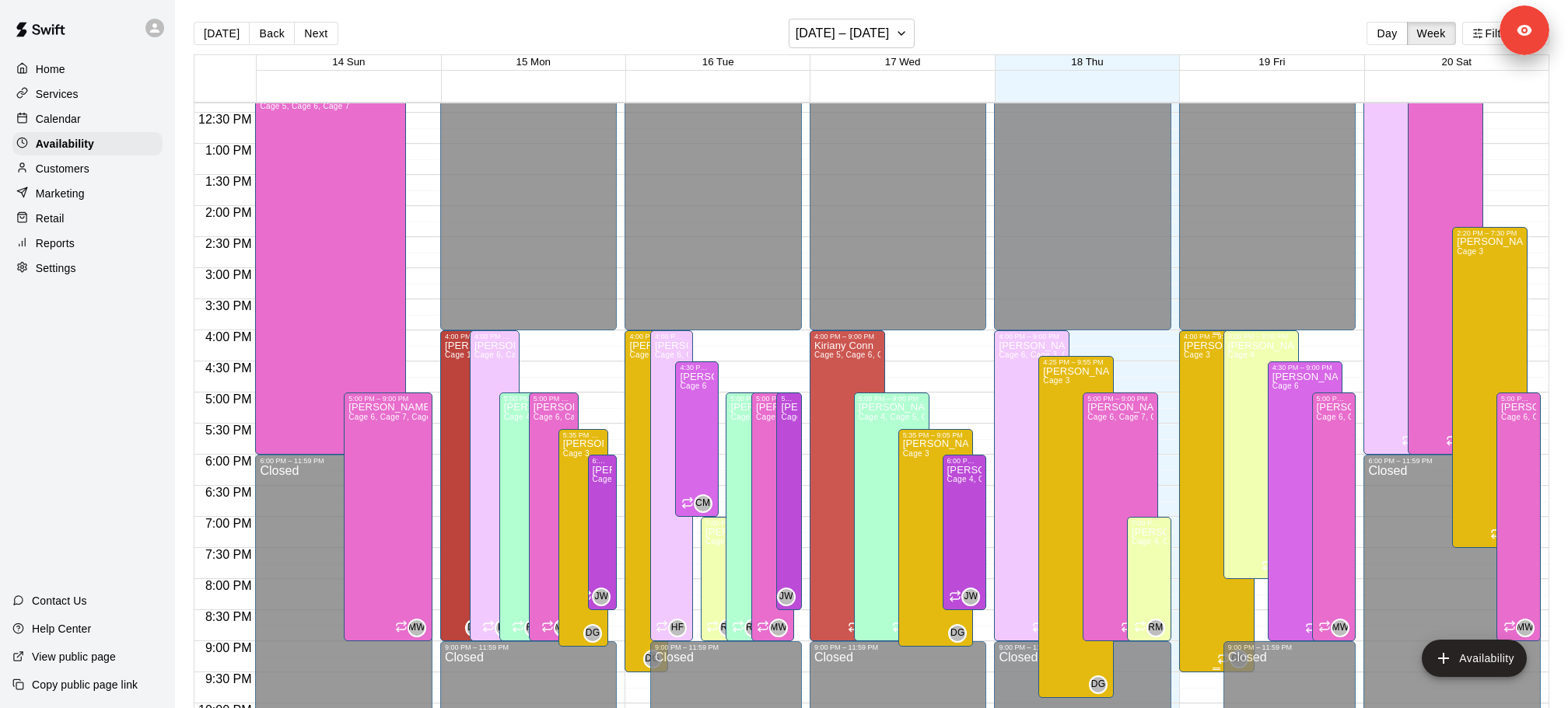
click at [1203, 368] on div "Diego Gutierrez Cage 3" at bounding box center [1216, 694] width 66 height 708
type input "**********"
click at [119, 95] on div "Services" at bounding box center [88, 94] width 150 height 23
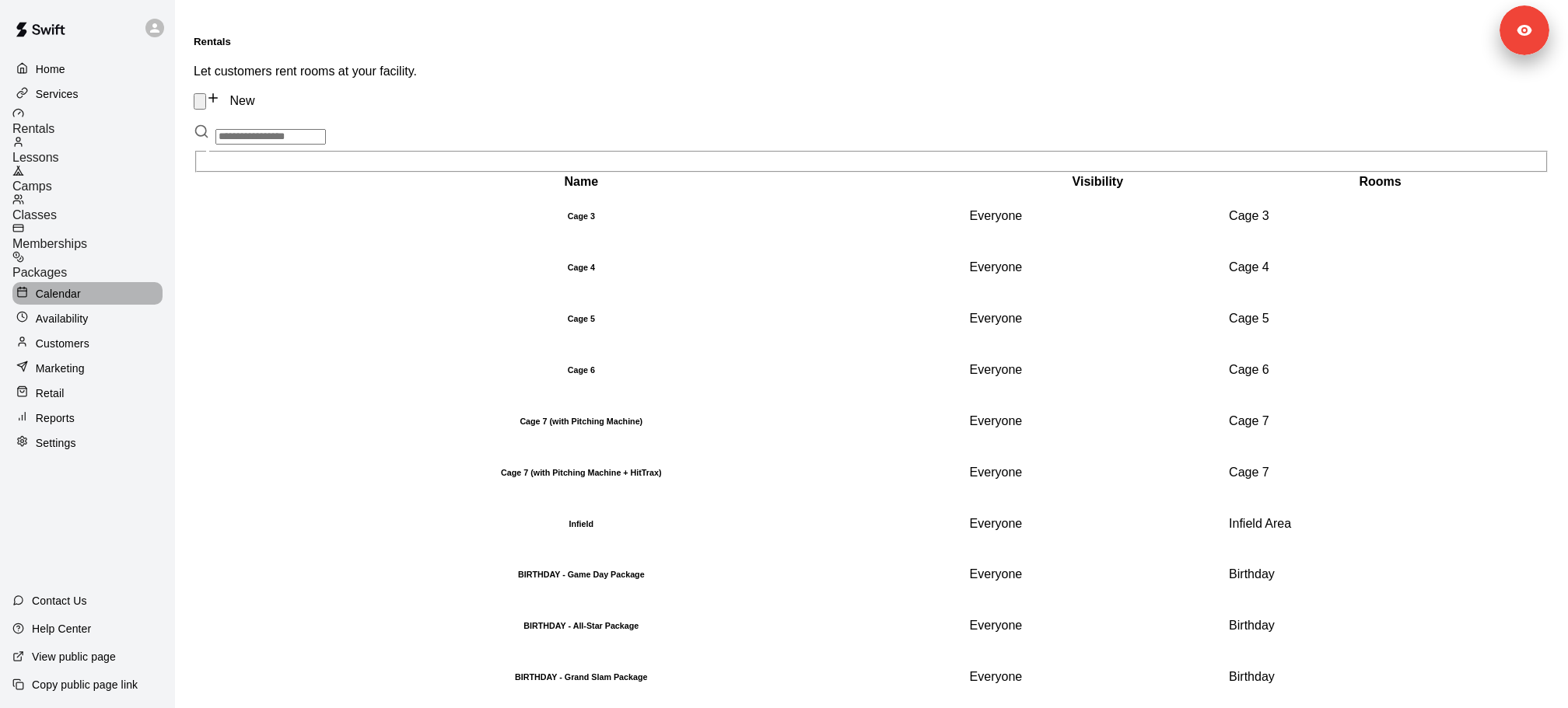
click at [68, 286] on p "Calendar" at bounding box center [58, 294] width 45 height 16
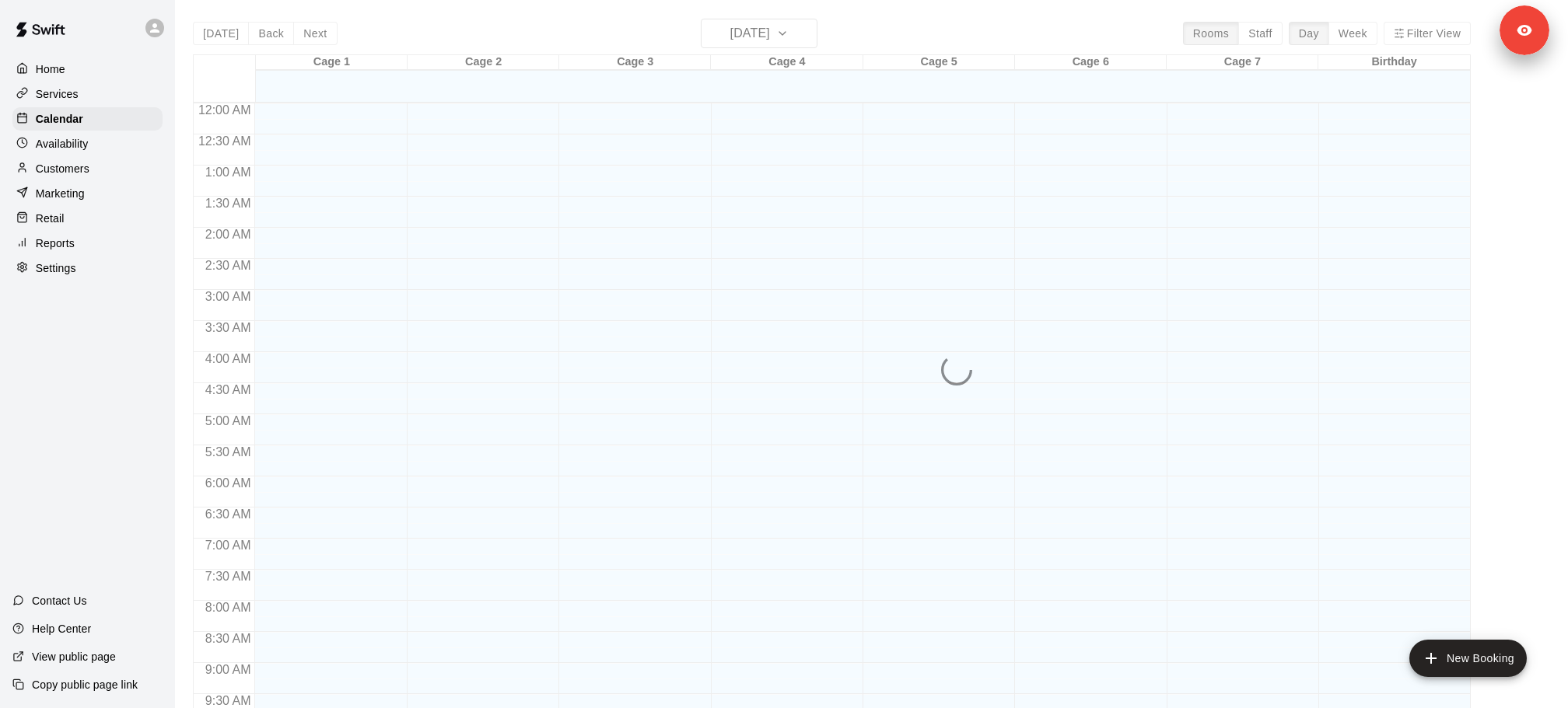
scroll to position [665, 0]
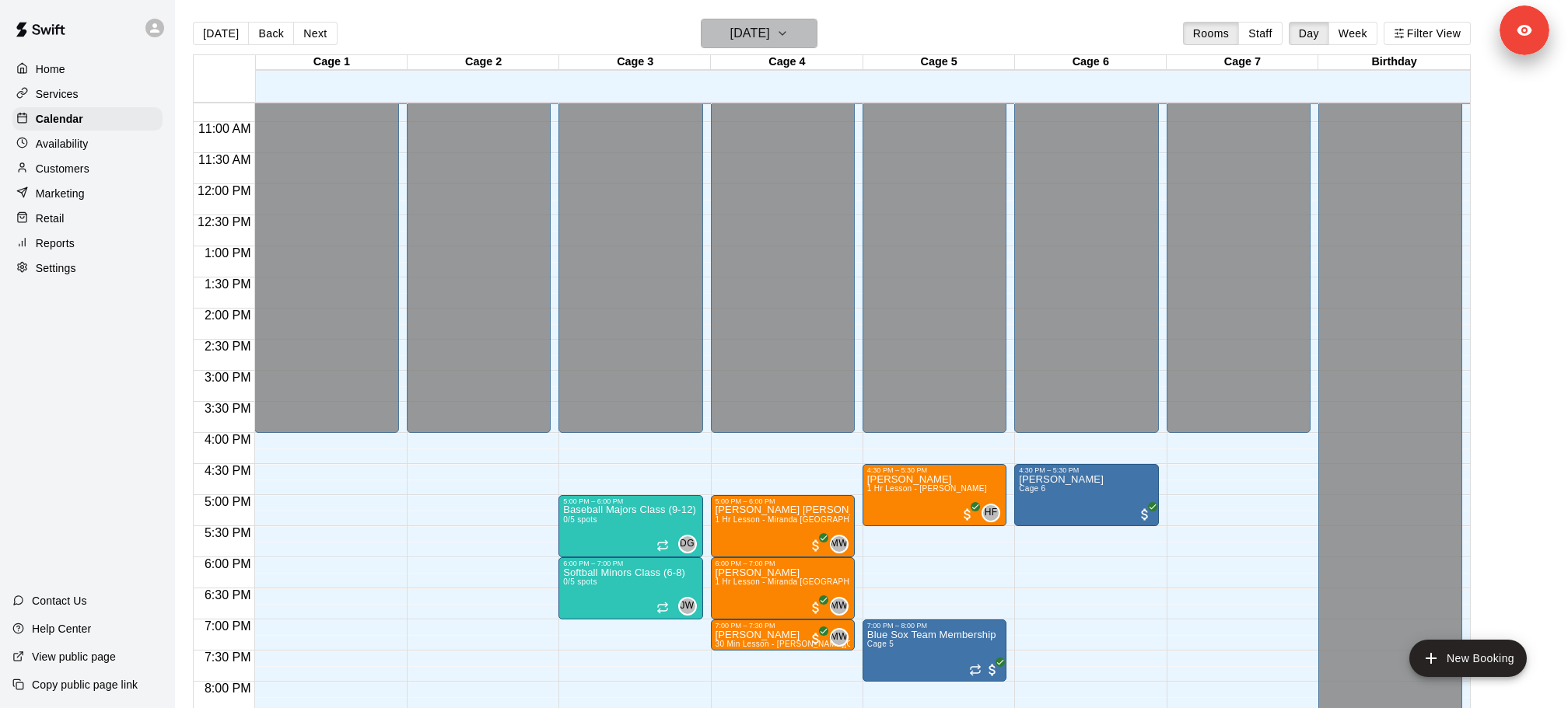
click at [789, 24] on icon "button" at bounding box center [782, 33] width 13 height 18
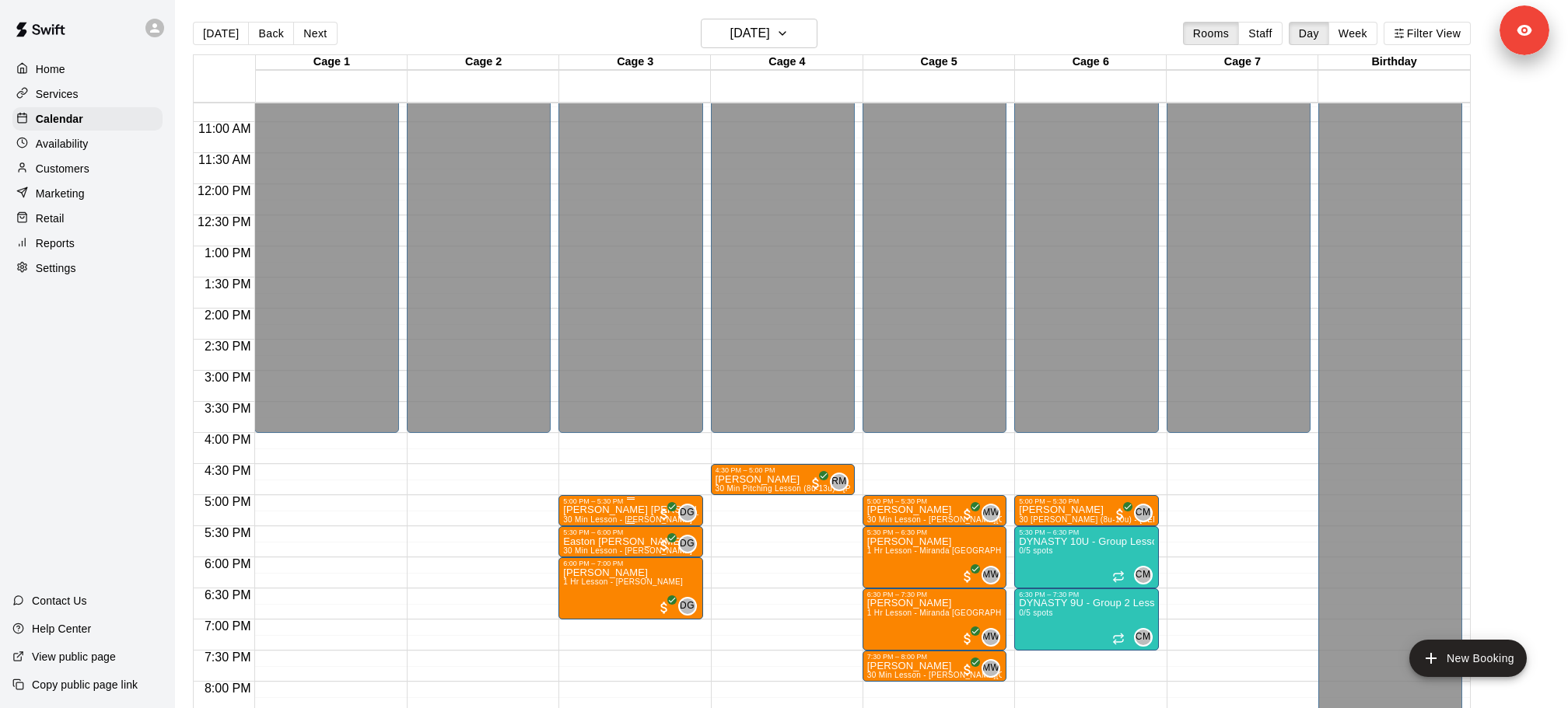
click at [595, 516] on span "30 Min Lesson - [PERSON_NAME]" at bounding box center [627, 519] width 129 height 9
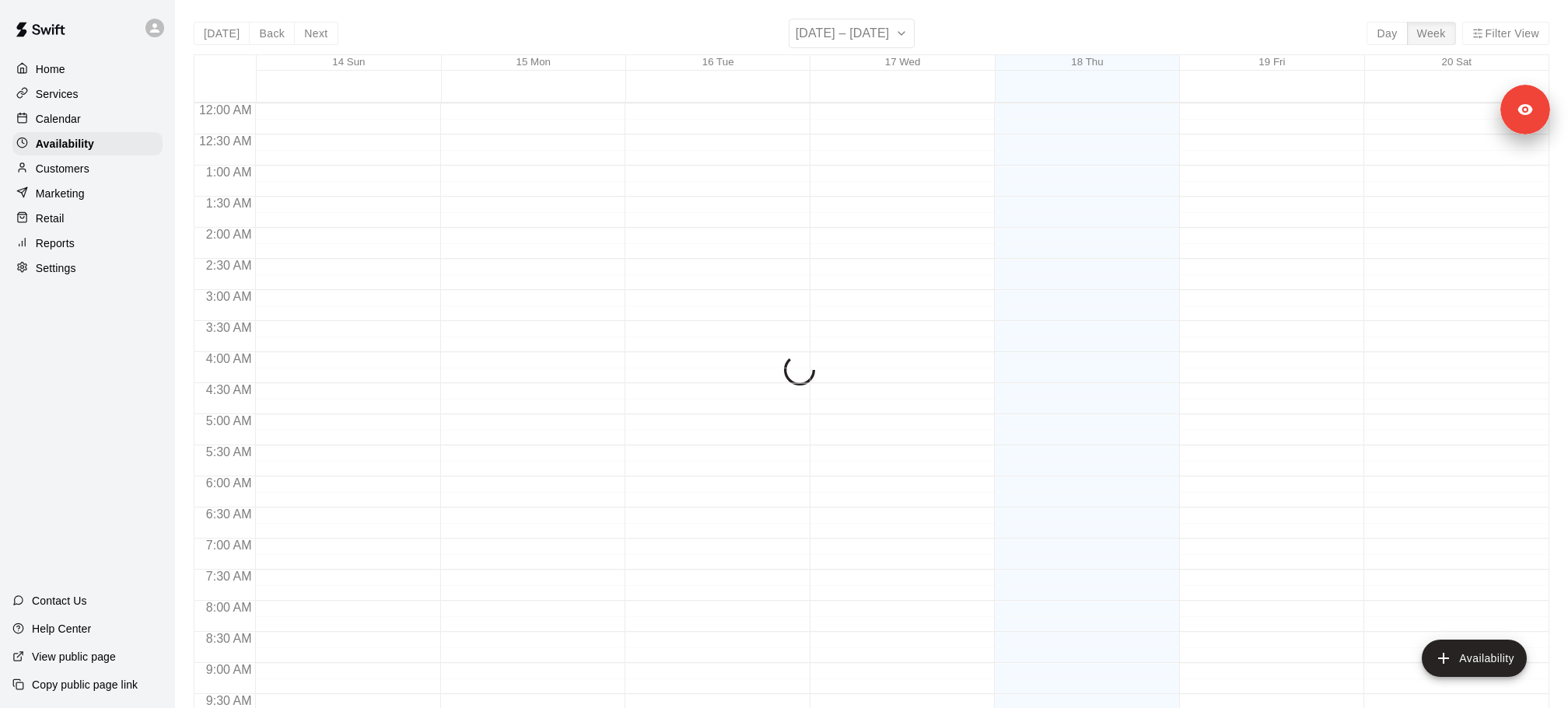
scroll to position [650, 0]
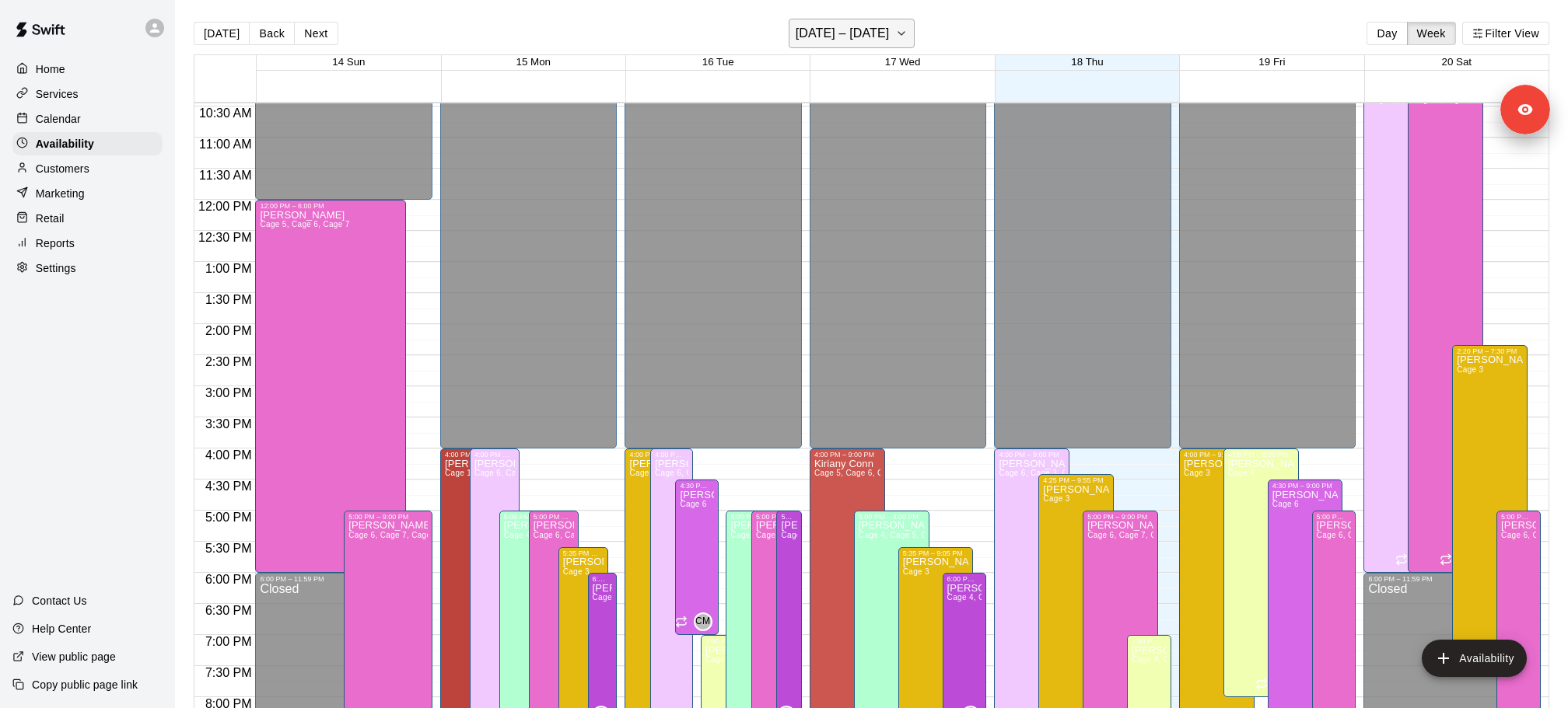
click at [914, 42] on button "[DATE] – [DATE]" at bounding box center [852, 33] width 127 height 29
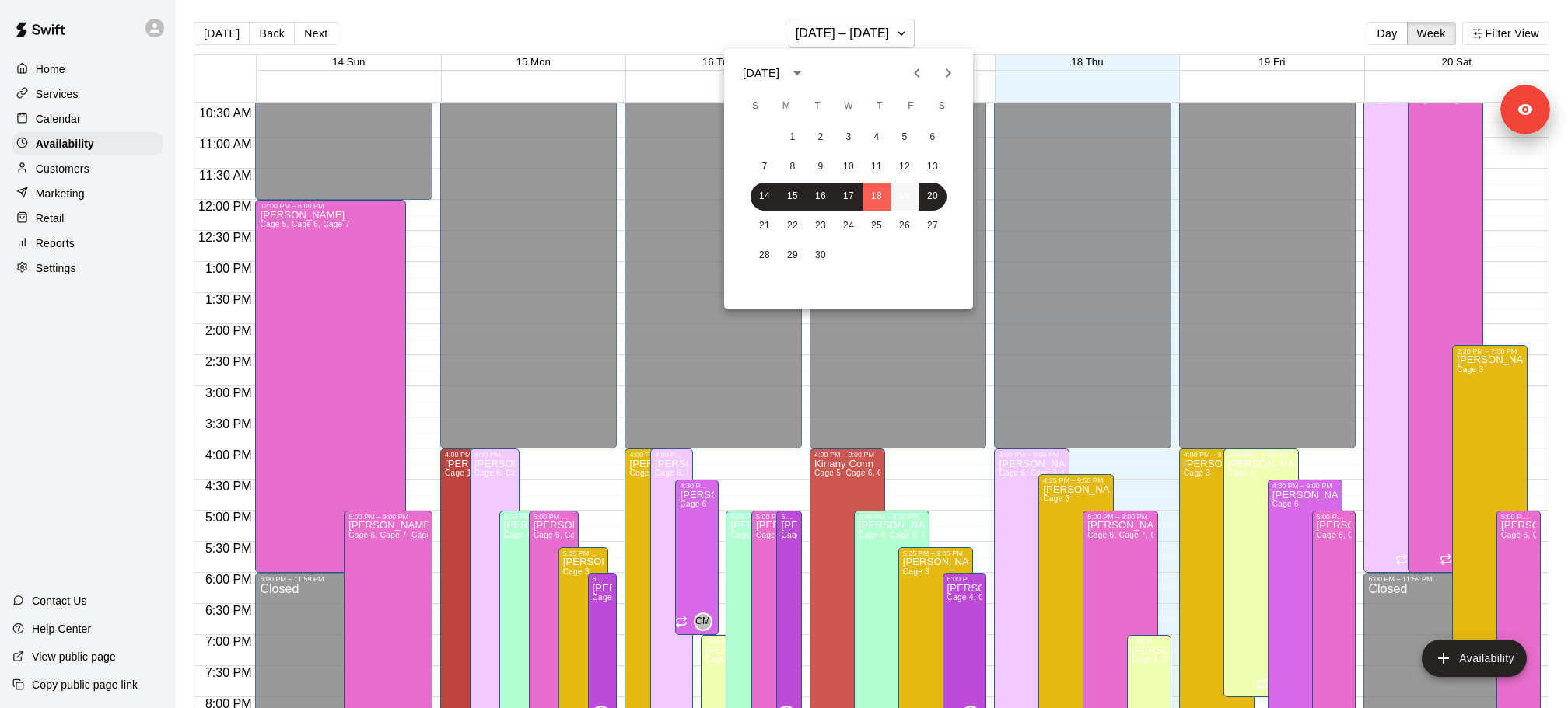
click at [906, 201] on button "19" at bounding box center [904, 196] width 28 height 28
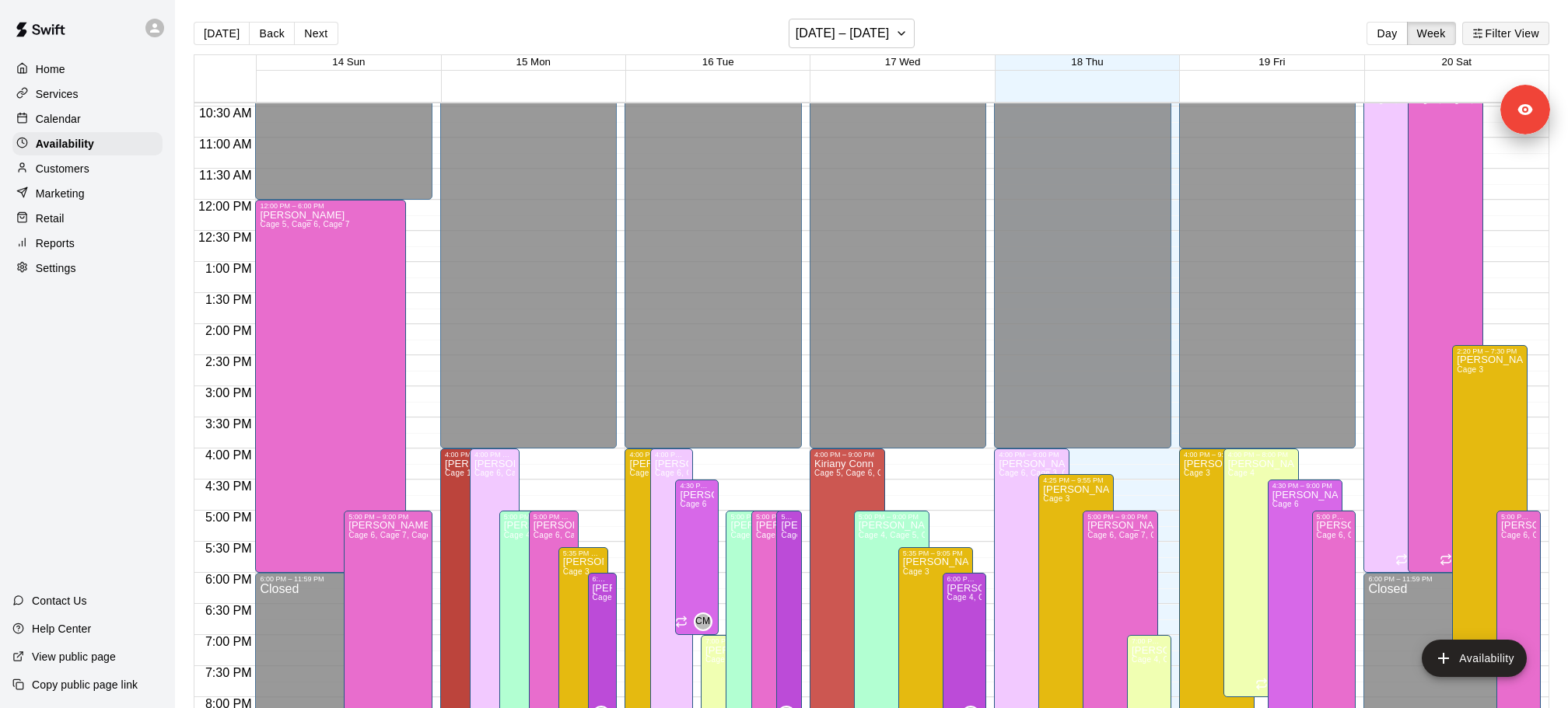
click at [1531, 35] on button "Filter View" at bounding box center [1505, 33] width 87 height 23
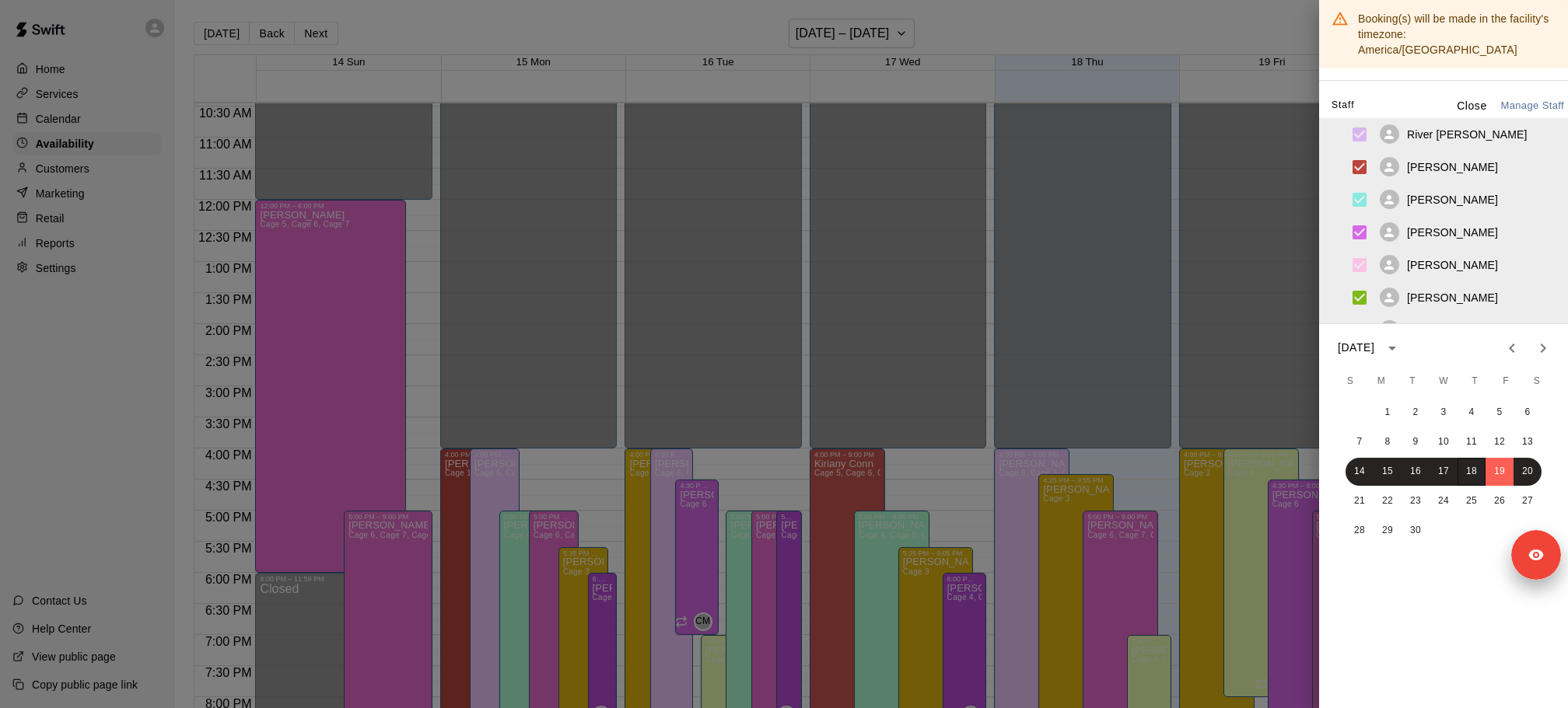
drag, startPoint x: 1519, startPoint y: 103, endPoint x: 1531, endPoint y: 697, distance: 594.1
click at [1531, 697] on body "Home Services Calendar Availability Customers Marketing Retail Reports Settings…" at bounding box center [784, 366] width 1568 height 733
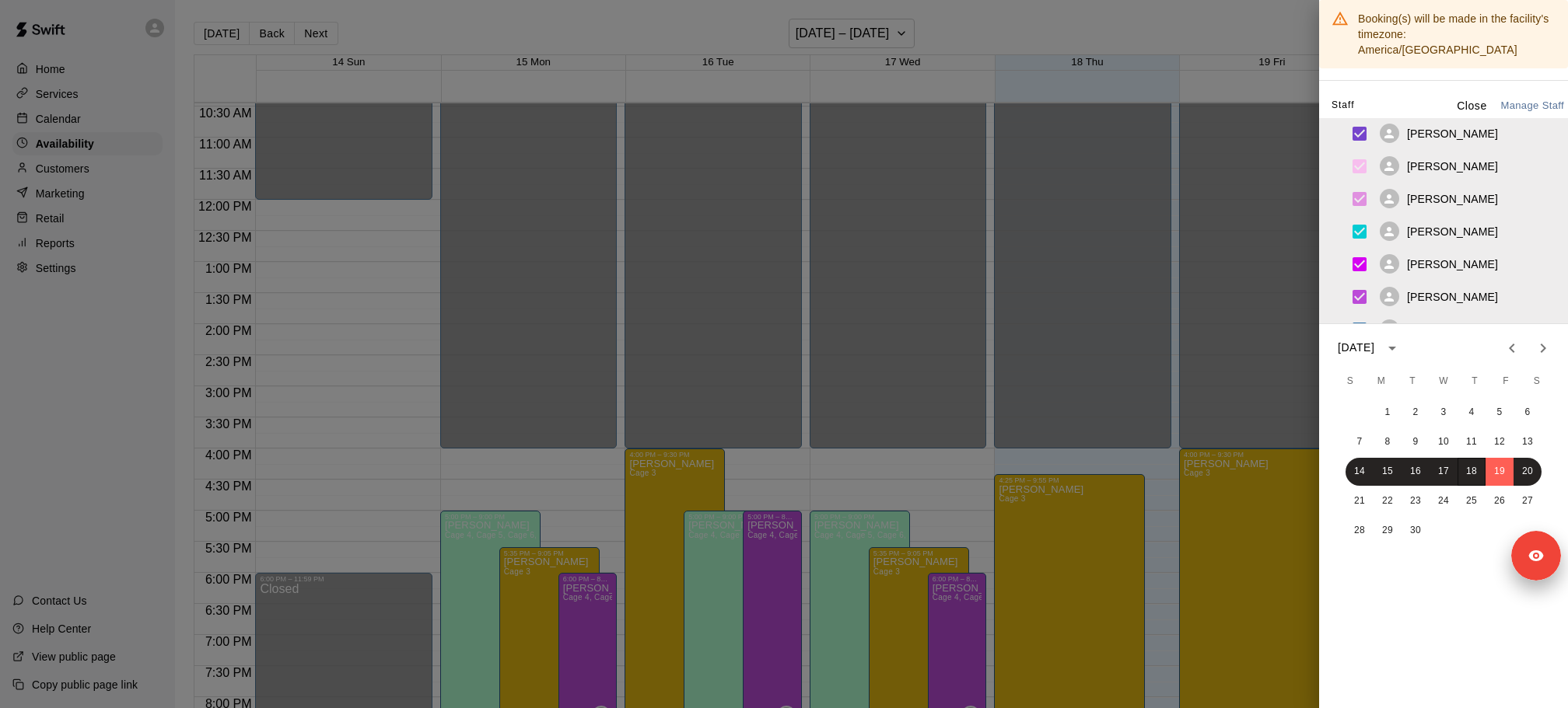
scroll to position [741, 0]
click at [1472, 98] on p "Close" at bounding box center [1472, 106] width 30 height 17
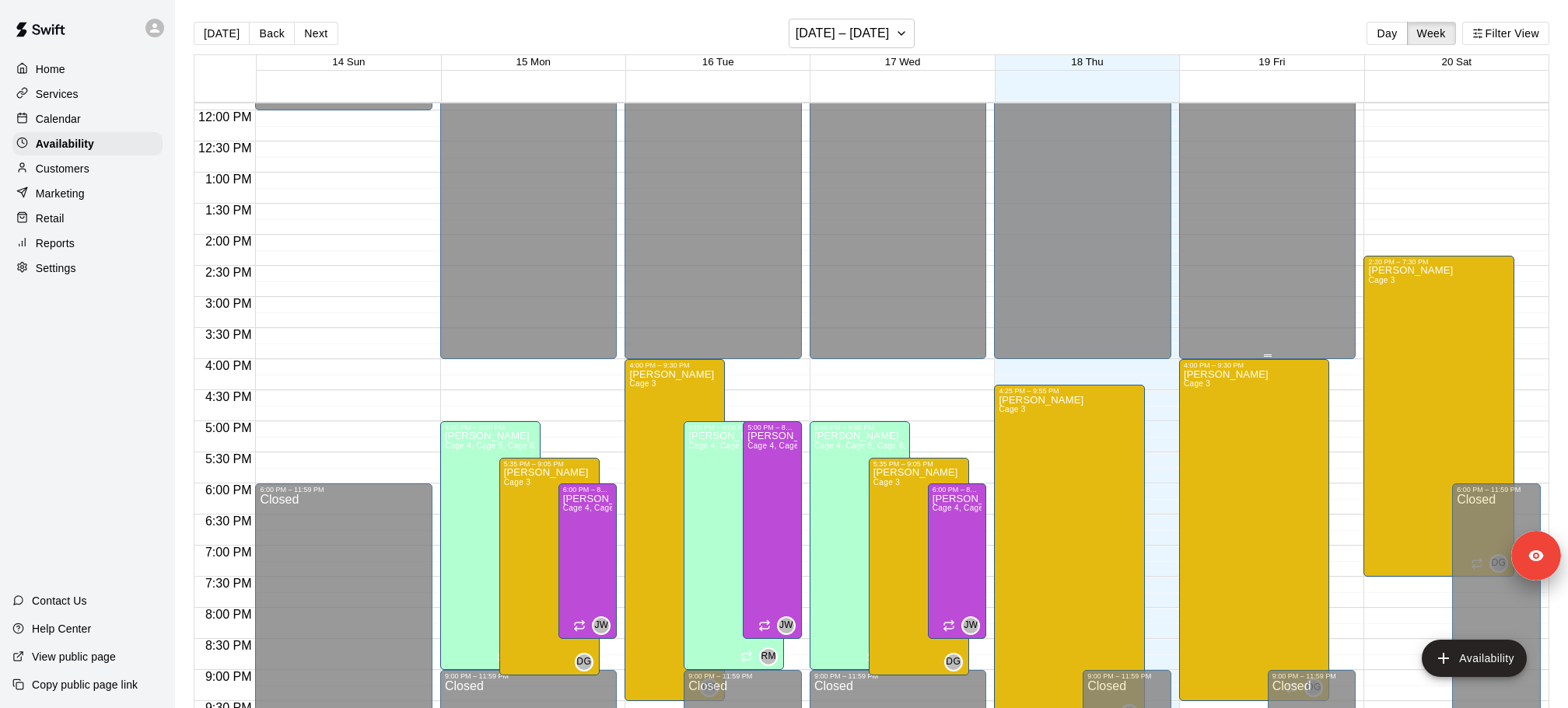
scroll to position [726, 0]
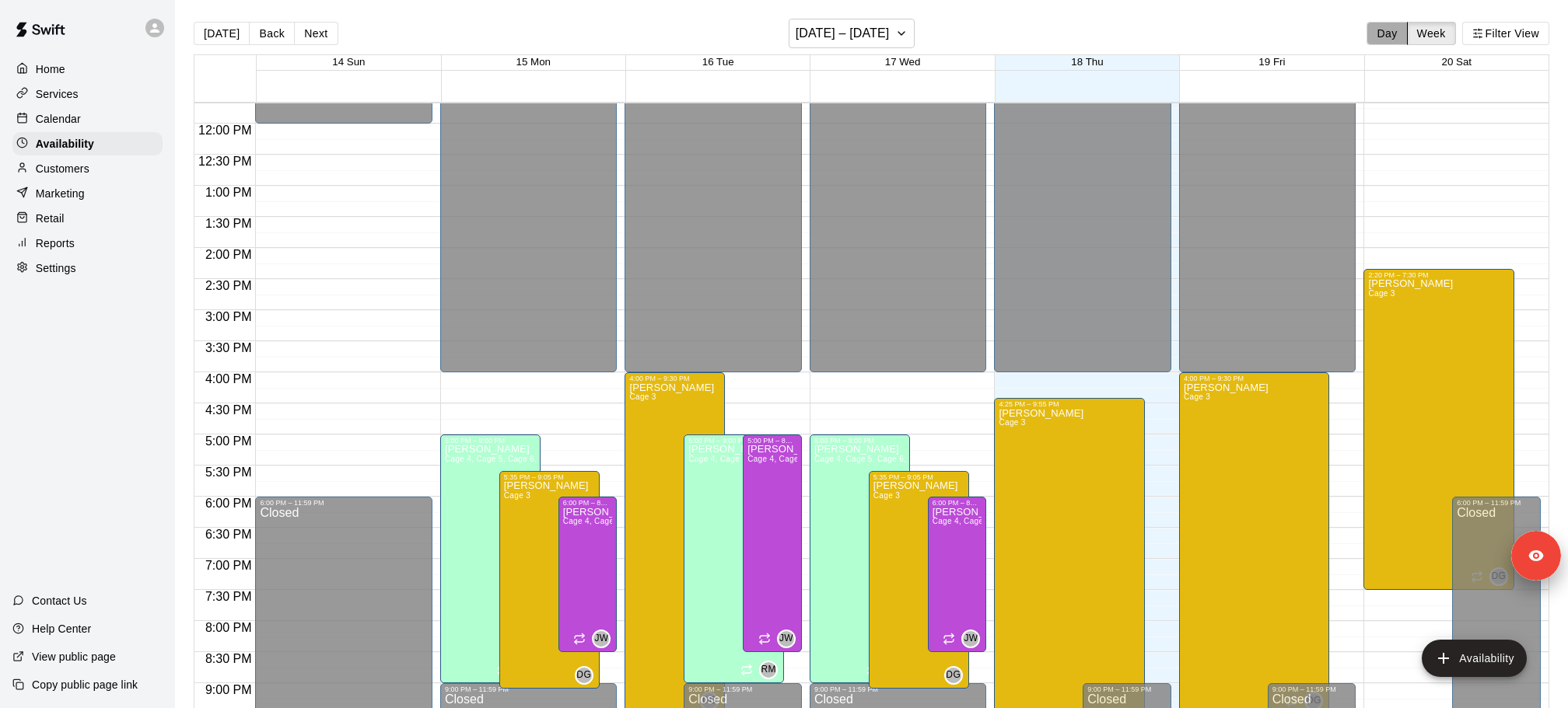
click at [1379, 34] on button "Day" at bounding box center [1387, 33] width 41 height 23
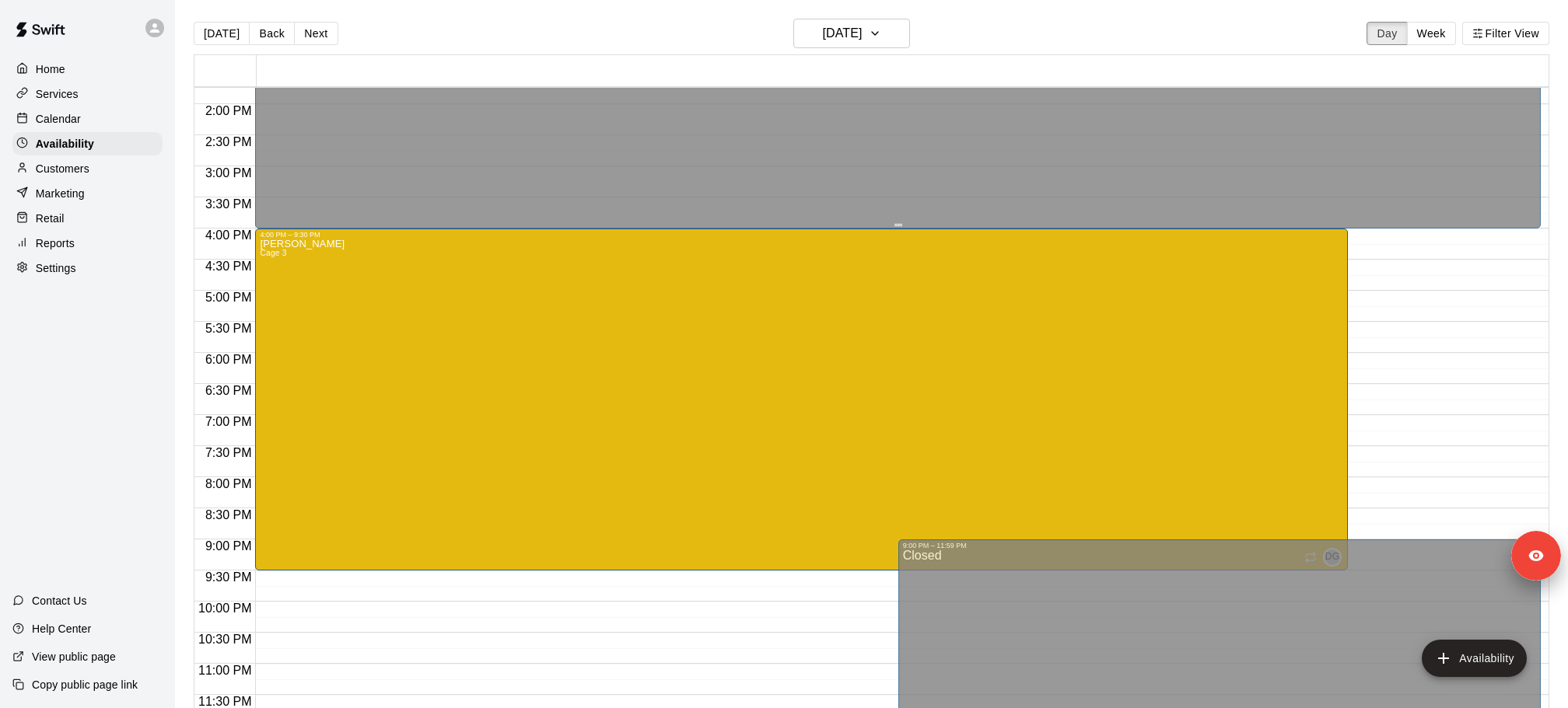
scroll to position [827, 0]
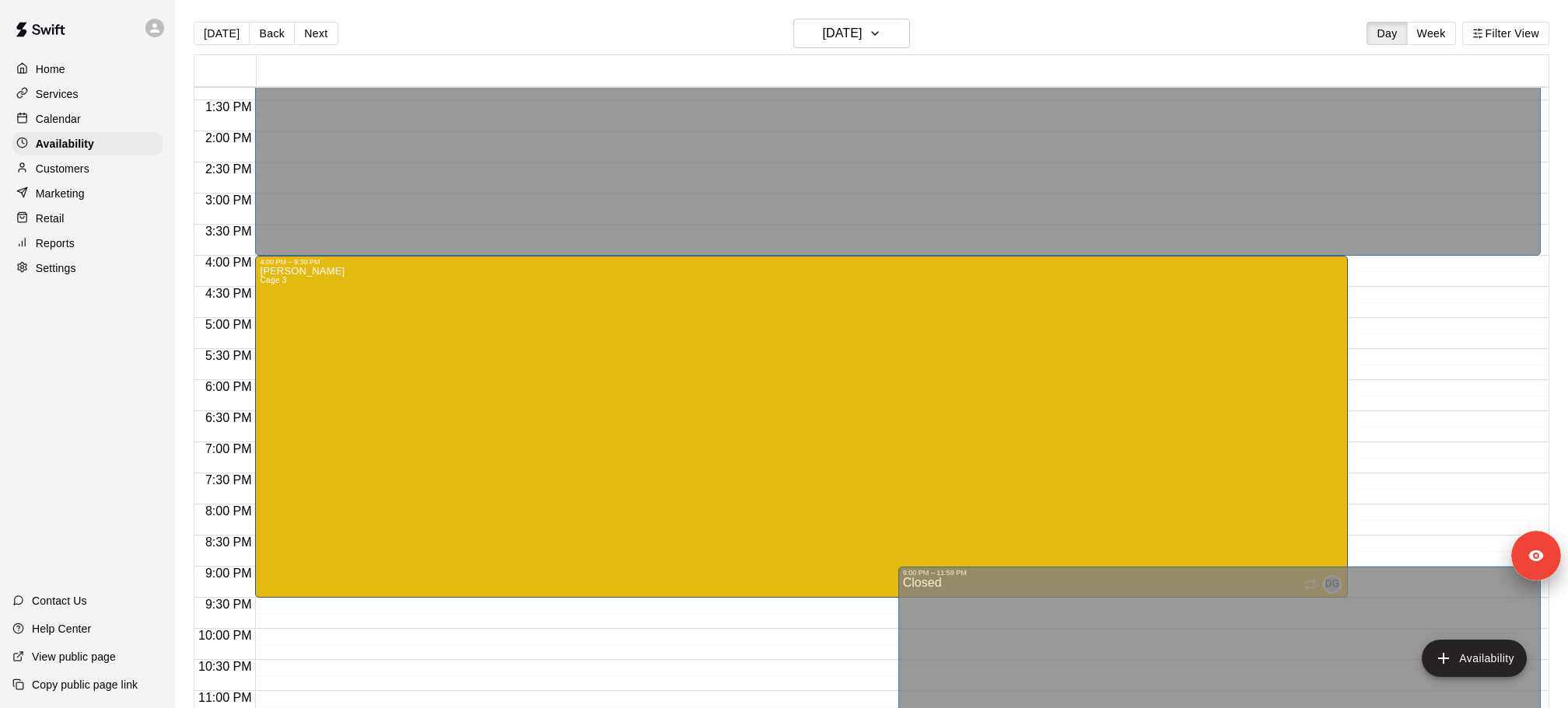
drag, startPoint x: 1429, startPoint y: 34, endPoint x: 1413, endPoint y: 49, distance: 21.9
click at [1430, 34] on button "Week" at bounding box center [1431, 33] width 49 height 23
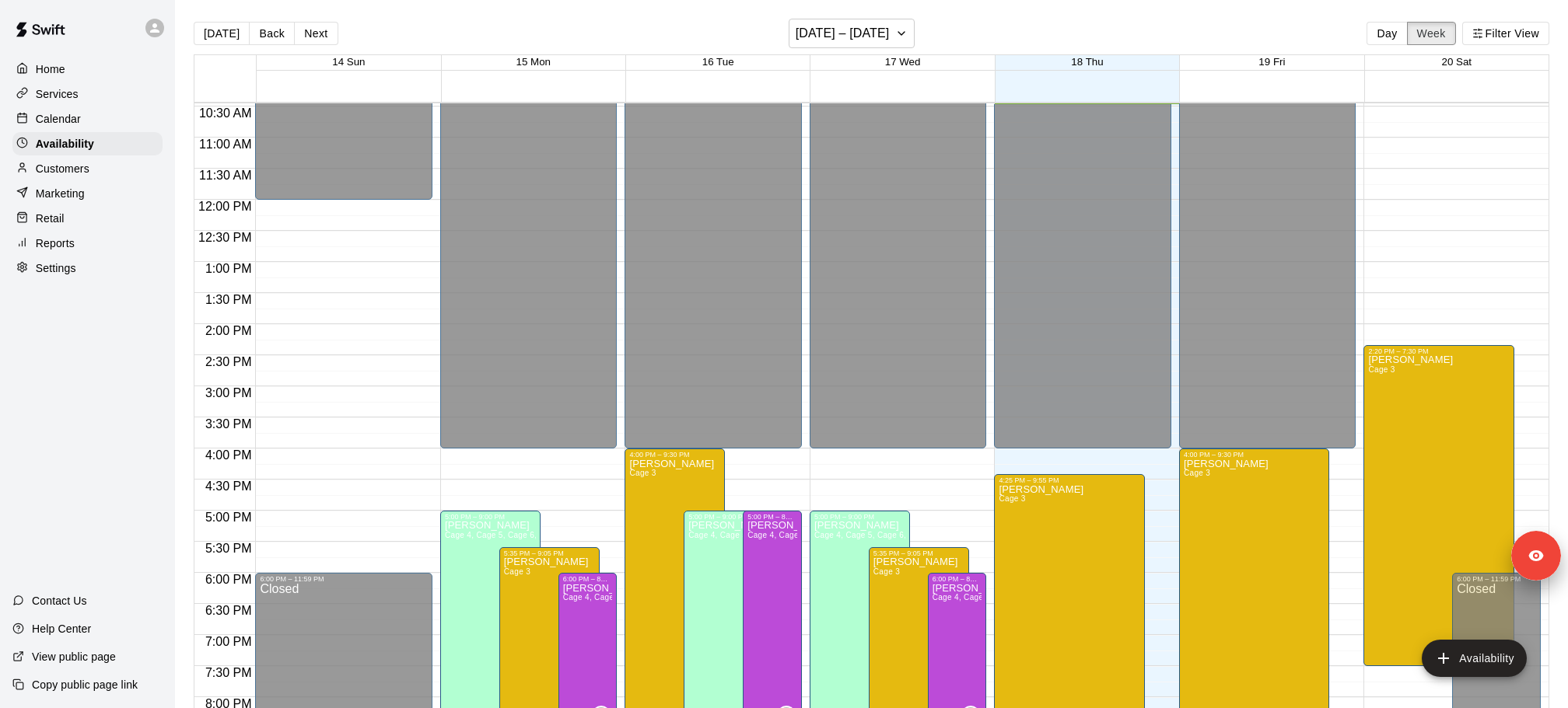
scroll to position [869, 0]
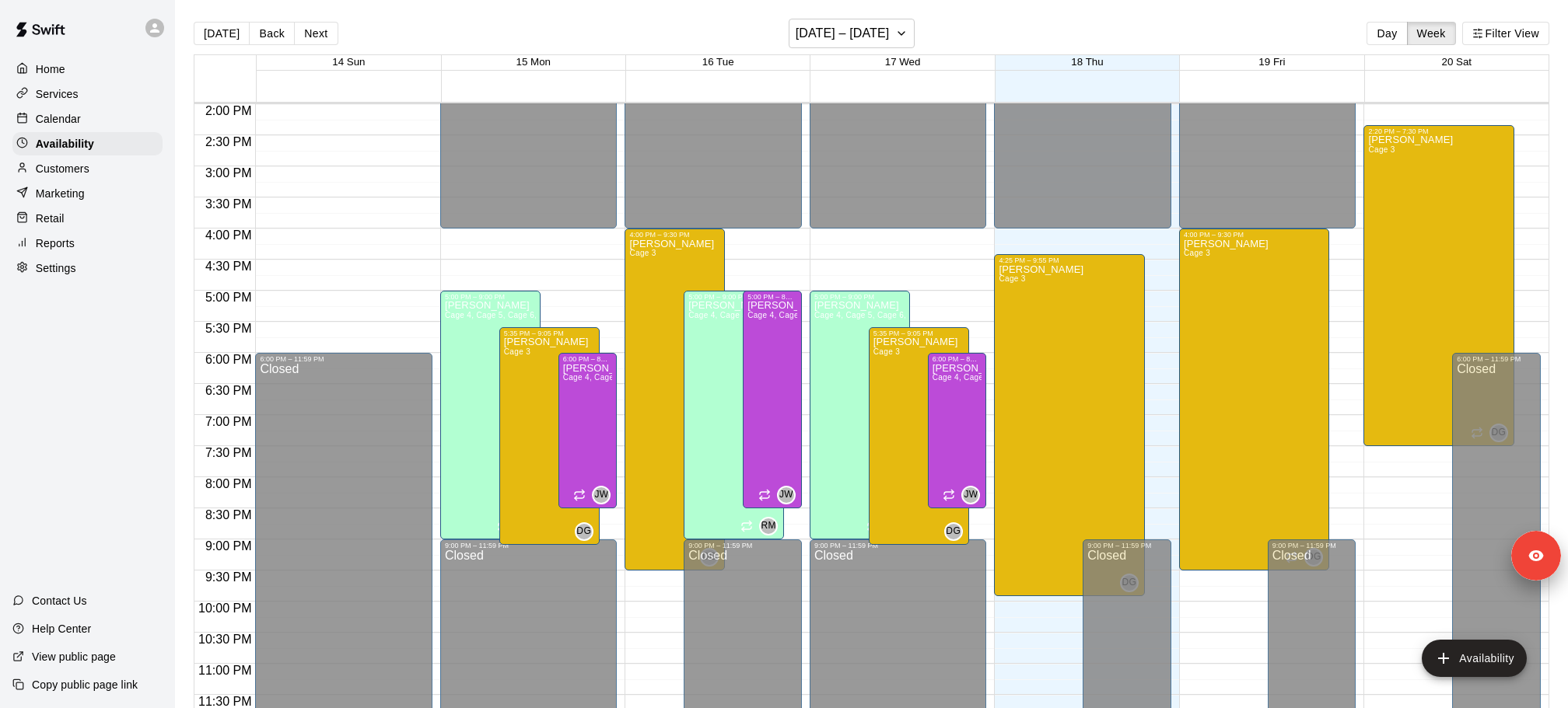
click at [83, 122] on div "Calendar" at bounding box center [88, 119] width 150 height 23
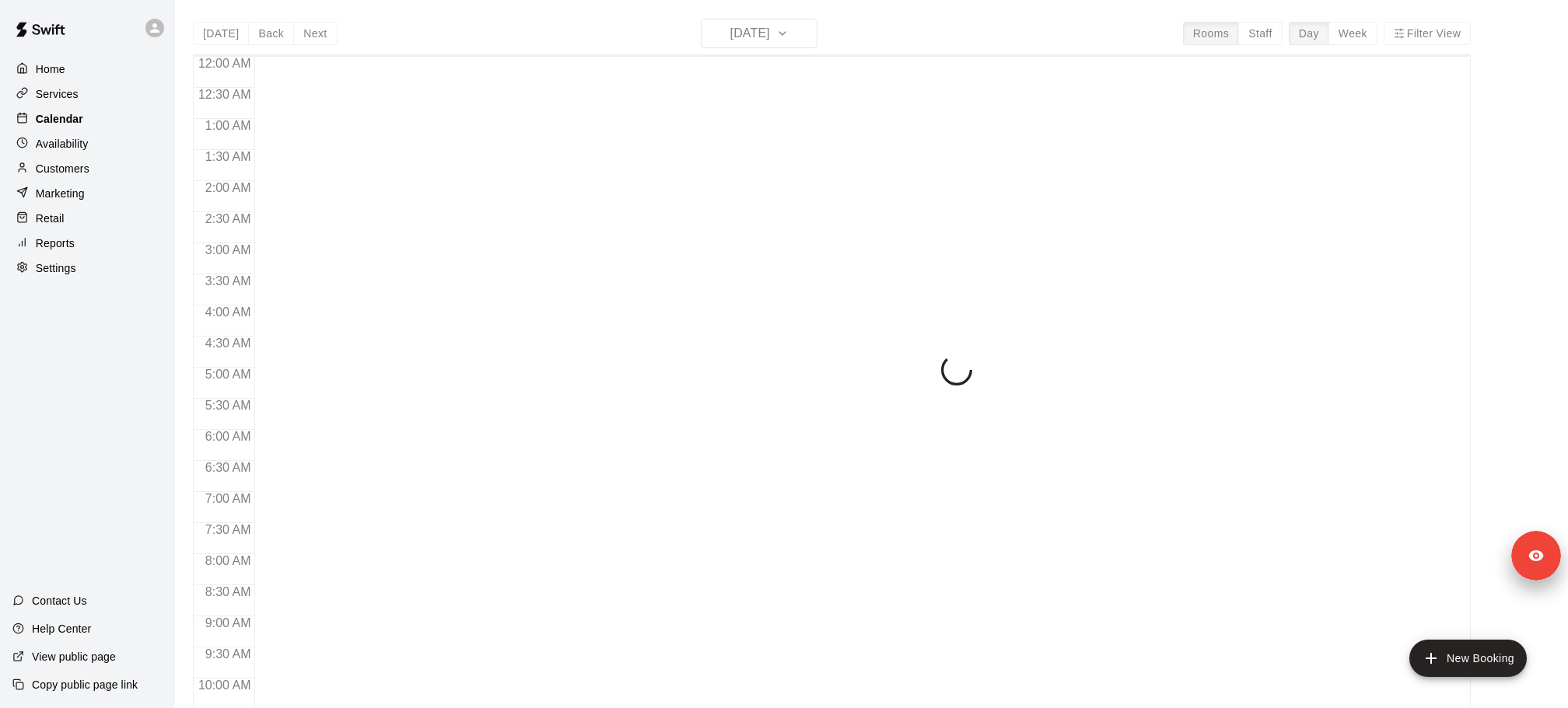
scroll to position [650, 0]
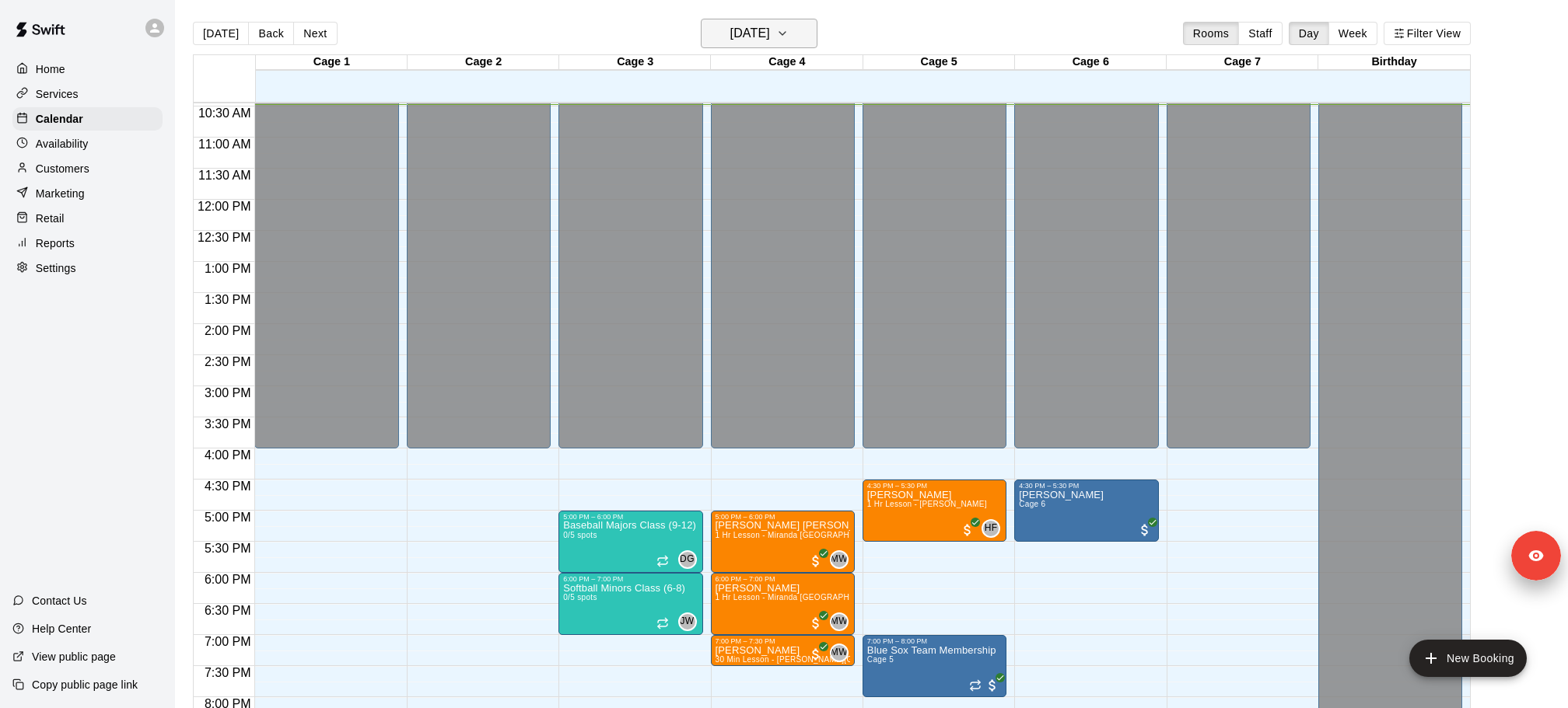
click at [770, 41] on h6 "[DATE]" at bounding box center [750, 33] width 40 height 21
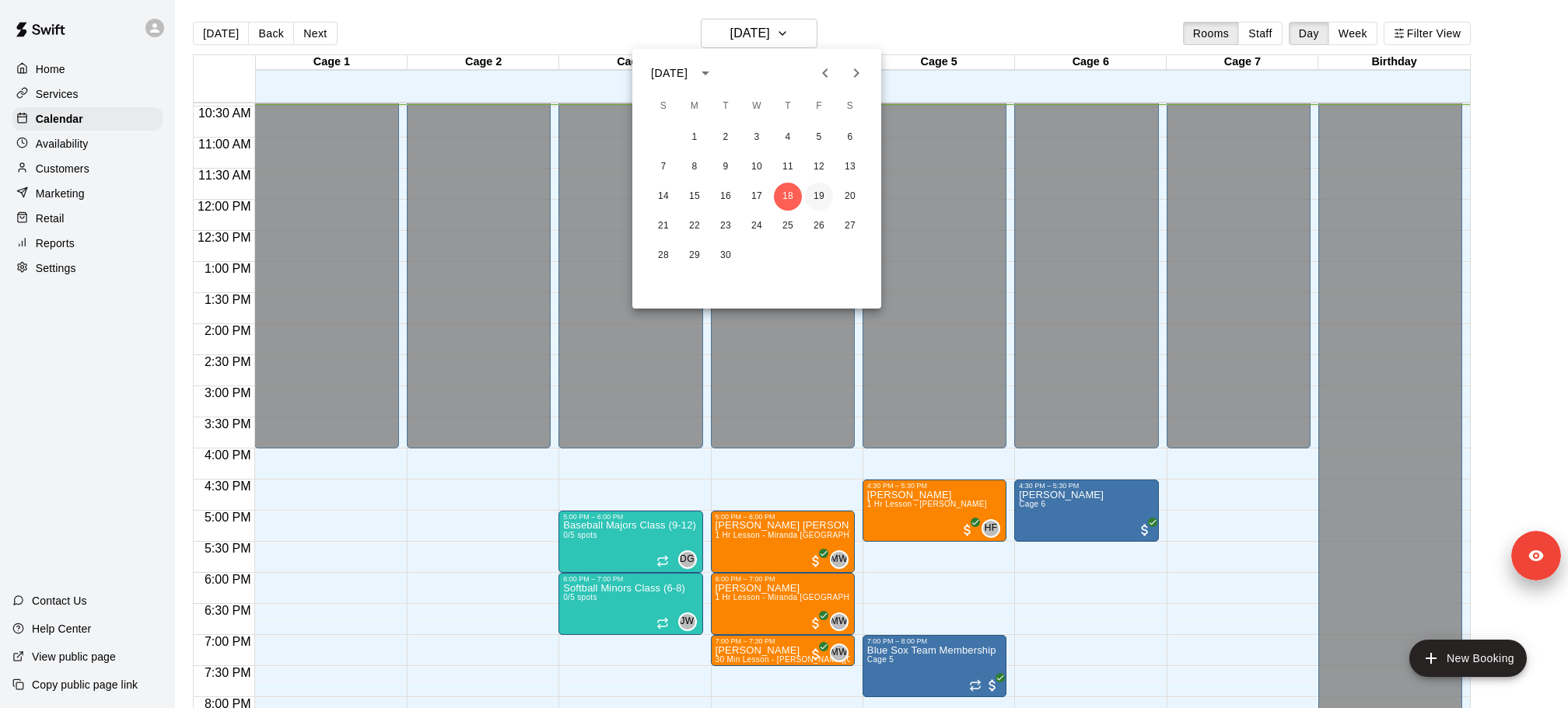
click at [813, 198] on button "19" at bounding box center [818, 196] width 28 height 28
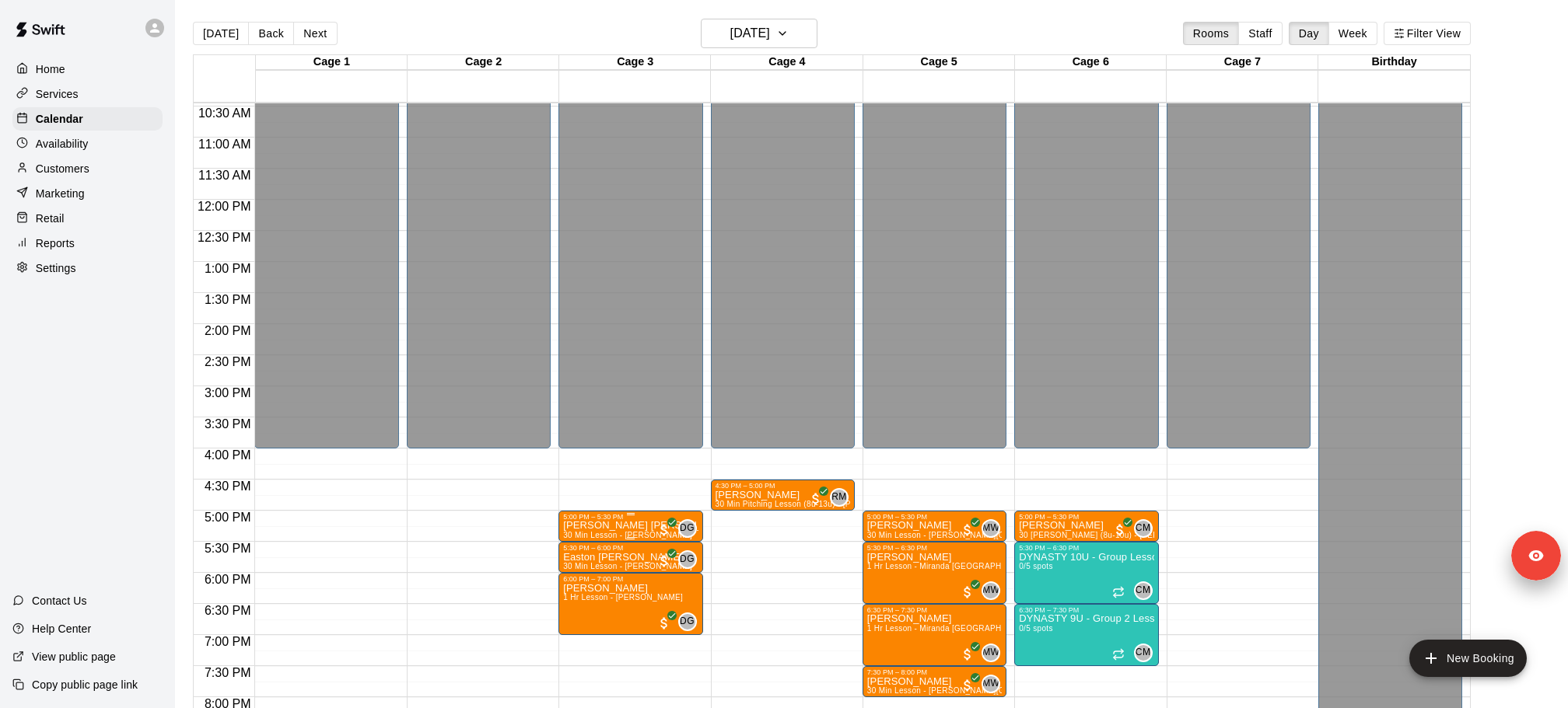
click at [636, 525] on p "[PERSON_NAME] [PERSON_NAME]" at bounding box center [630, 525] width 135 height 0
click at [575, 570] on img "edit" at bounding box center [579, 578] width 18 height 18
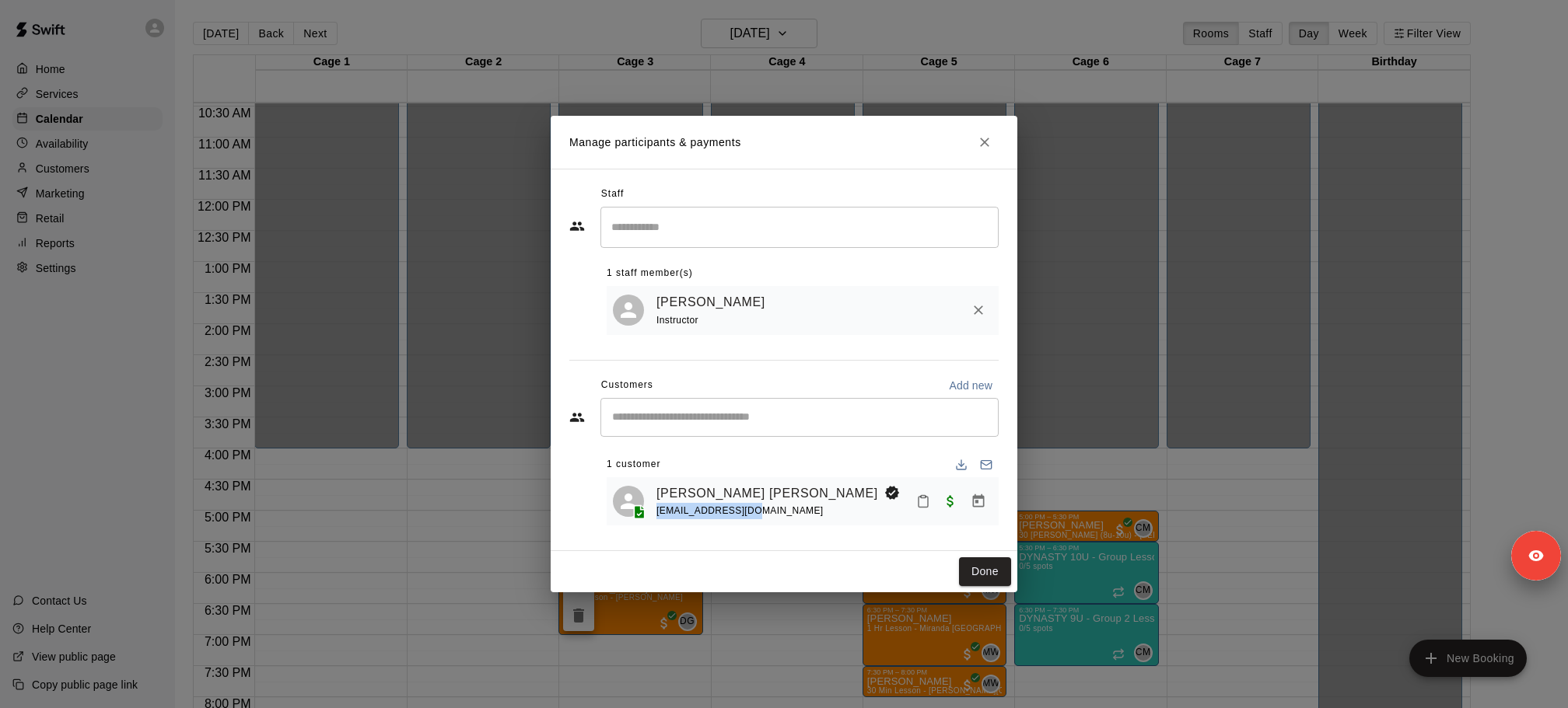
drag, startPoint x: 764, startPoint y: 515, endPoint x: 658, endPoint y: 510, distance: 106.1
click at [658, 510] on div "[EMAIL_ADDRESS][DOMAIN_NAME]" at bounding box center [782, 511] width 250 height 17
copy span "[EMAIL_ADDRESS][DOMAIN_NAME]"
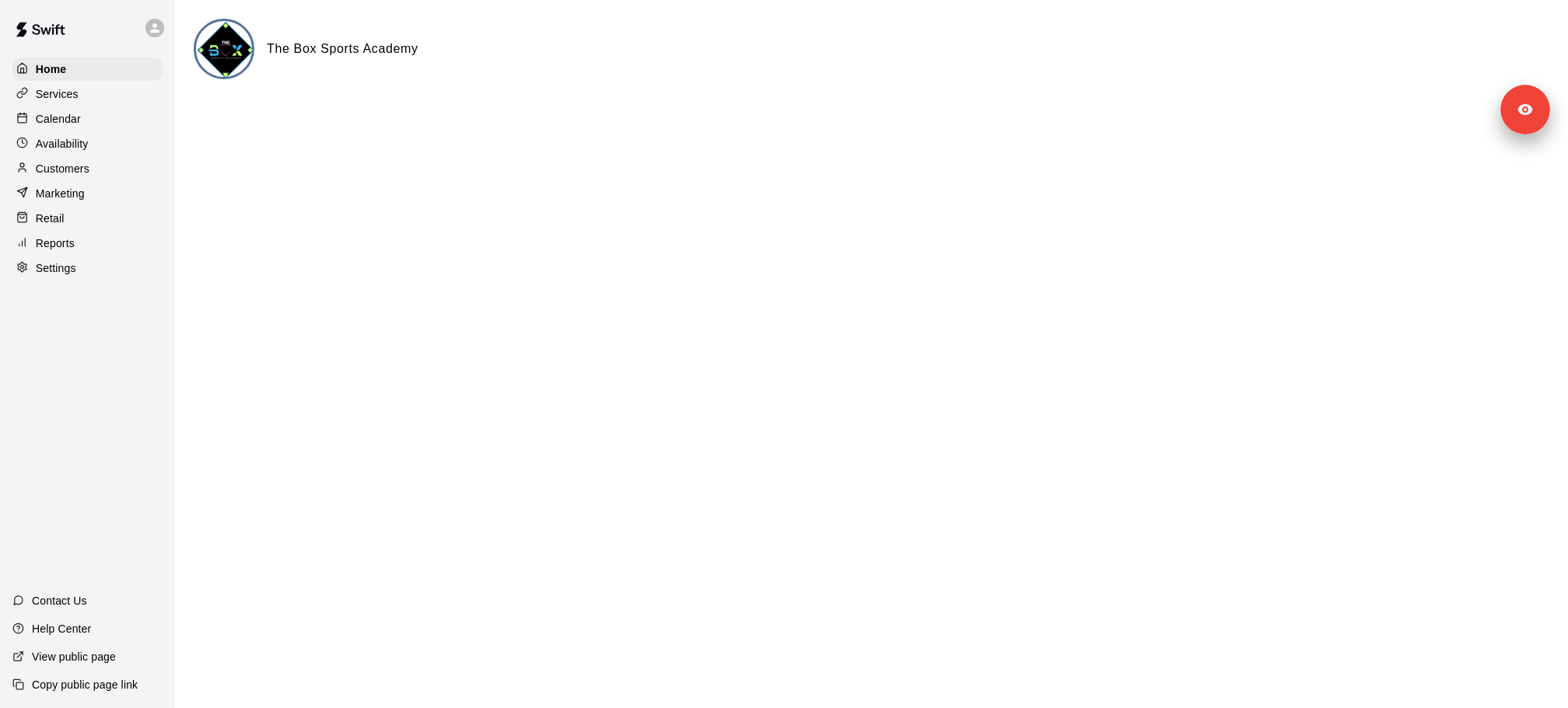
click at [100, 98] on div "Services" at bounding box center [88, 94] width 150 height 23
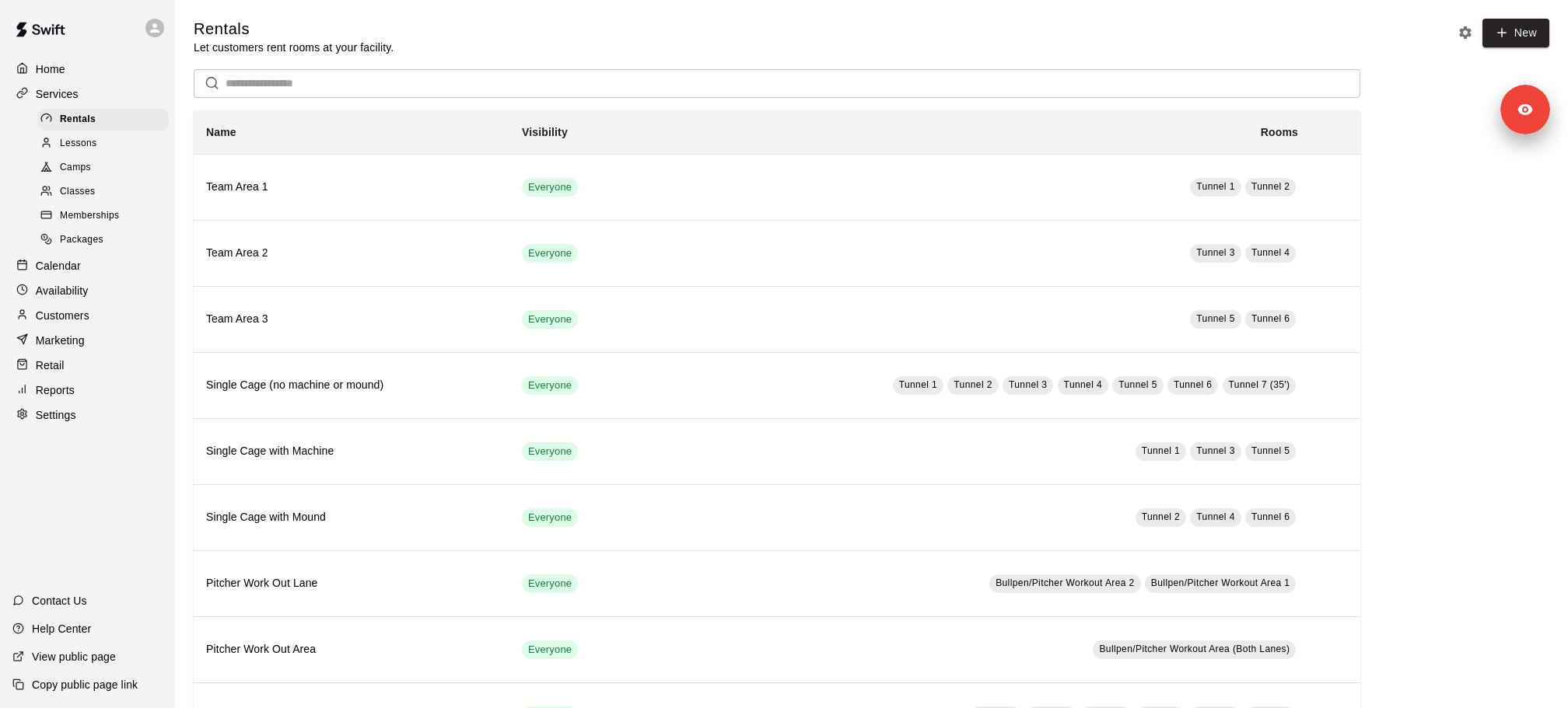
click at [100, 173] on div "Camps" at bounding box center [103, 167] width 131 height 21
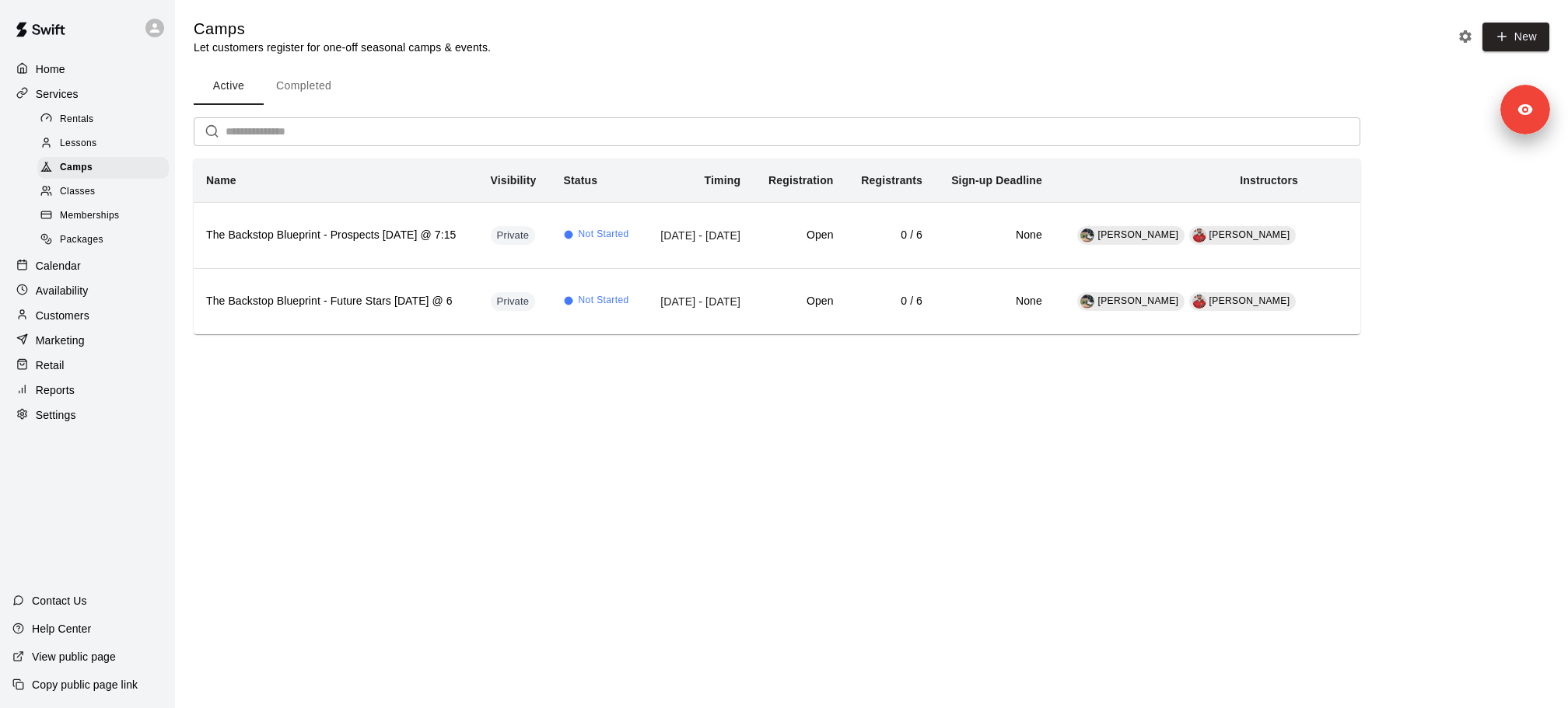
click at [101, 201] on div "Classes" at bounding box center [103, 192] width 131 height 21
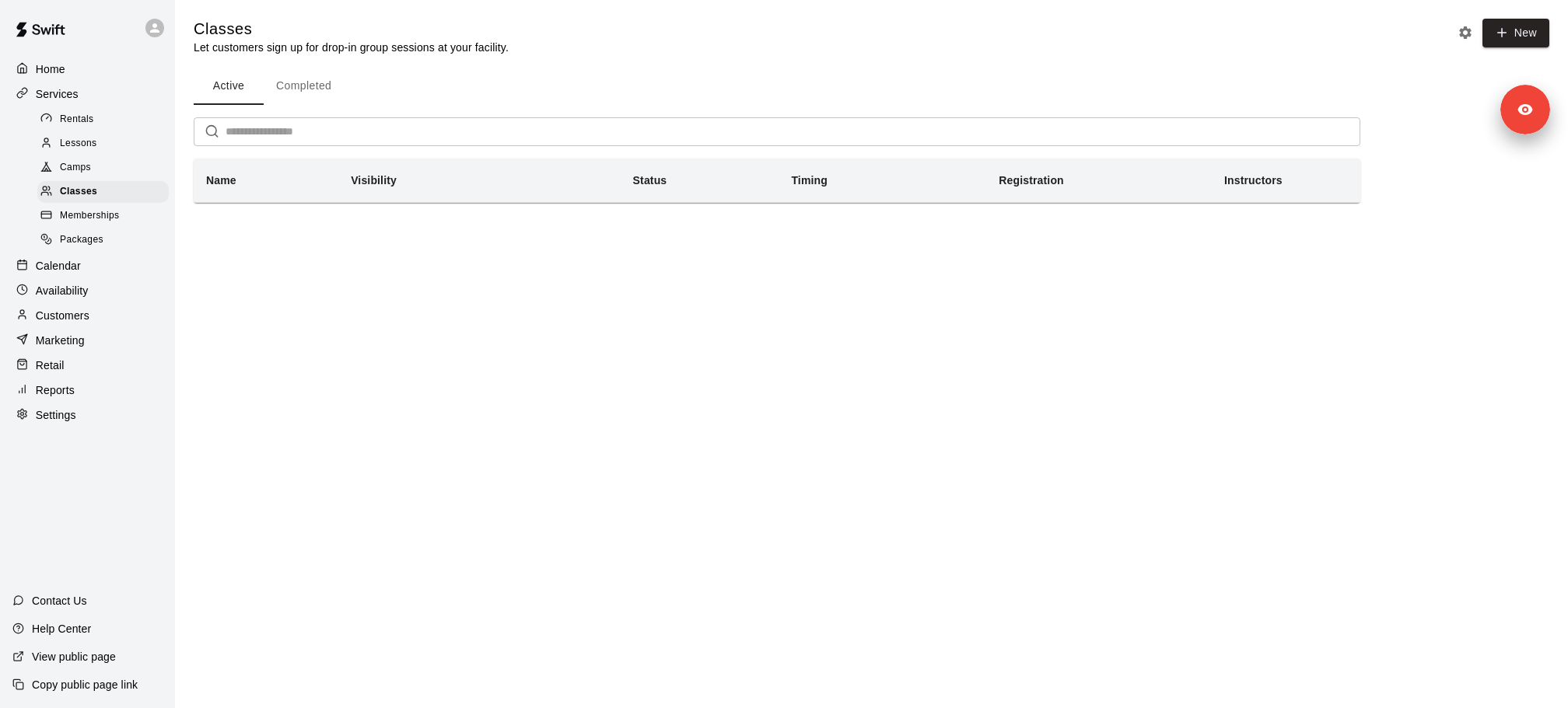
click at [92, 168] on div "Camps" at bounding box center [103, 167] width 131 height 21
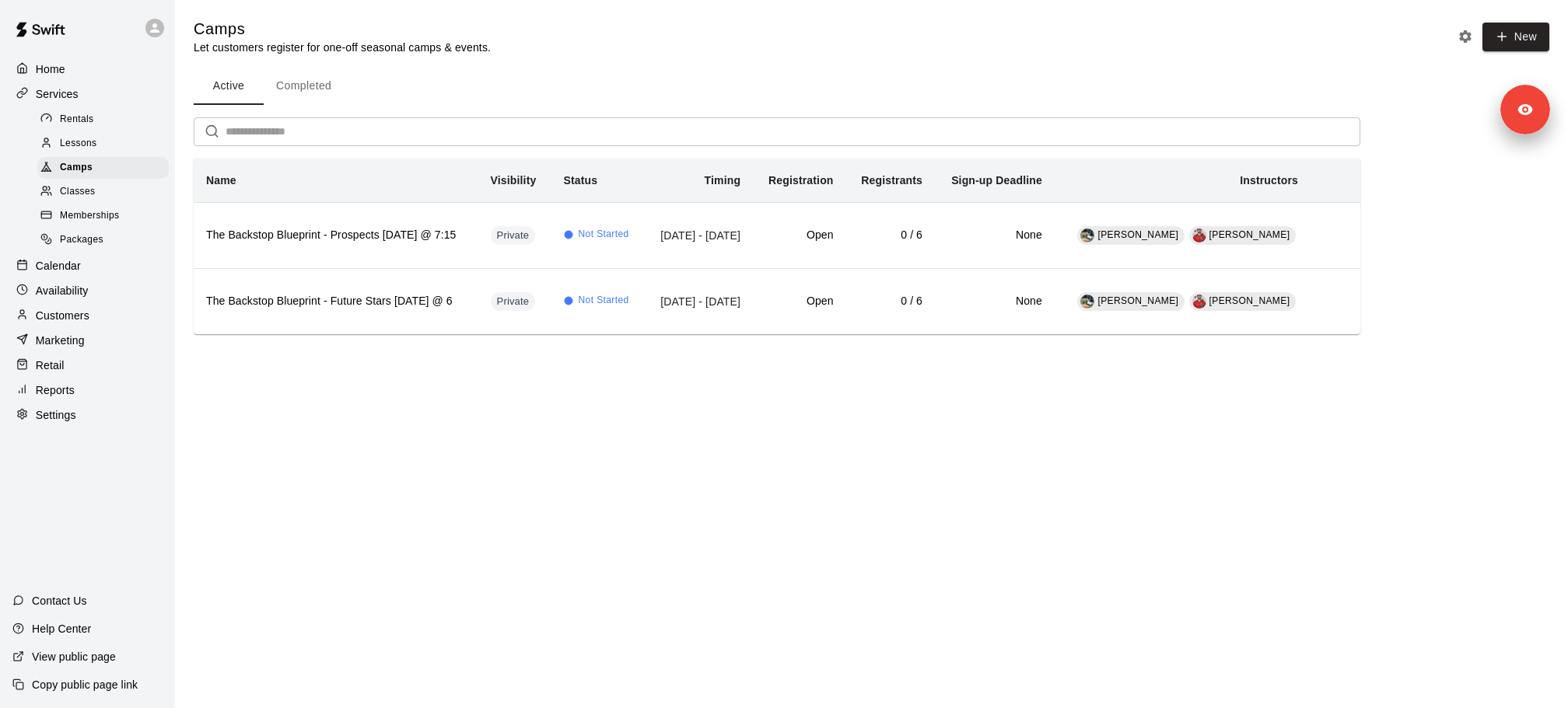
click at [103, 150] on div "Lessons" at bounding box center [103, 143] width 131 height 21
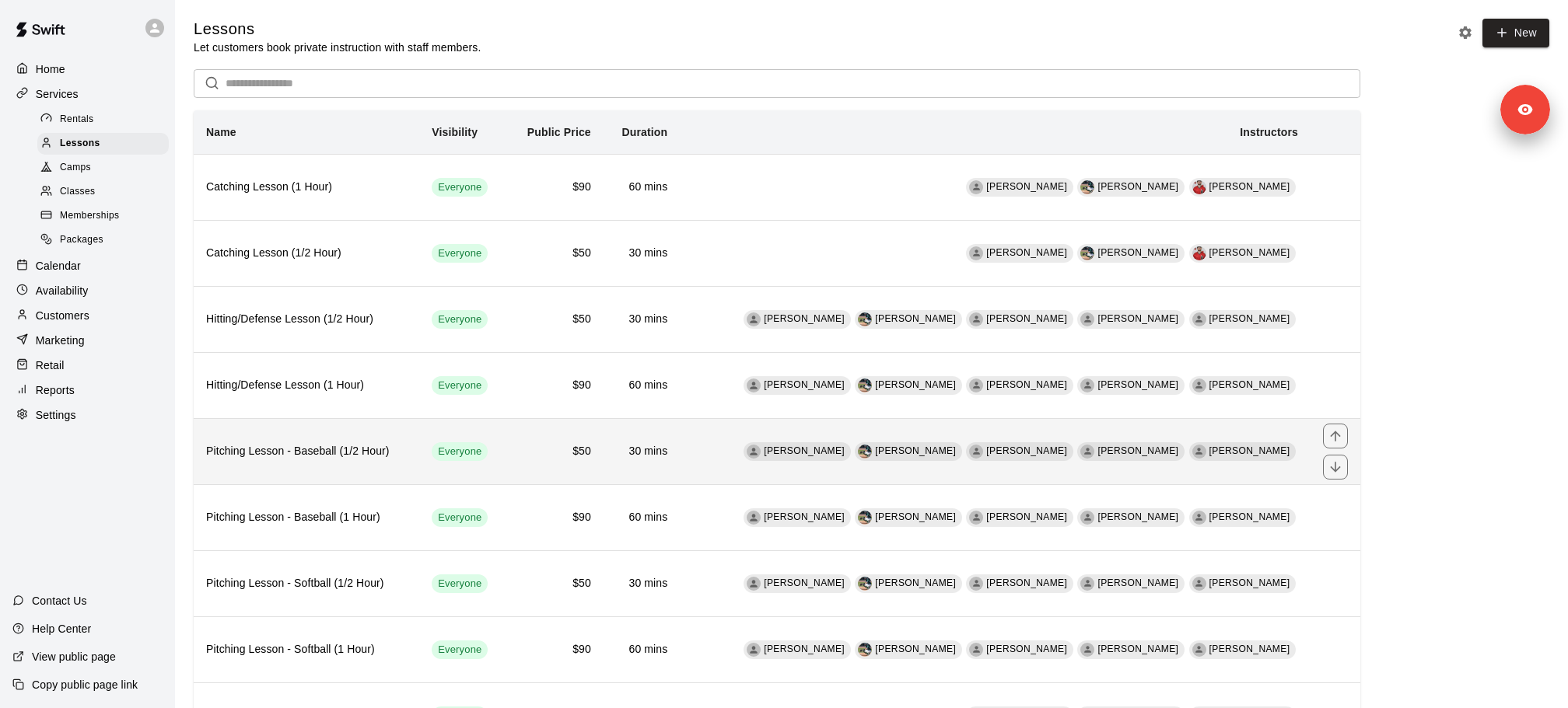
scroll to position [73, 0]
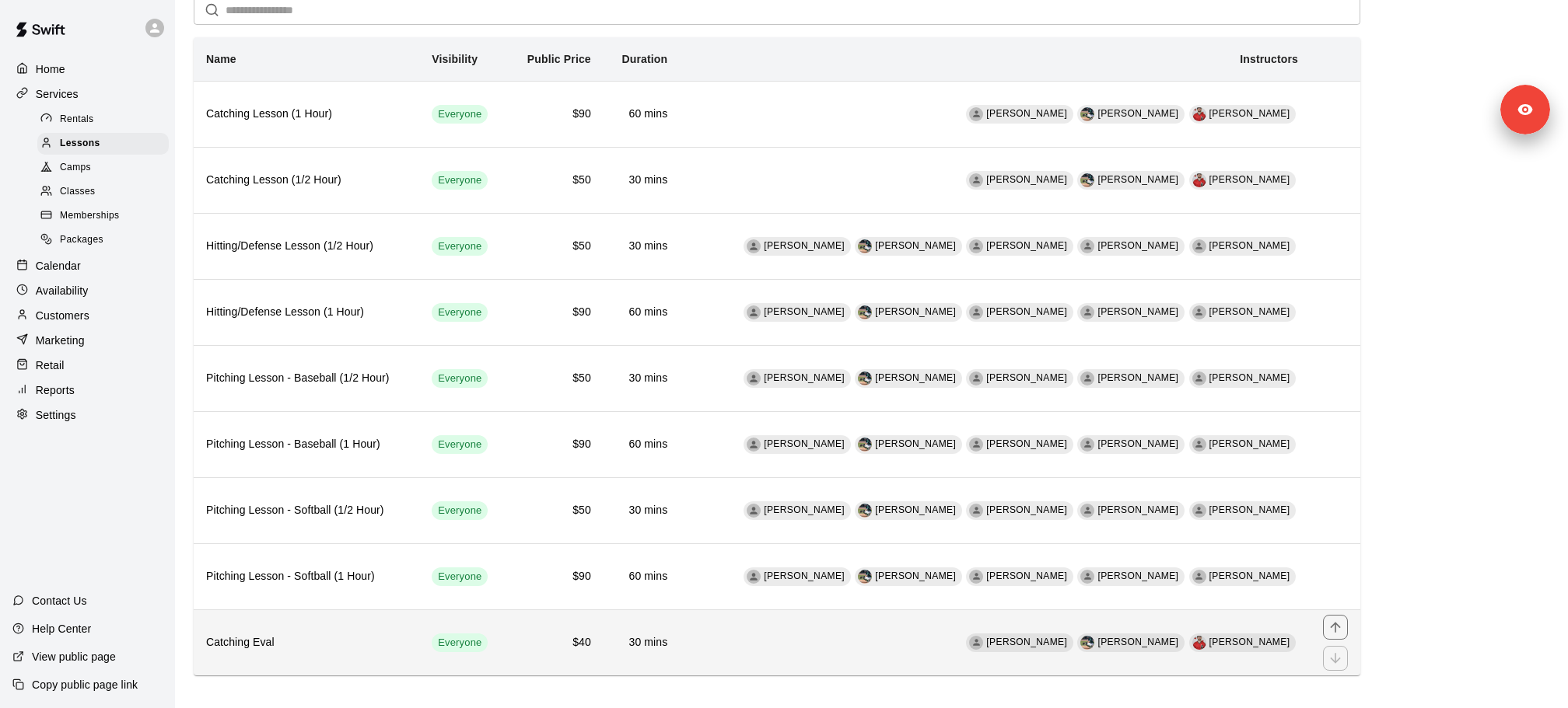
click at [288, 634] on h6 "Catching Eval" at bounding box center [306, 642] width 201 height 17
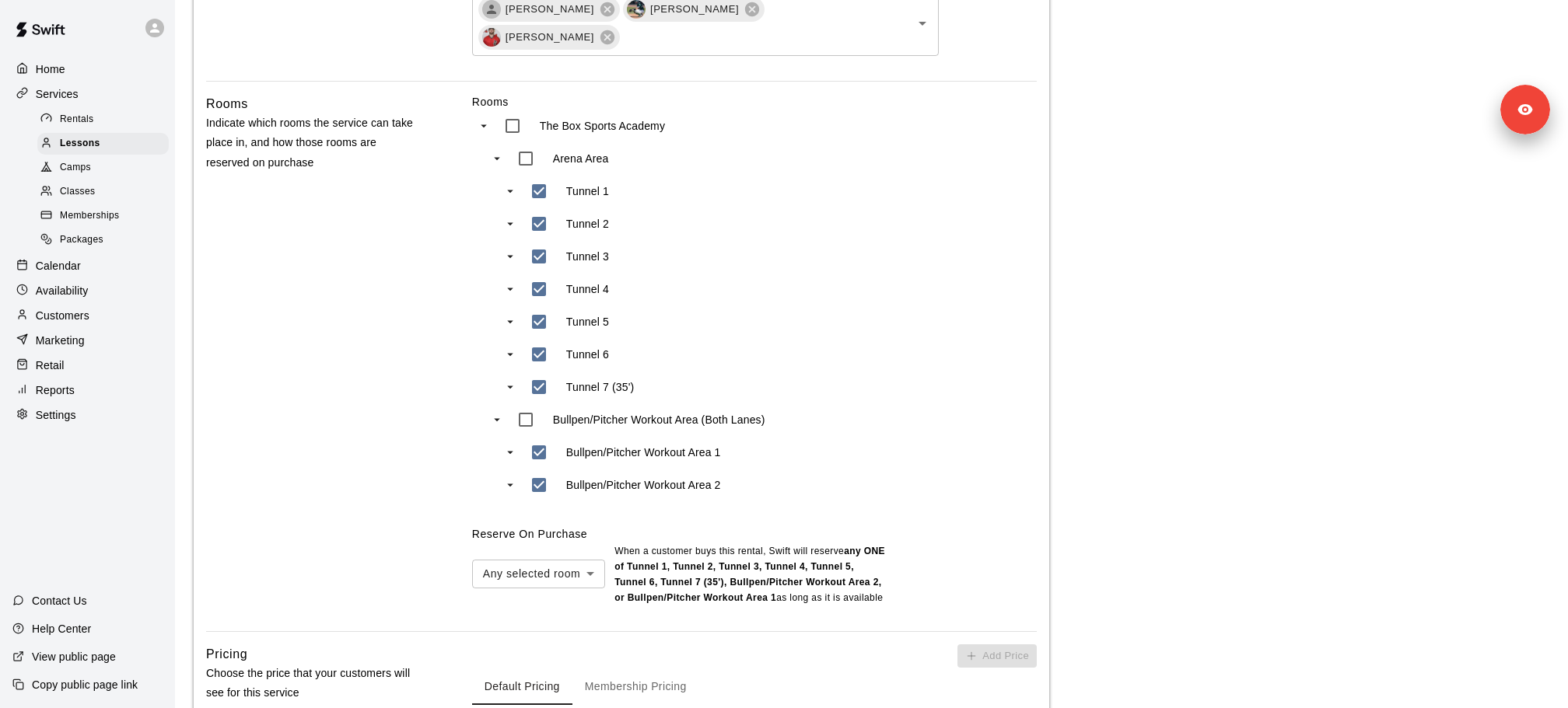
scroll to position [1082, 0]
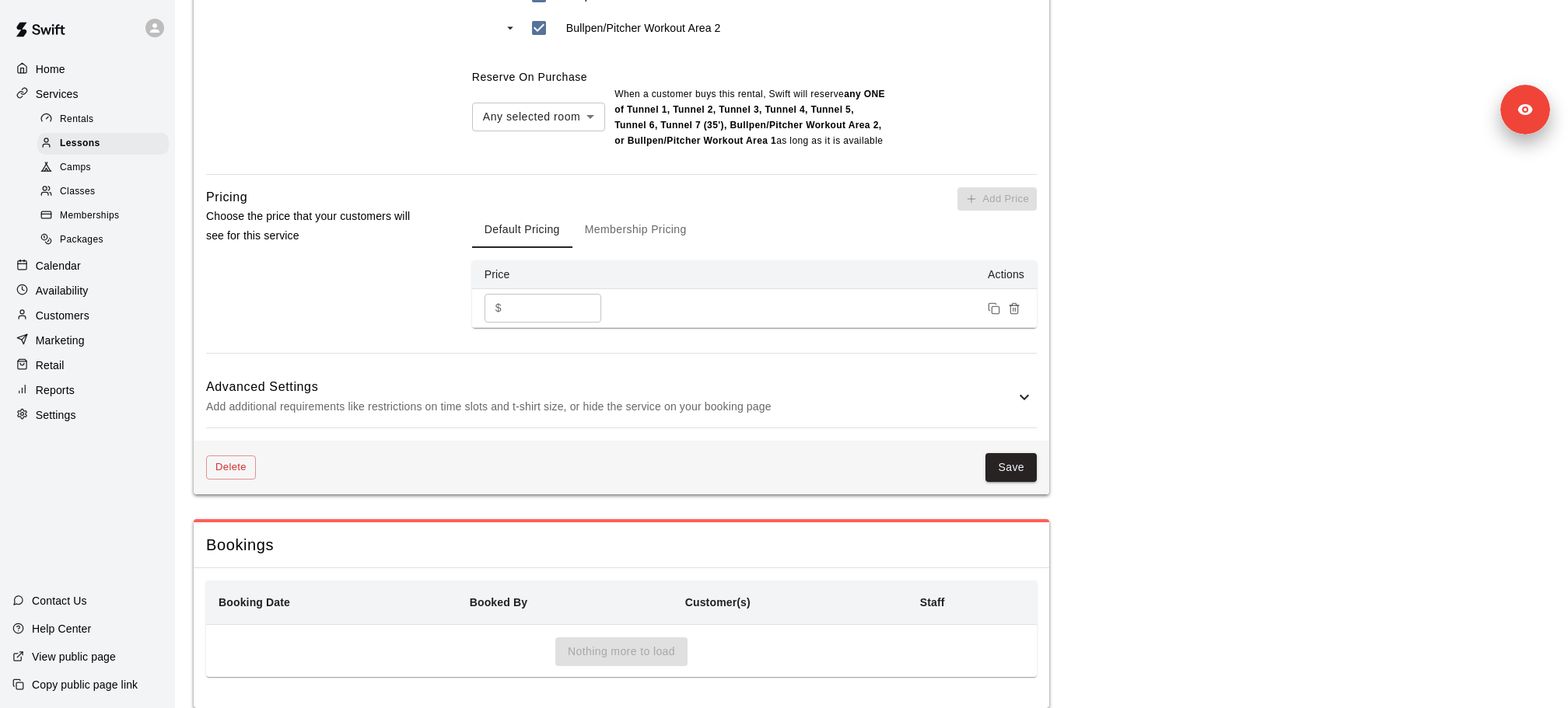
click at [107, 173] on div "Camps" at bounding box center [103, 167] width 131 height 21
